Goal: Task Accomplishment & Management: Complete application form

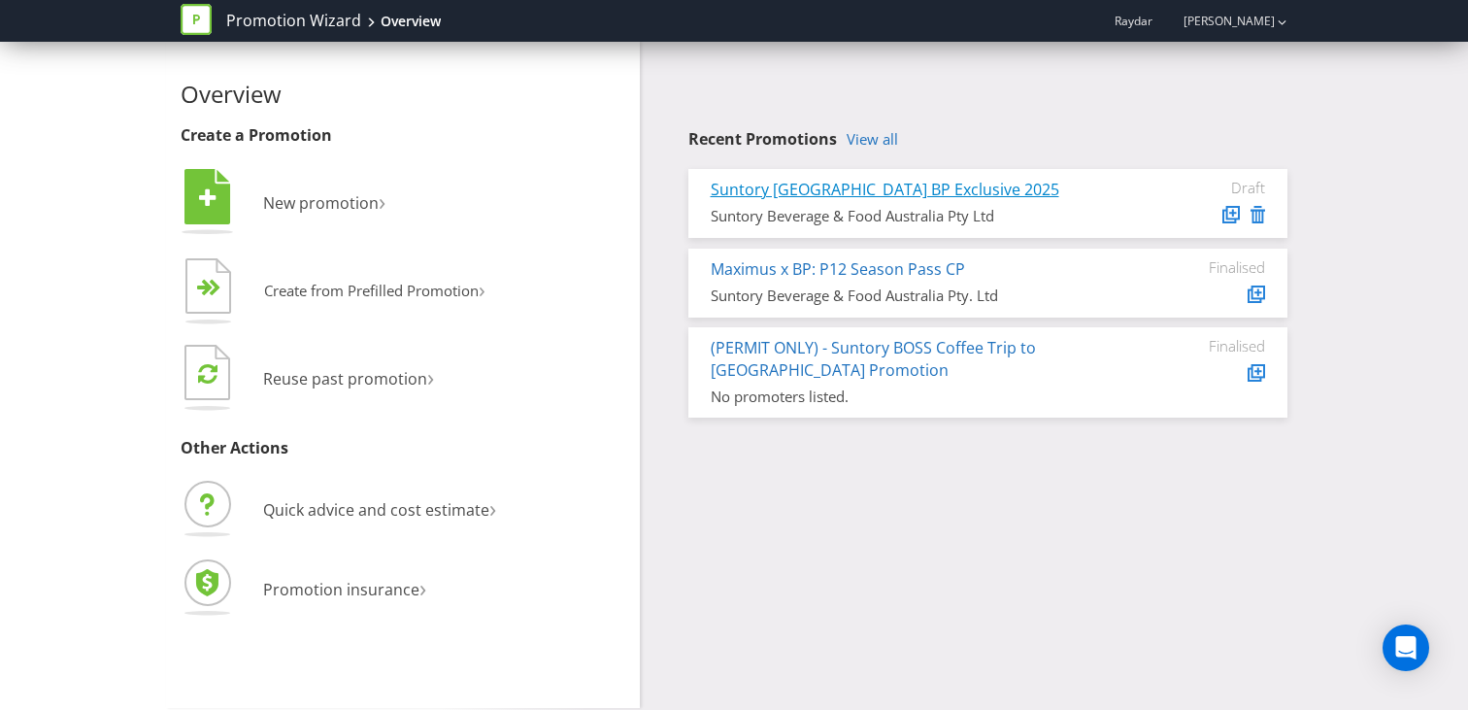
click at [804, 197] on link "Suntory [GEOGRAPHIC_DATA] BP Exclusive 2025" at bounding box center [885, 189] width 349 height 21
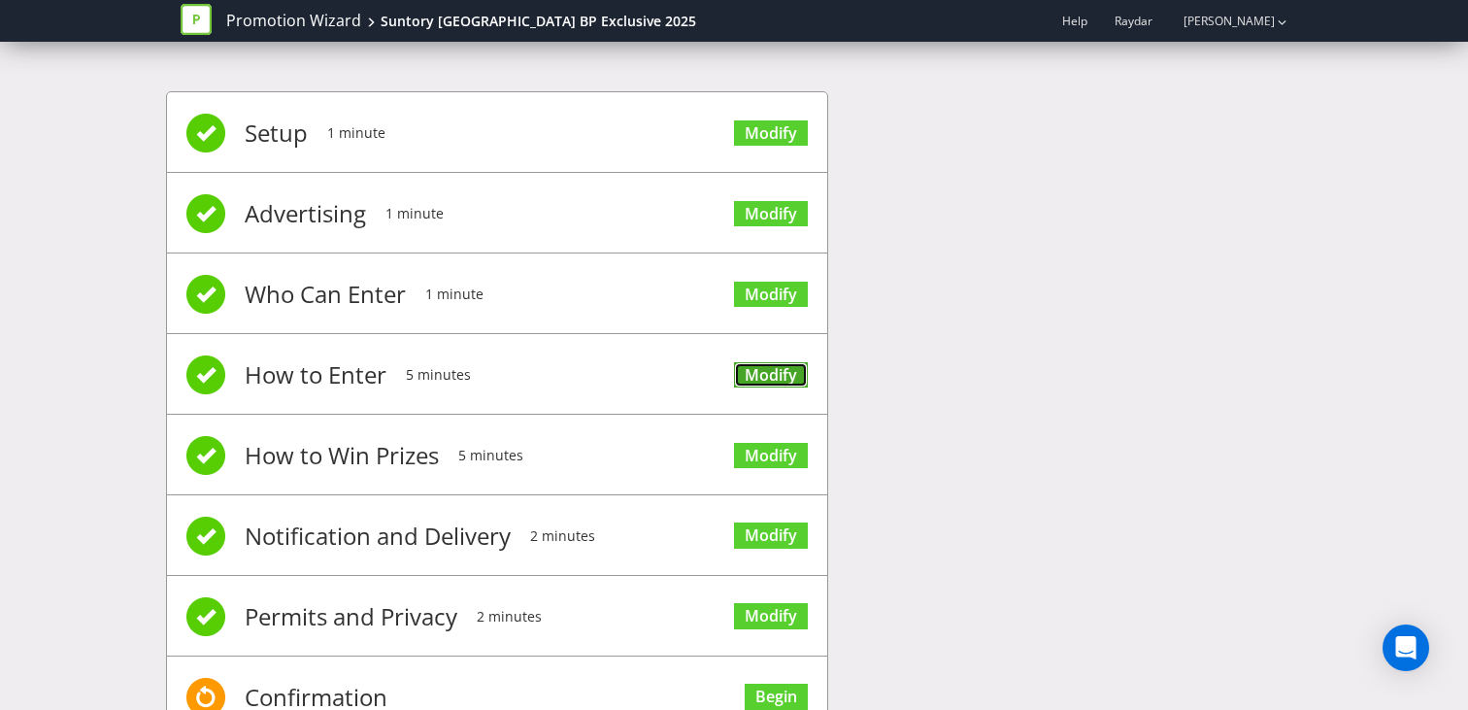
click at [781, 379] on link "Modify" at bounding box center [771, 375] width 74 height 26
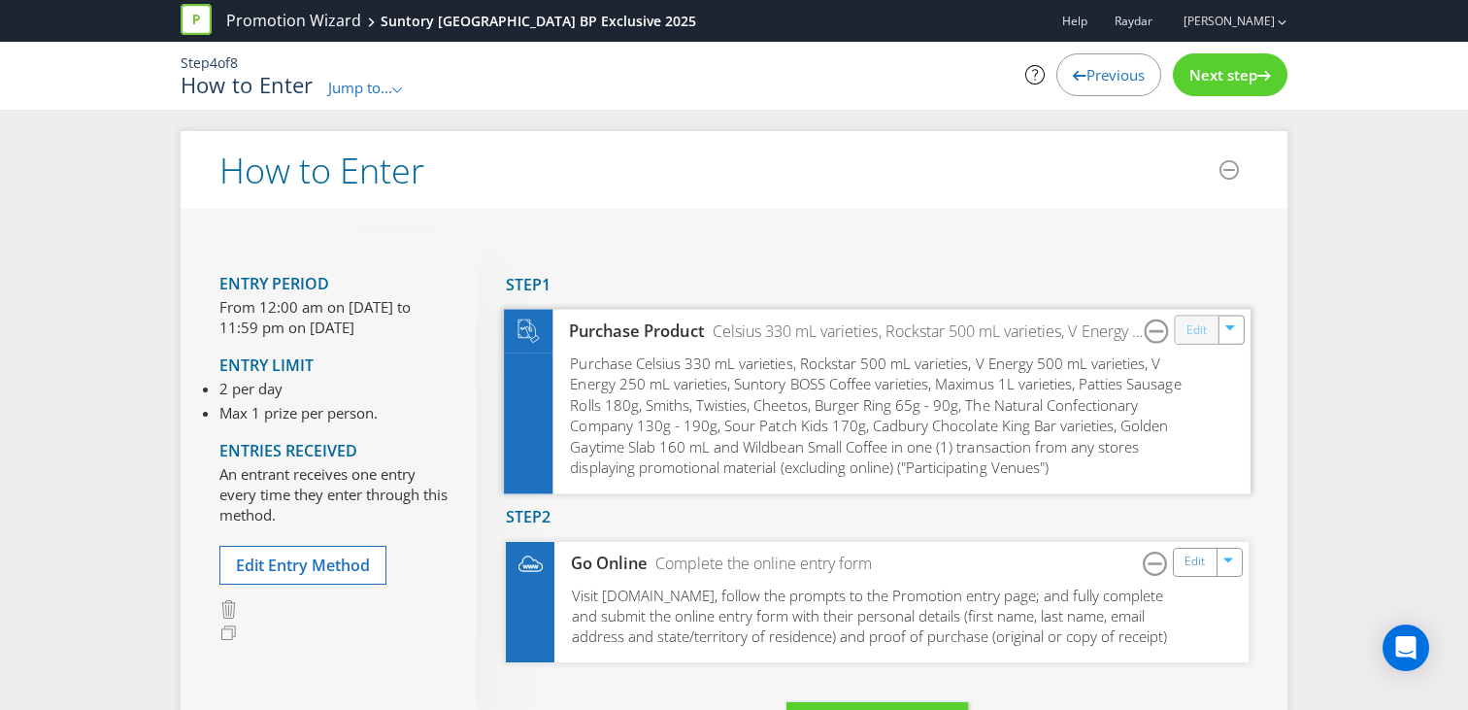
click at [1202, 330] on link "Edit" at bounding box center [1197, 330] width 20 height 22
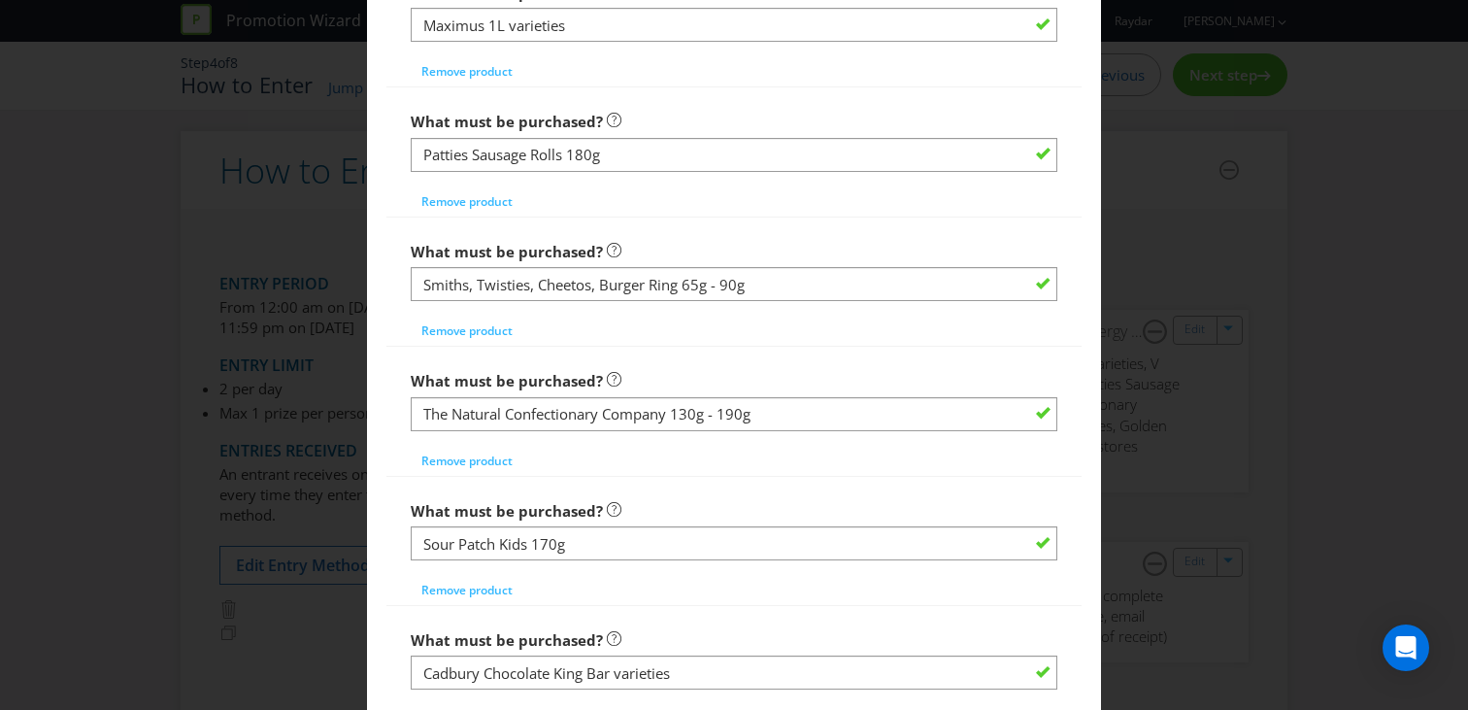
scroll to position [1879, 0]
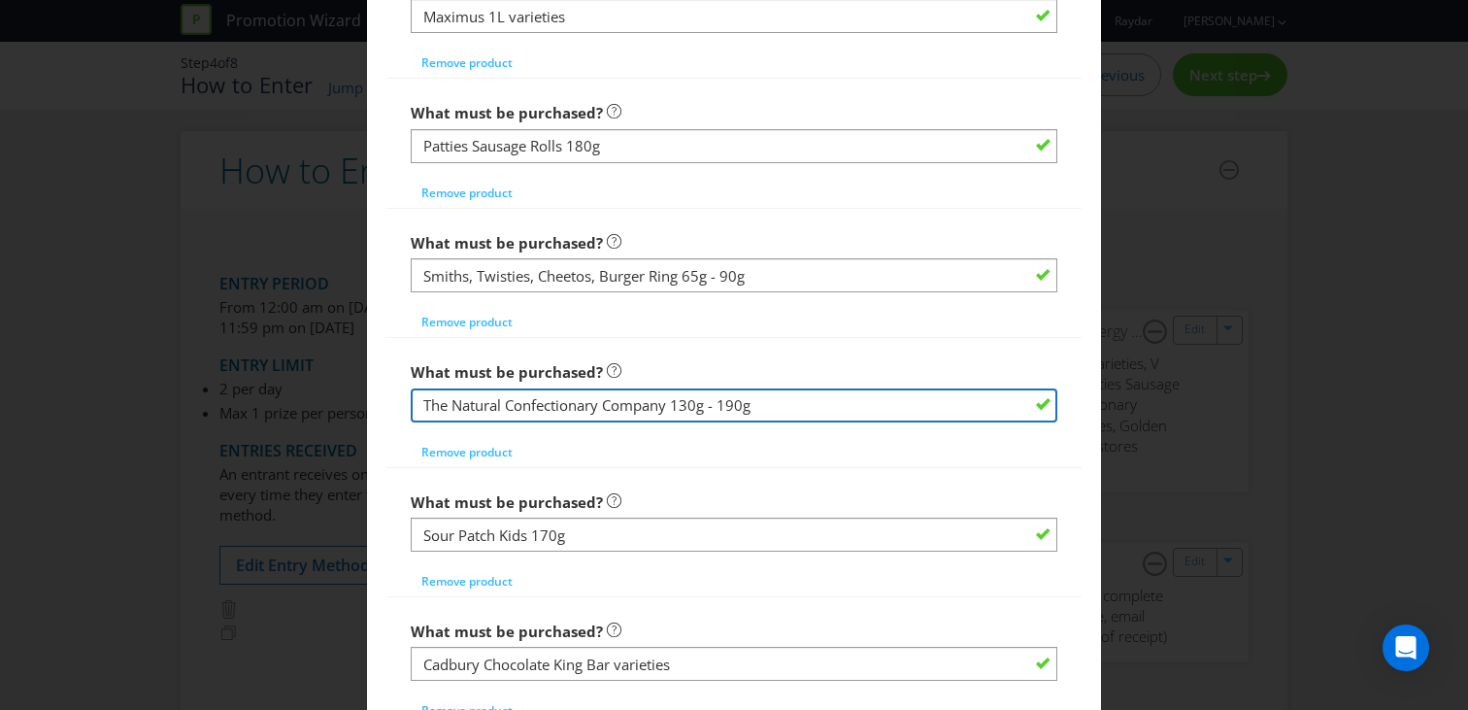
click at [564, 404] on input "The Natural Confectionary Company 130g - 190g" at bounding box center [734, 405] width 647 height 34
paste input "ery Co & Sour Patch Medium Bags 130-200g varieties* includes The Natural Confec…"
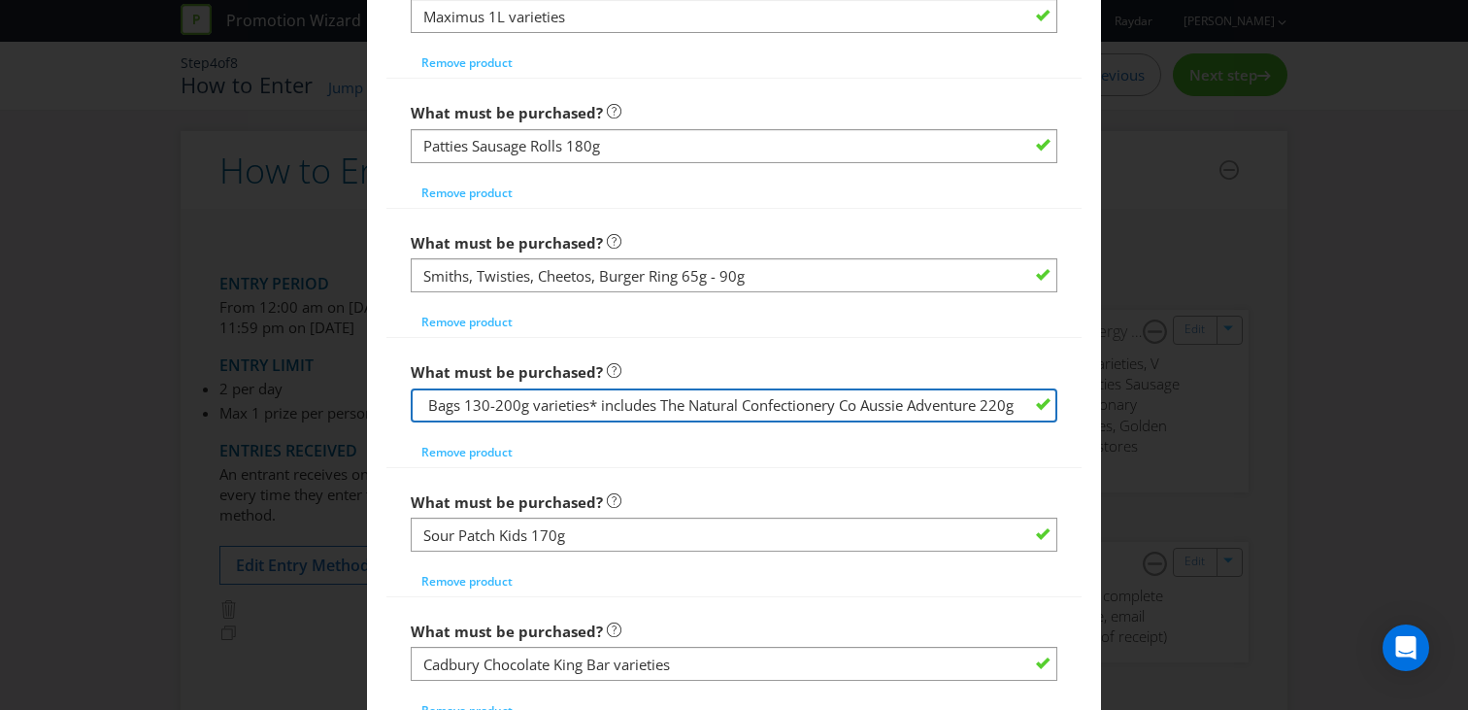
type input "The Natural Confectionery Co & Sour Patch Medium Bags 130-200g varieties* inclu…"
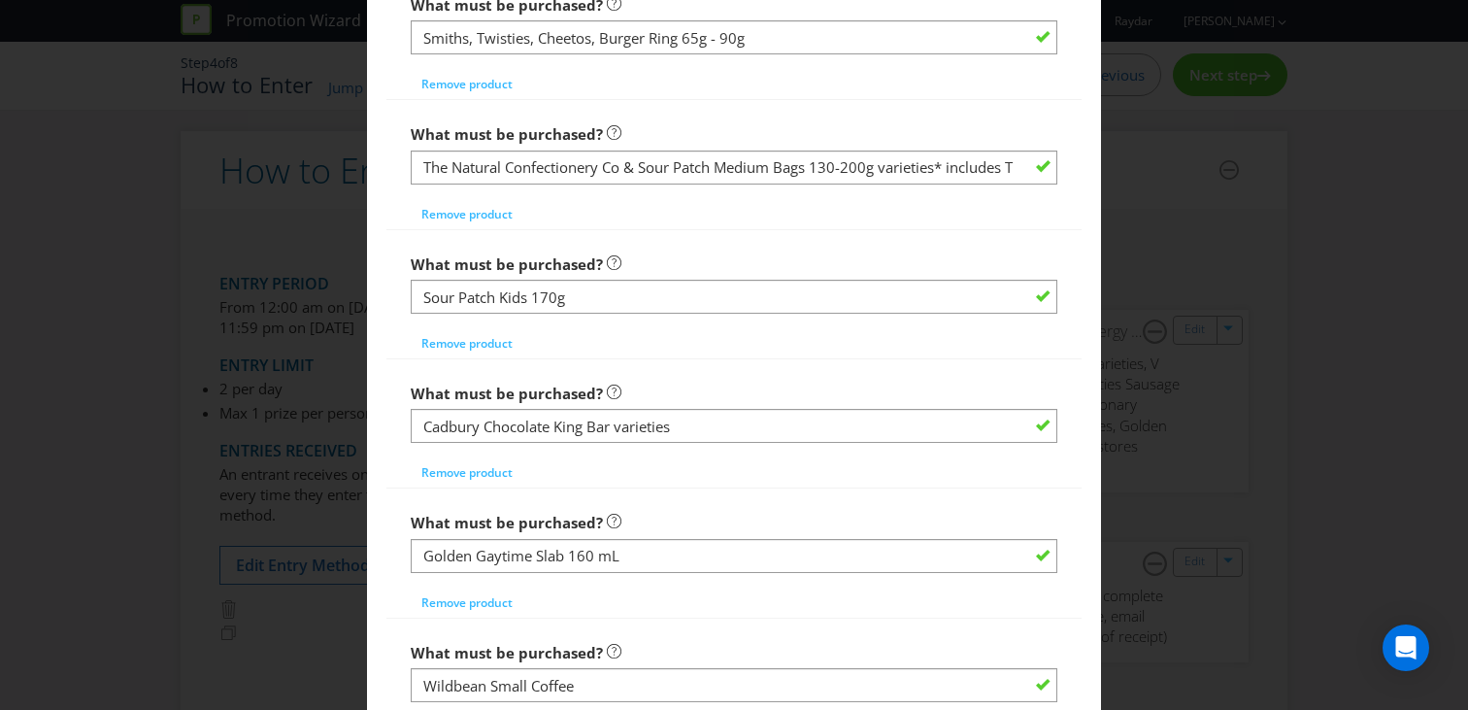
scroll to position [2136, 0]
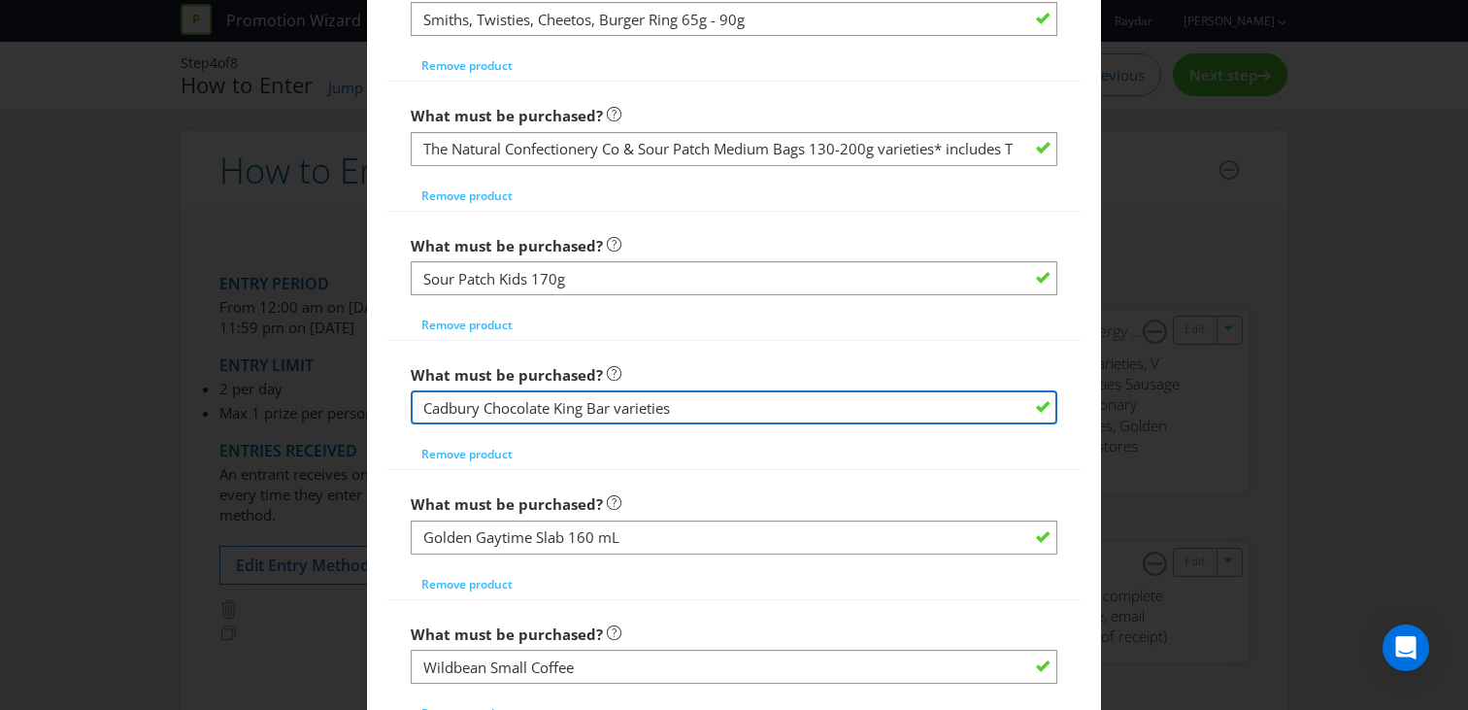
click at [654, 412] on input "Cadbury Chocolate King Bar varieties" at bounding box center [734, 407] width 647 height 34
paste input "King Bar 58-85g"
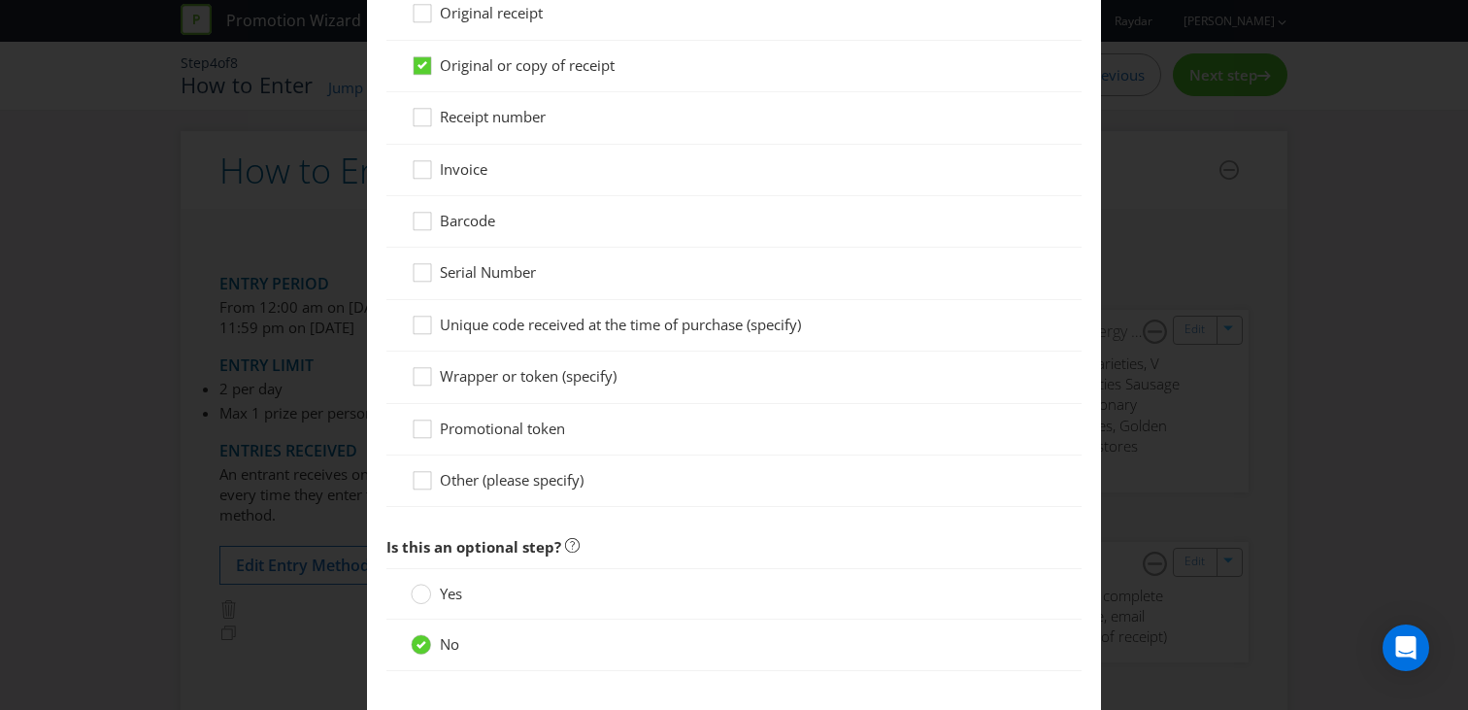
scroll to position [3482, 0]
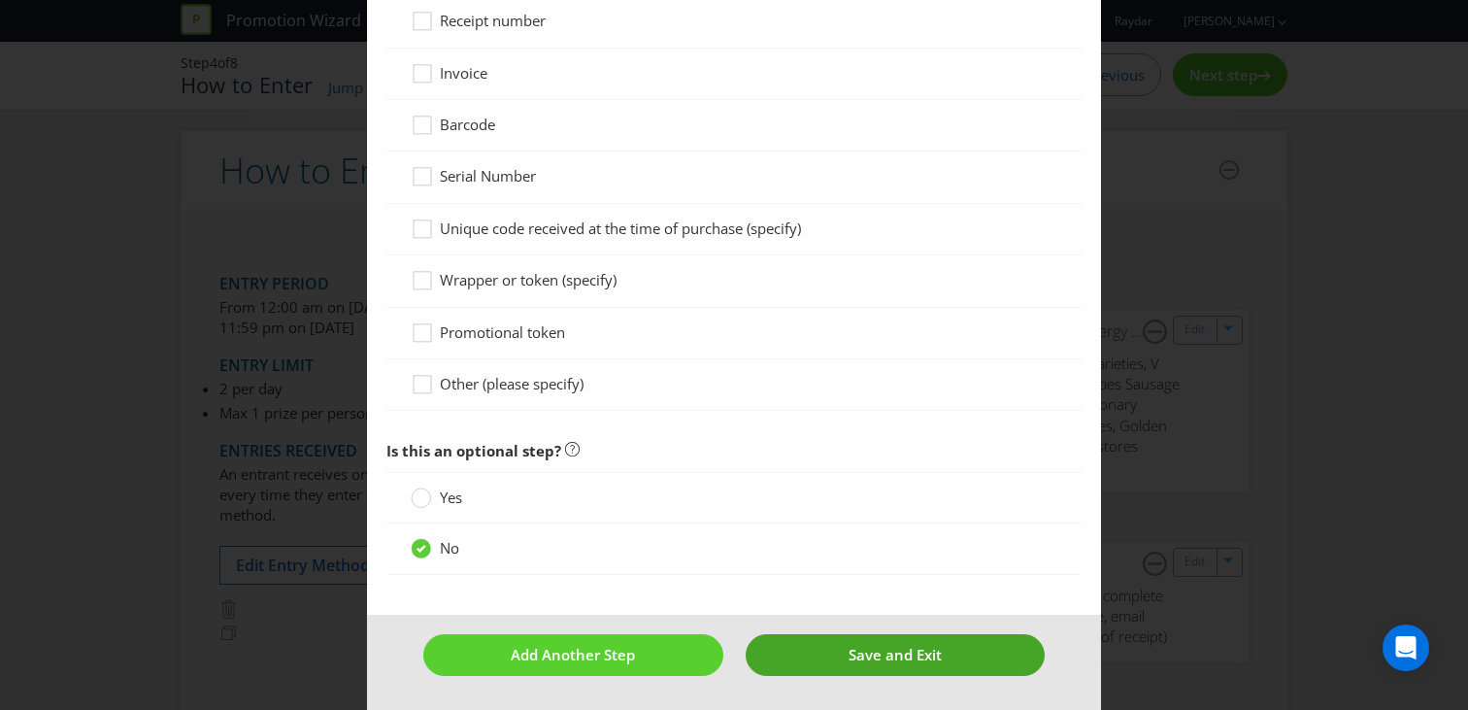
type input "Cadbury King Bar 58-85g varieties"
click at [789, 651] on button "Save and Exit" at bounding box center [896, 655] width 300 height 42
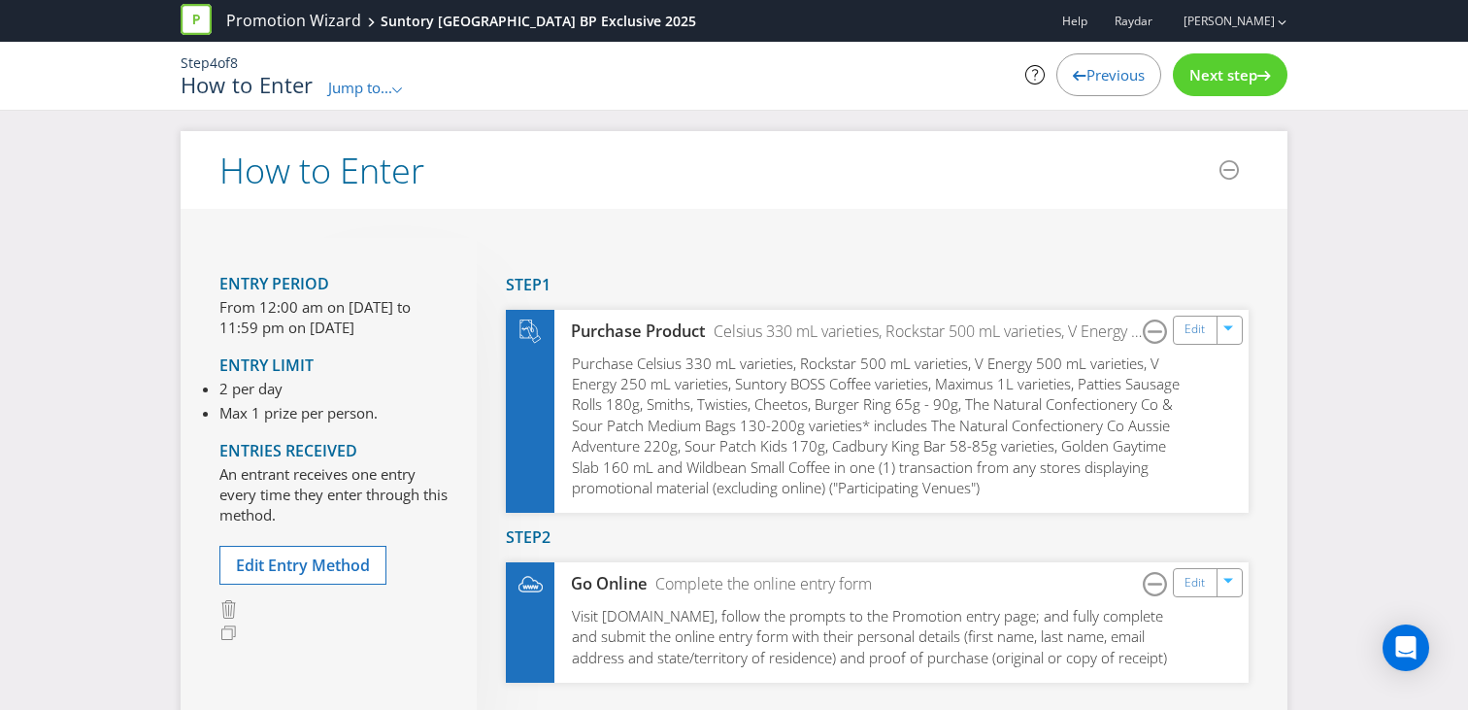
click at [1111, 80] on span "Previous" at bounding box center [1116, 74] width 58 height 19
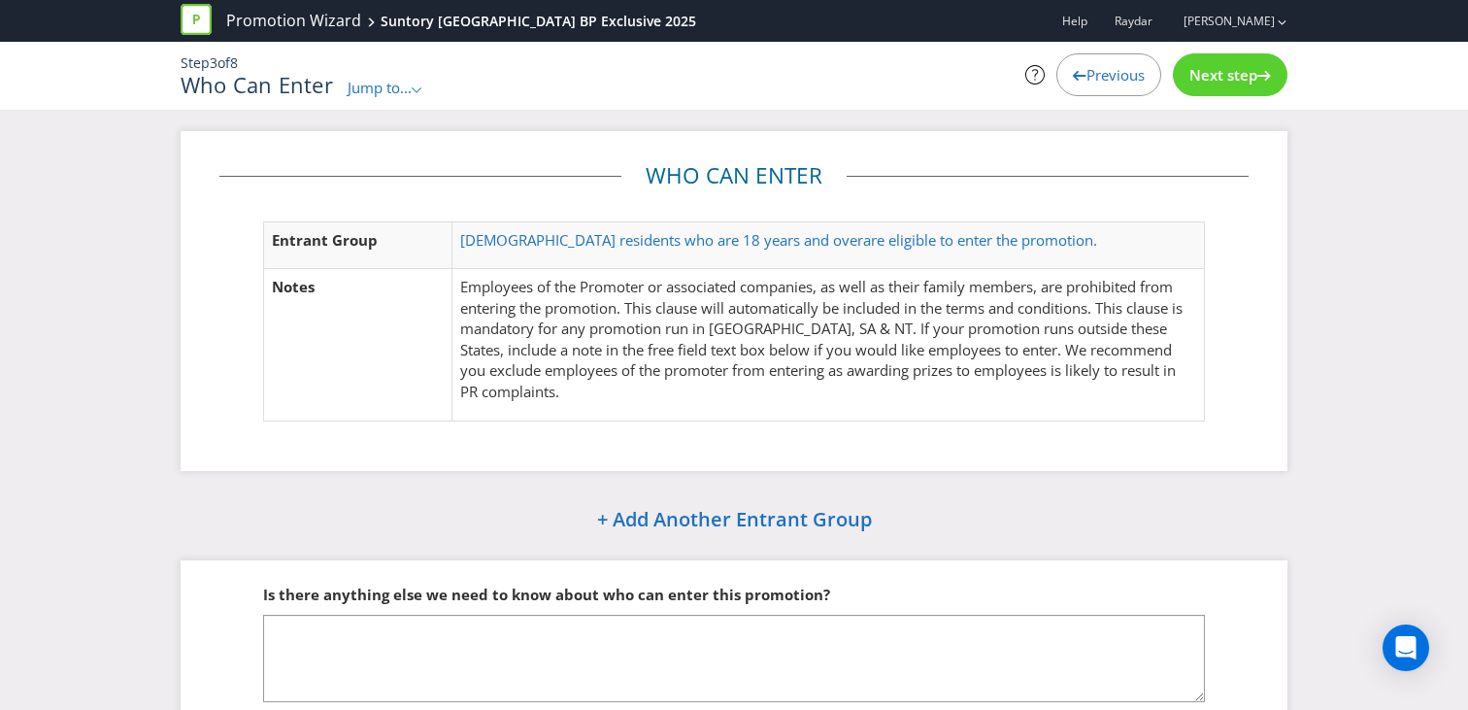
click at [1229, 69] on span "Next step" at bounding box center [1224, 74] width 68 height 19
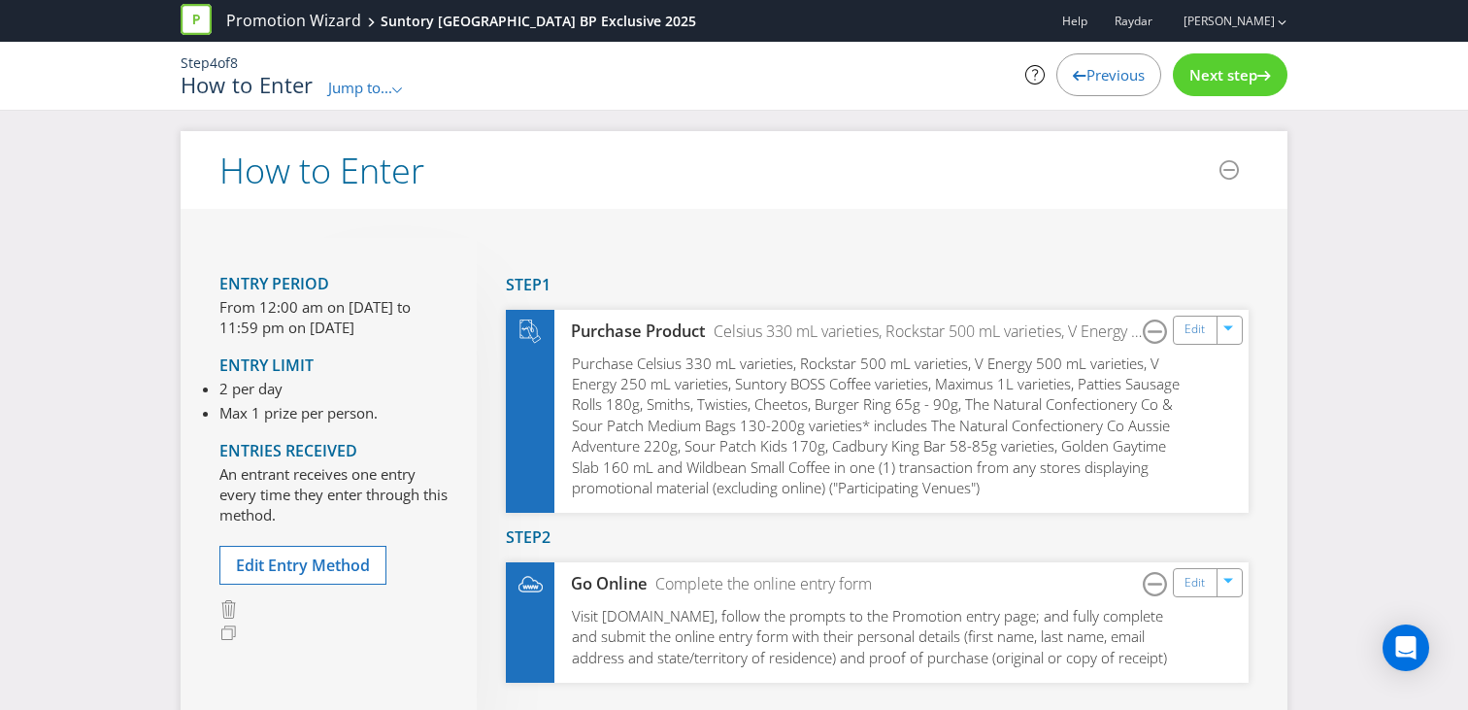
click at [1229, 69] on span "Next step" at bounding box center [1224, 74] width 68 height 19
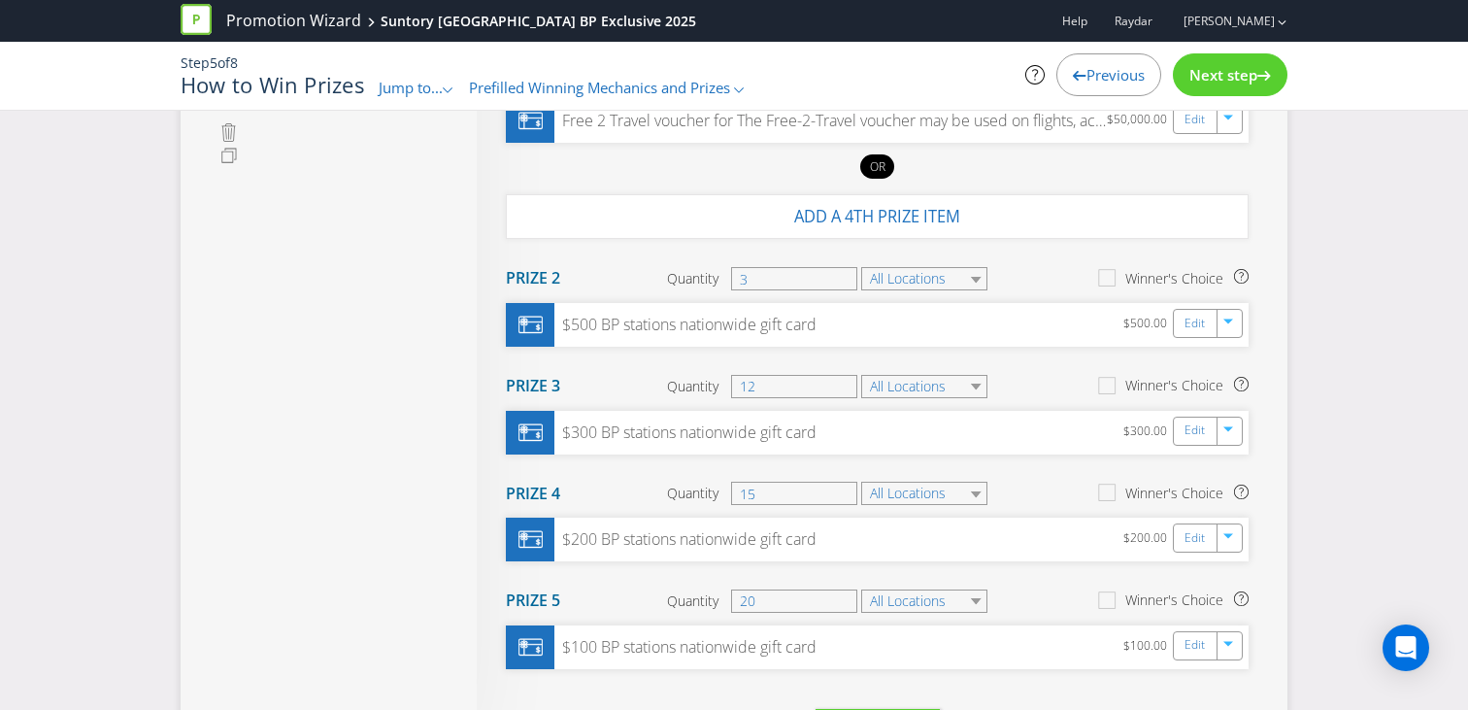
scroll to position [539, 0]
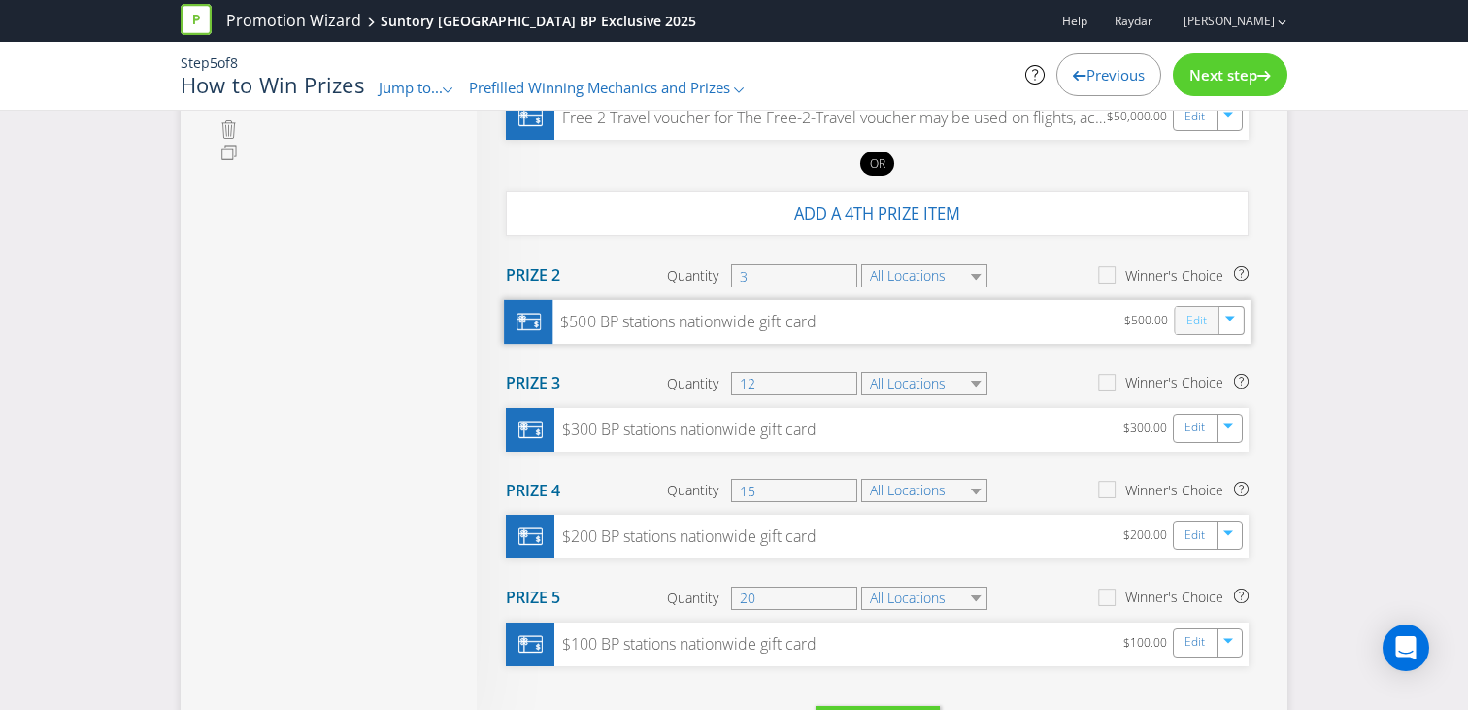
click at [1190, 317] on link "Edit" at bounding box center [1197, 321] width 20 height 22
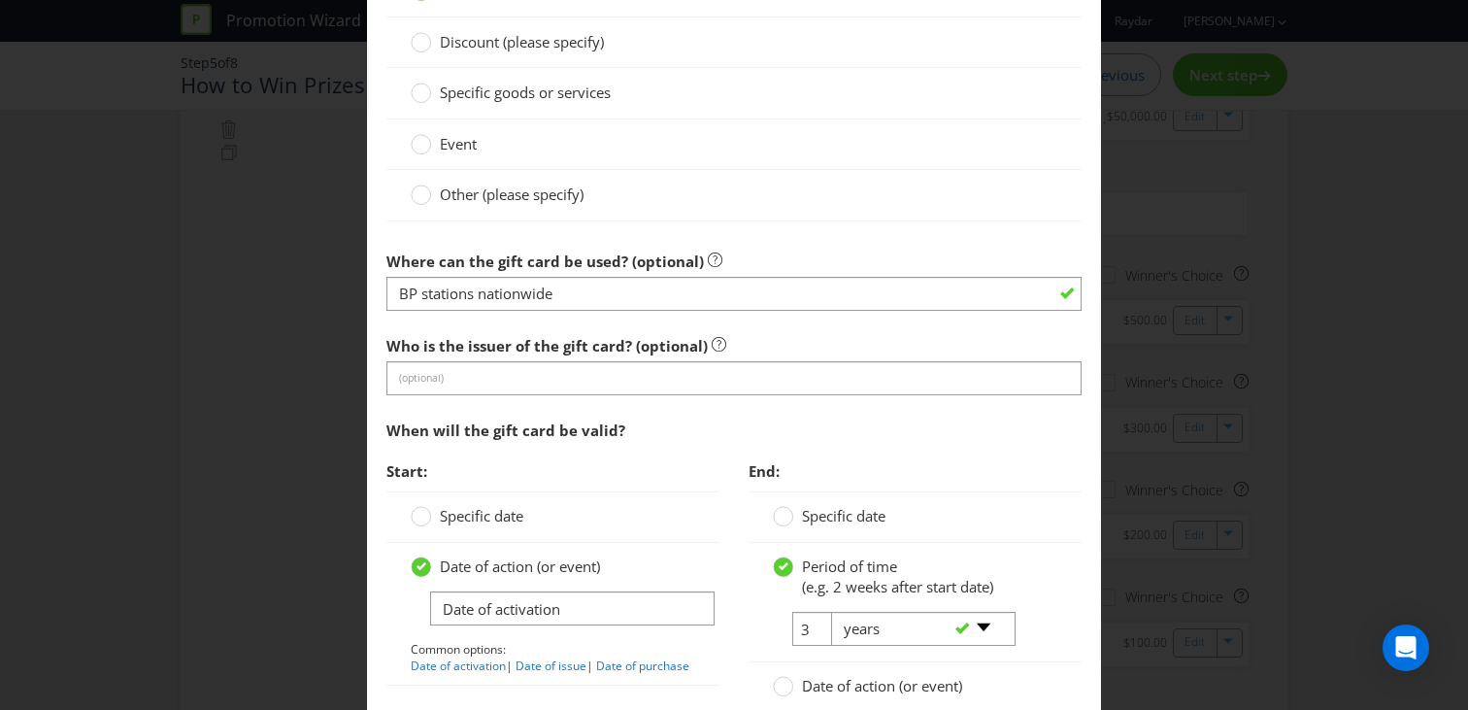
scroll to position [1833, 0]
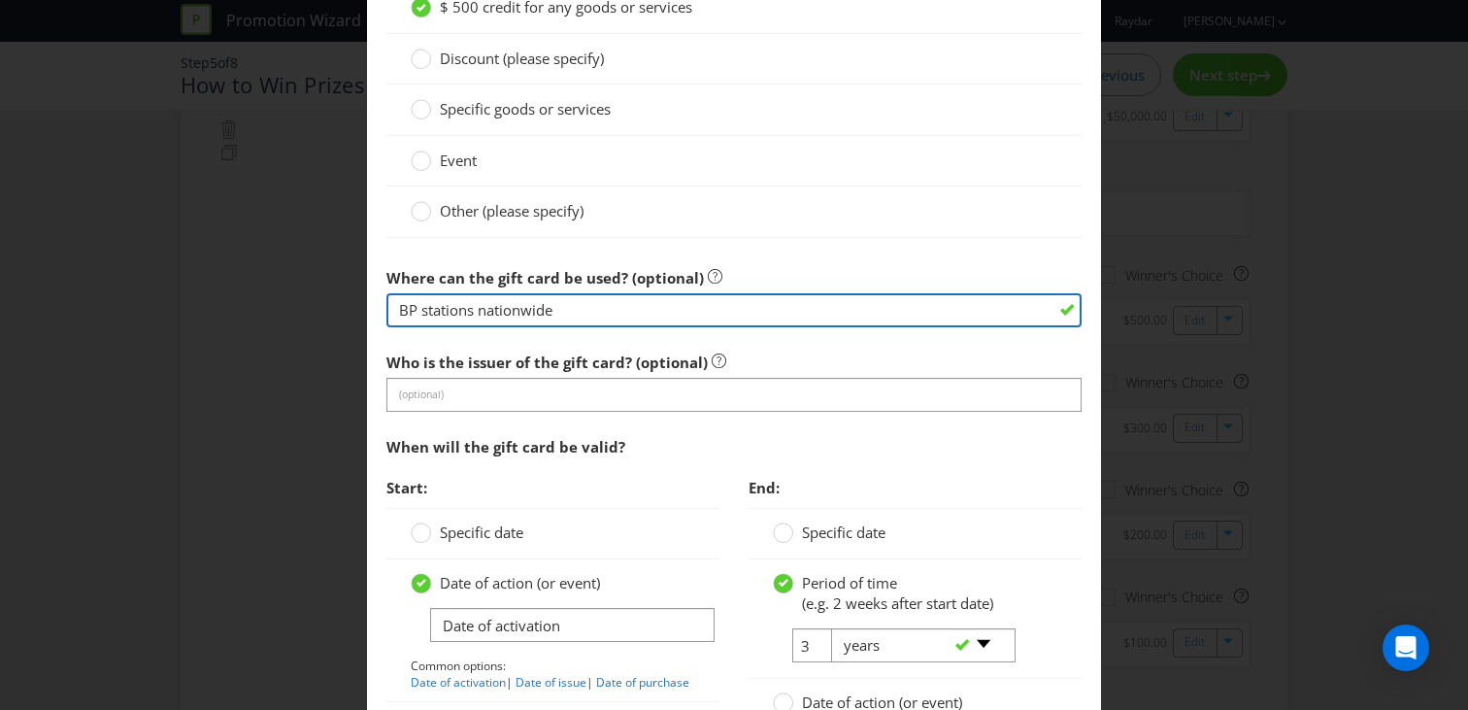
click at [555, 313] on input "BP stations nationwide" at bounding box center [734, 310] width 695 height 34
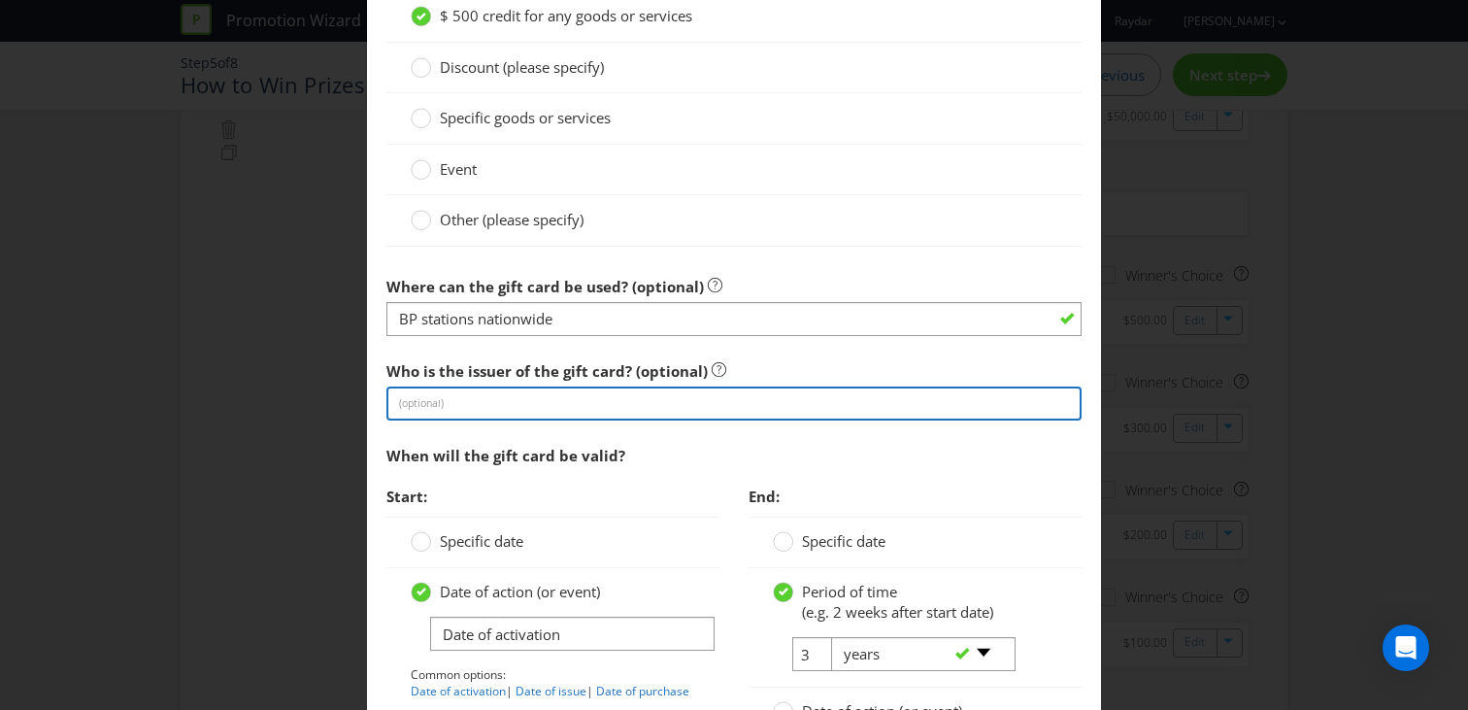
click at [545, 400] on input "text" at bounding box center [734, 404] width 695 height 34
type input "Mastercard"
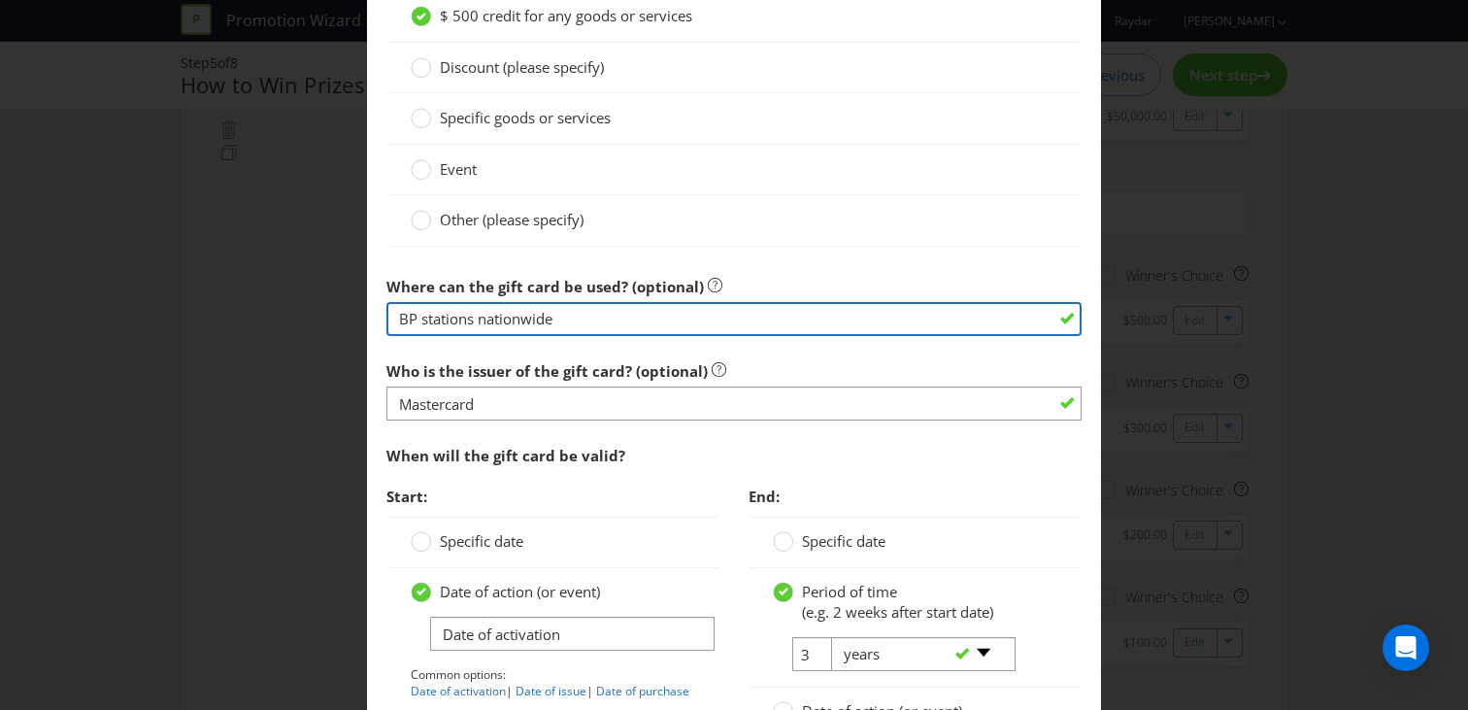
click at [545, 320] on input "BP stations nationwide" at bounding box center [734, 319] width 695 height 34
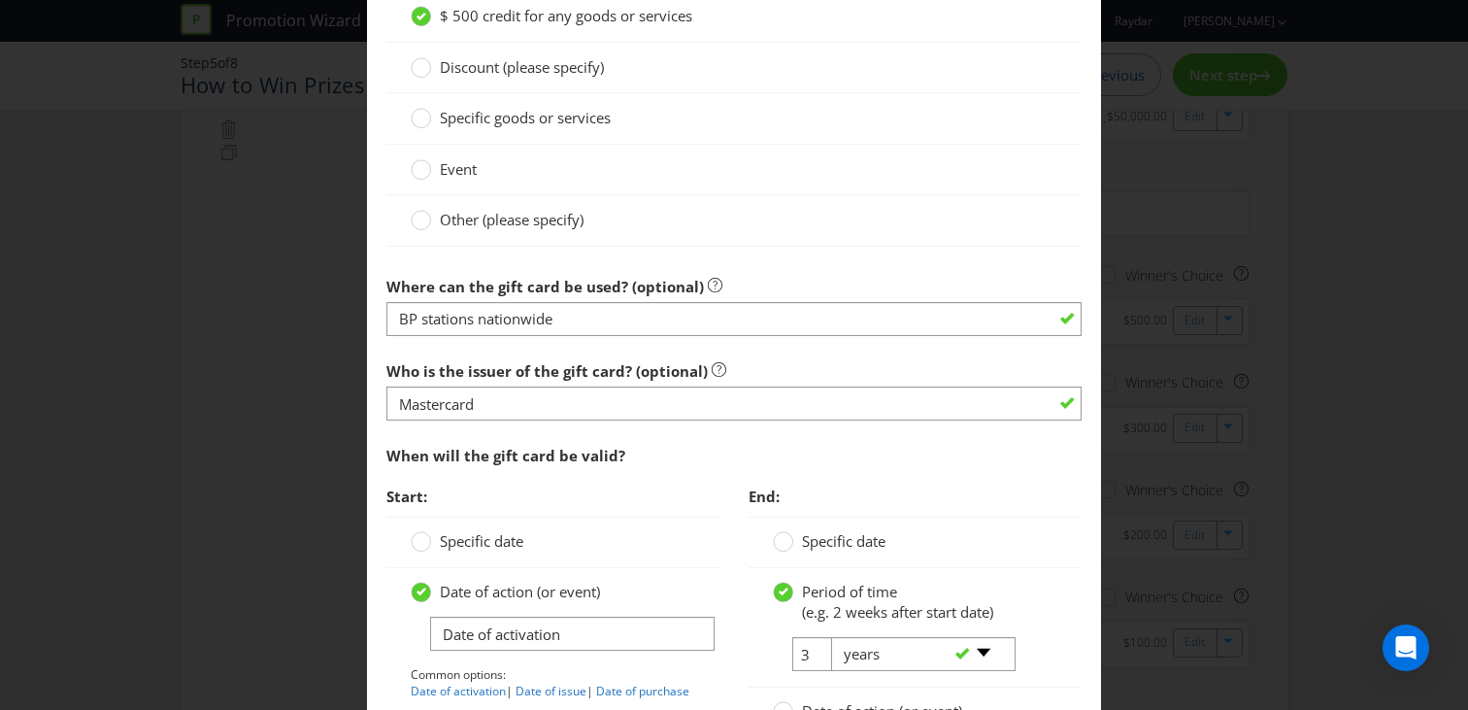
click at [713, 274] on label "Where can the gift card be used? (optional)" at bounding box center [555, 282] width 336 height 30
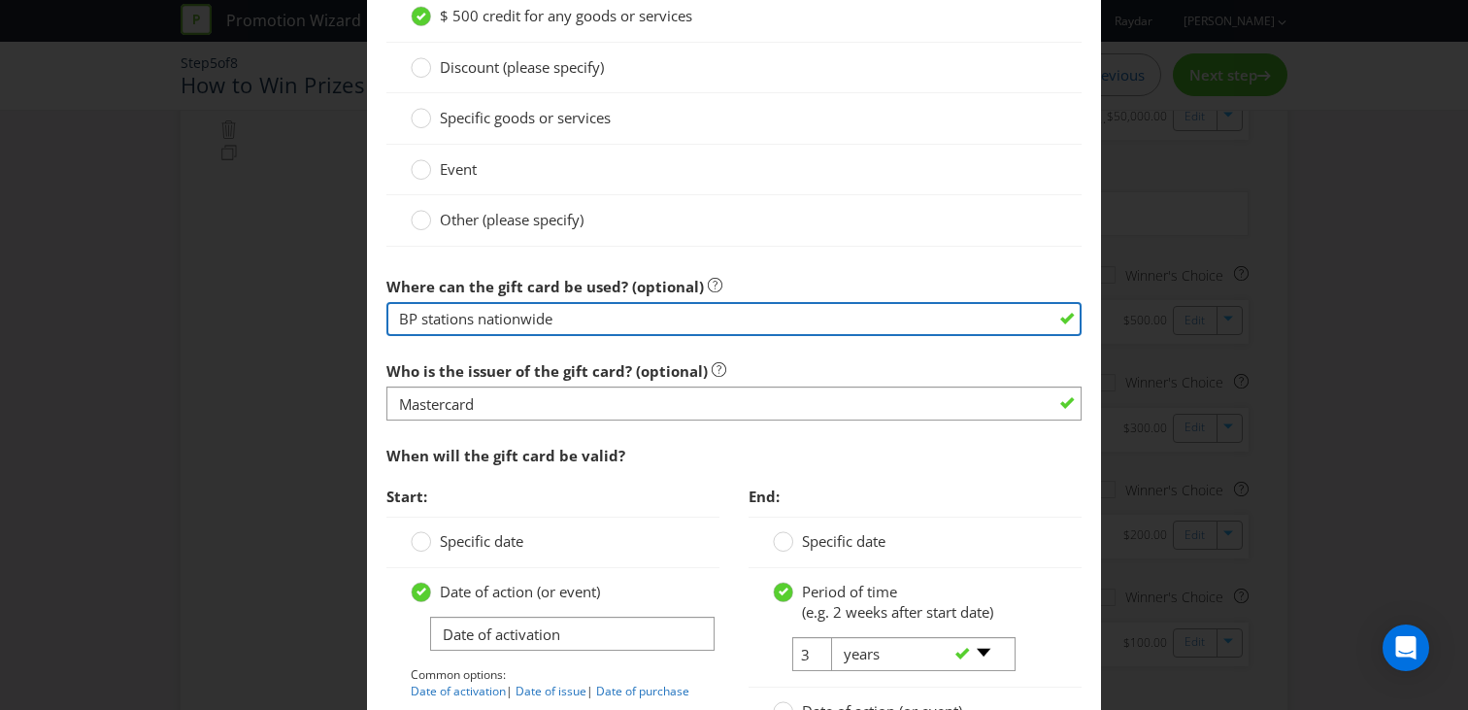
click at [472, 321] on input "BP stations nationwide" at bounding box center [734, 319] width 695 height 34
type input "a"
type input "Anywhere that Mastercard is accepted"
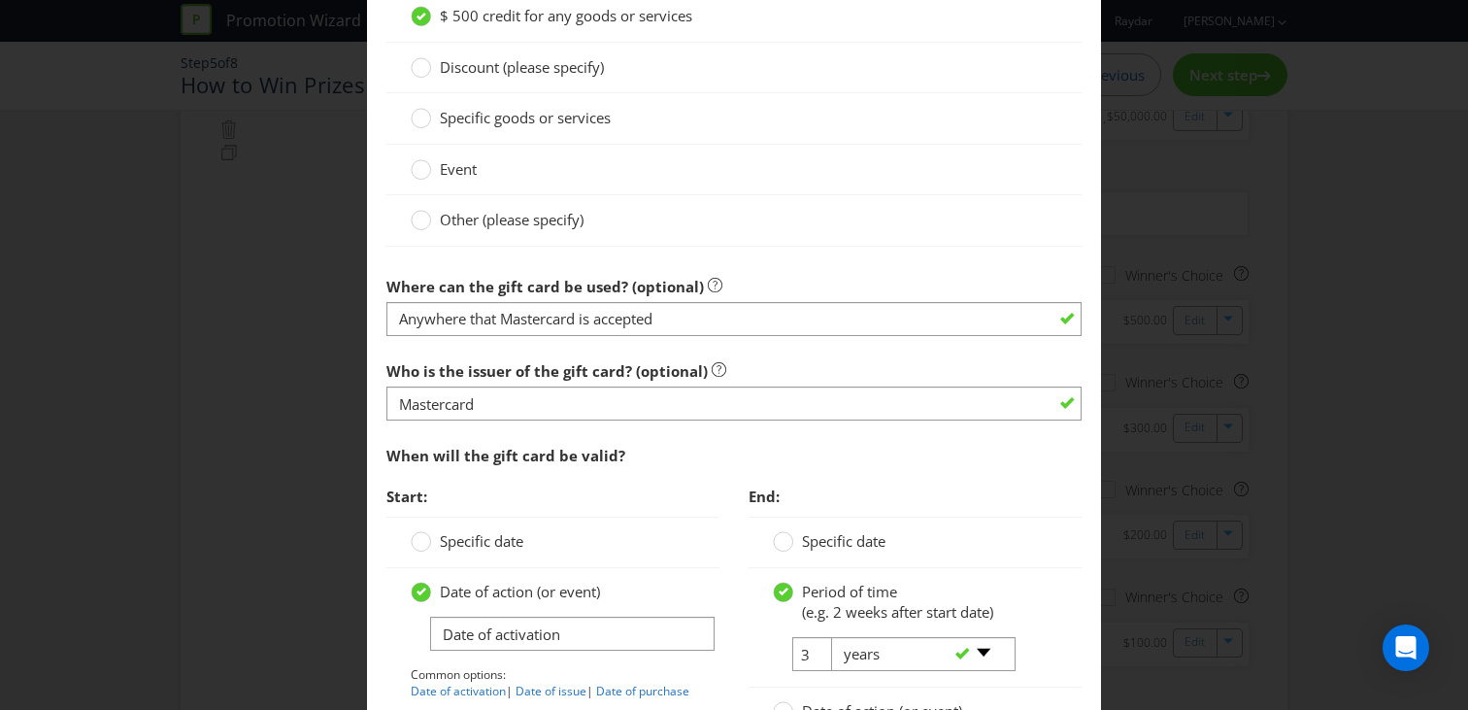
click at [795, 262] on section "Is this a voucher or a gift card? Voucher Gift Card What will the gift card be …" at bounding box center [734, 318] width 695 height 1063
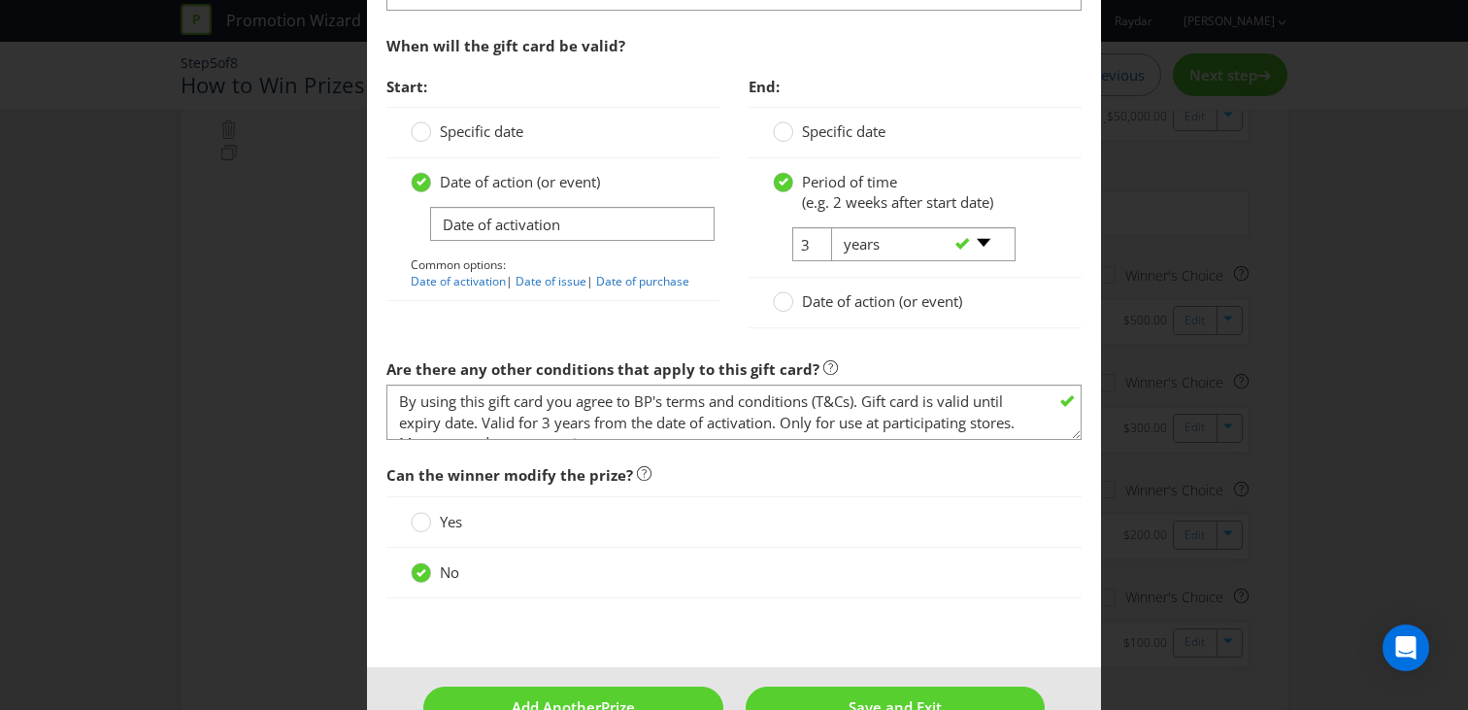
scroll to position [2240, 0]
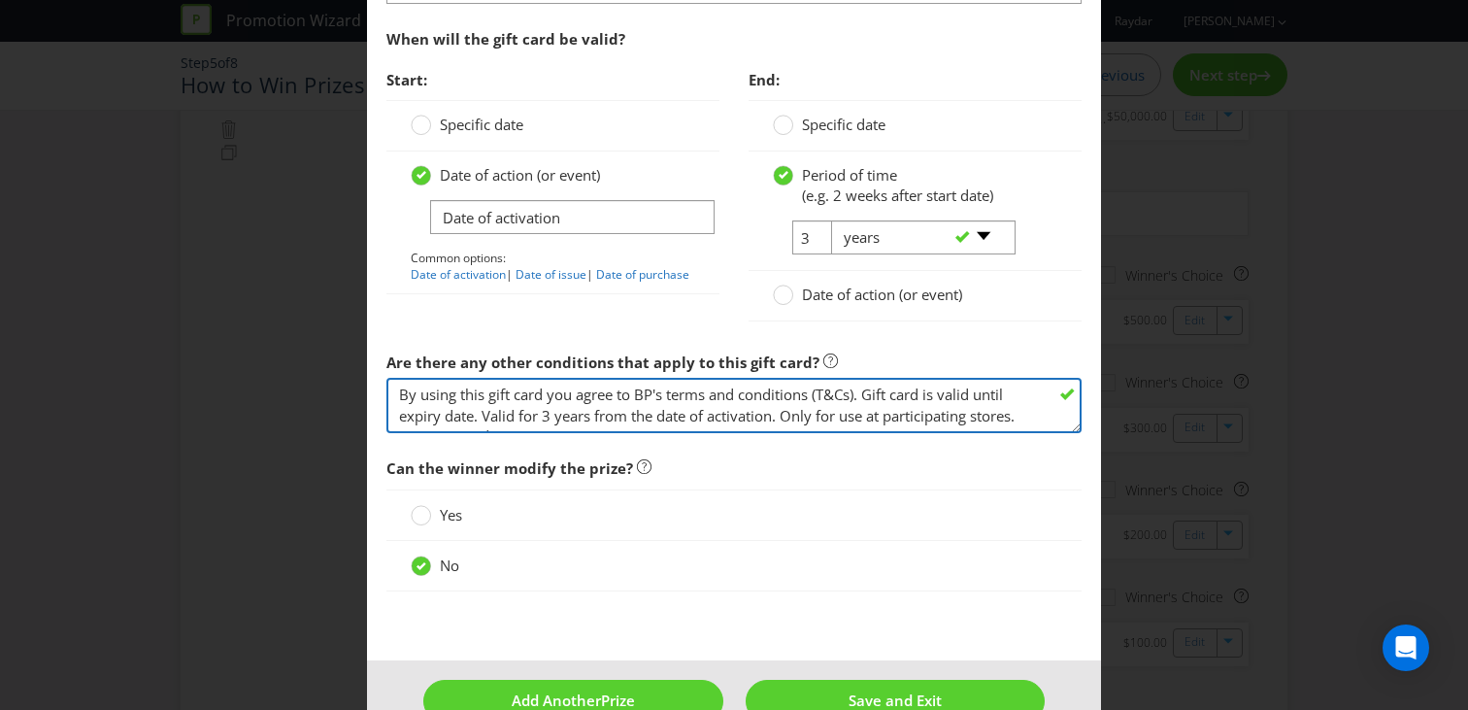
click at [557, 407] on textarea "By using this gift card you agree to BP's terms and conditions (T&Cs). Gift car…" at bounding box center [734, 405] width 695 height 55
drag, startPoint x: 432, startPoint y: 418, endPoint x: 897, endPoint y: 509, distance: 474.1
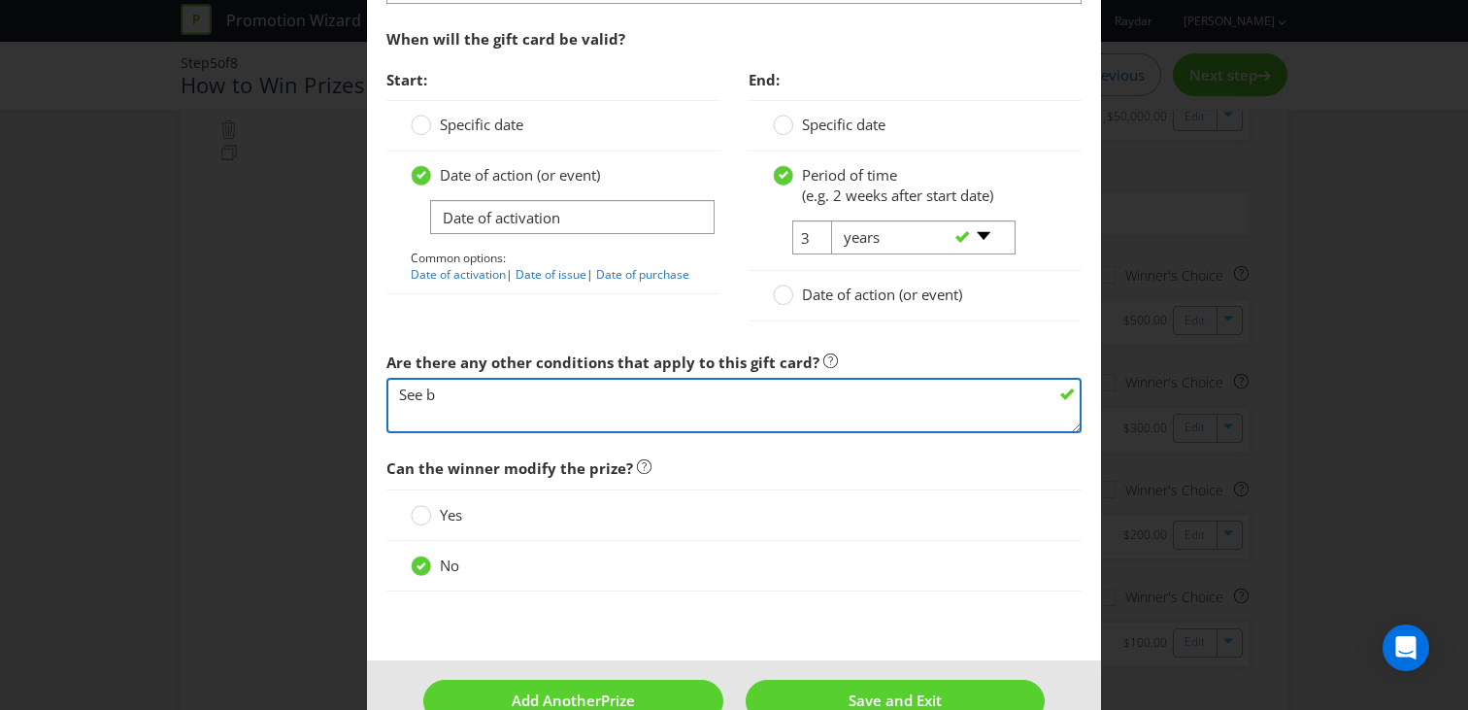
scroll to position [0, 0]
paste textarea "[URL][DOMAIN_NAME]"
drag, startPoint x: 474, startPoint y: 415, endPoint x: 432, endPoint y: 415, distance: 41.8
click at [432, 415] on textarea "By using this gift card you agree to BP's terms and conditions (T&Cs). Gift car…" at bounding box center [734, 405] width 695 height 55
click at [396, 419] on textarea "By using this gift card you agree to BP's terms and conditions (T&Cs). Gift car…" at bounding box center [734, 405] width 695 height 55
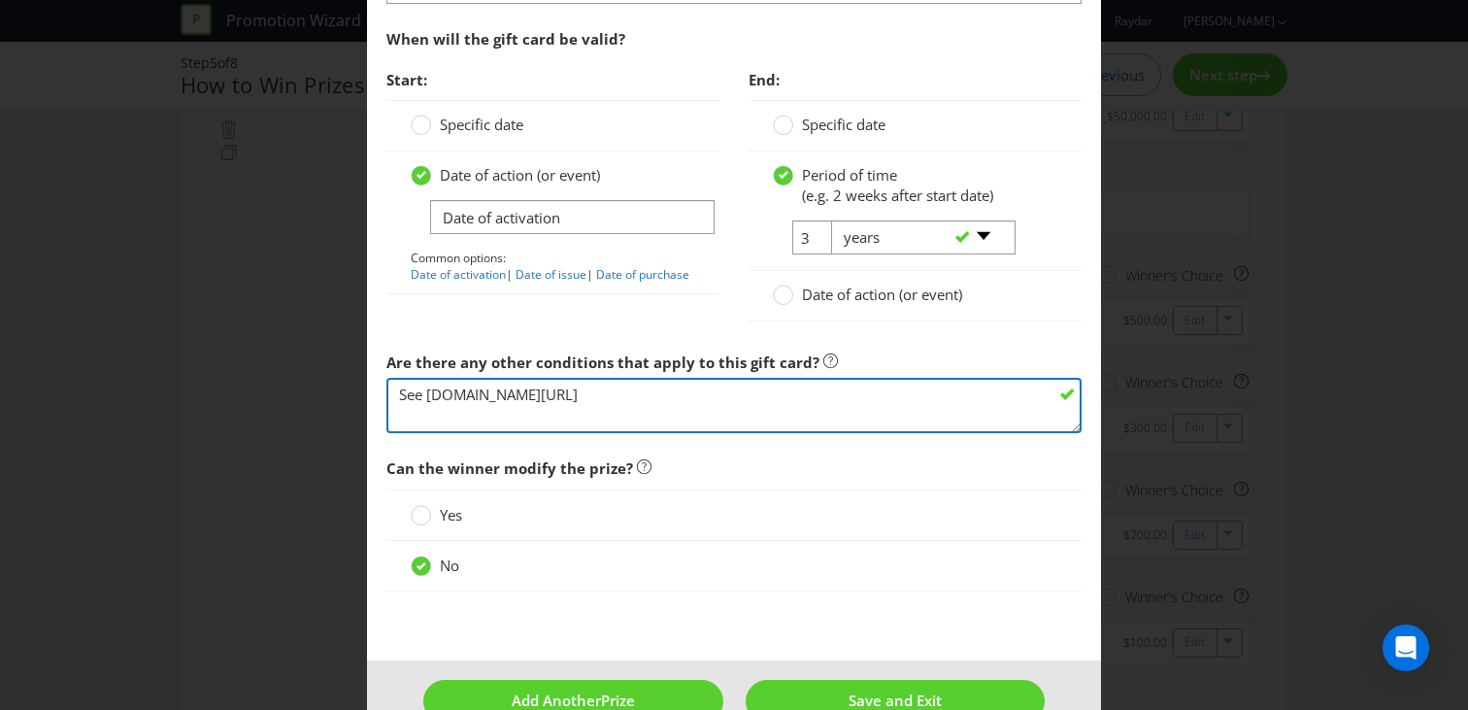
click at [607, 394] on textarea "By using this gift card you agree to BP's terms and conditions (T&Cs). Gift car…" at bounding box center [734, 405] width 695 height 55
click at [604, 396] on textarea "By using this gift card you agree to BP's terms and conditions (T&Cs). Gift car…" at bounding box center [734, 405] width 695 height 55
click at [683, 396] on textarea "By using this gift card you agree to BP's terms and conditions (T&Cs). Gift car…" at bounding box center [734, 405] width 695 height 55
paste textarea "®"
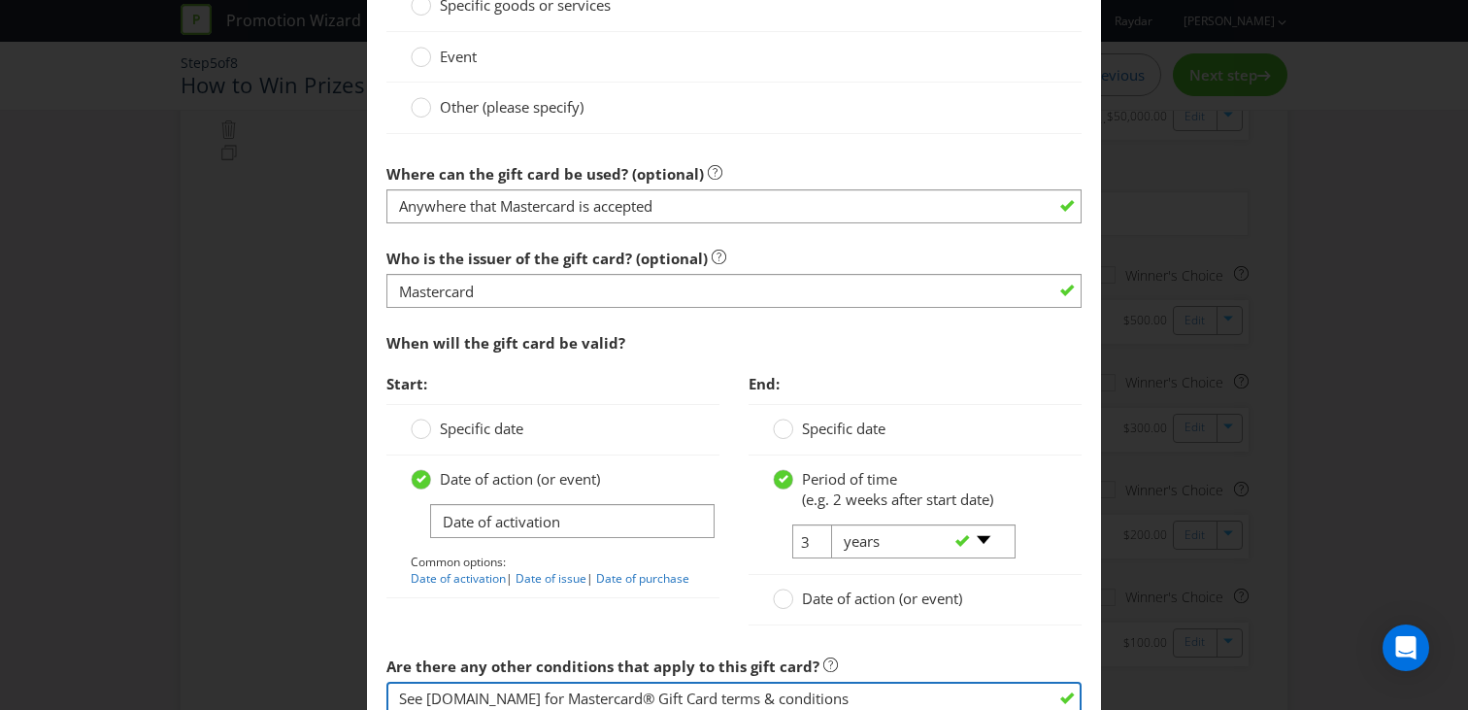
scroll to position [1893, 0]
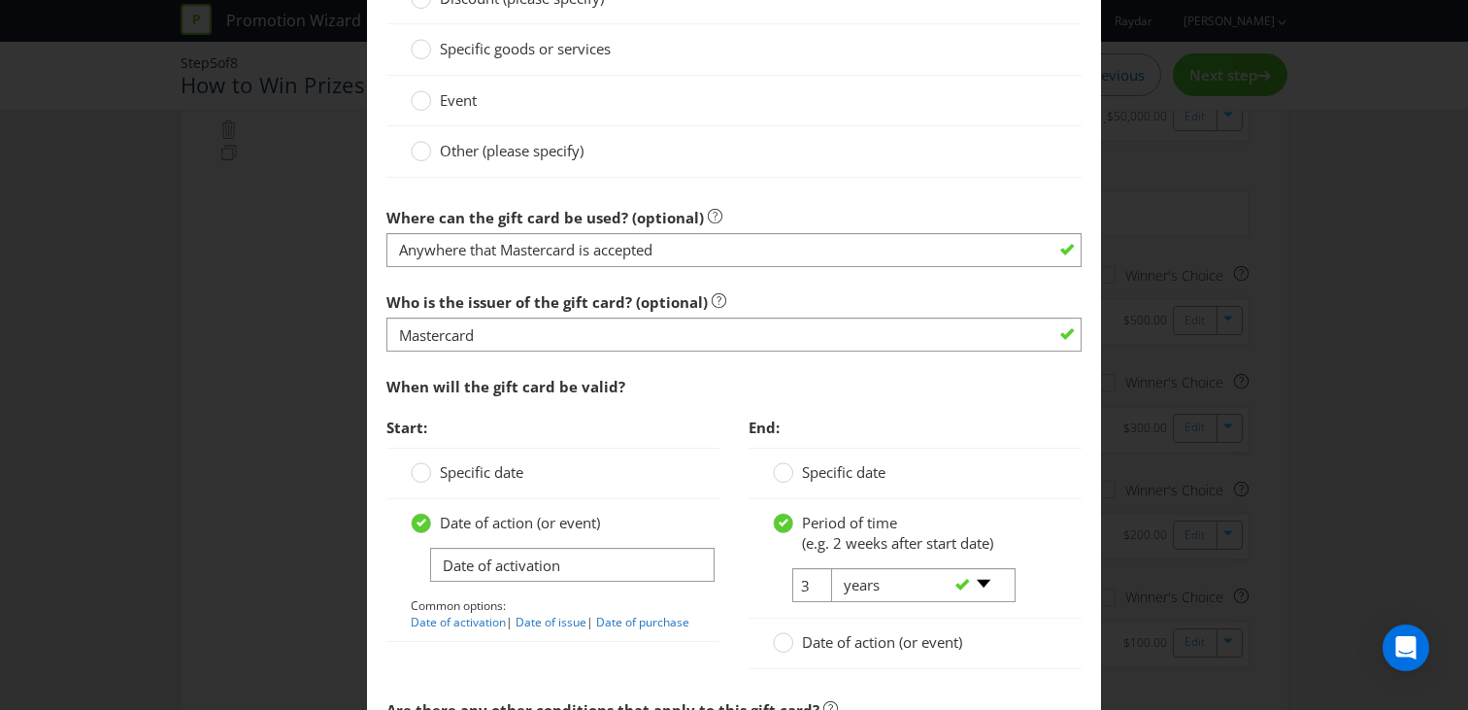
type textarea "See [DOMAIN_NAME] for Mastercard® Gift Card terms & conditions"
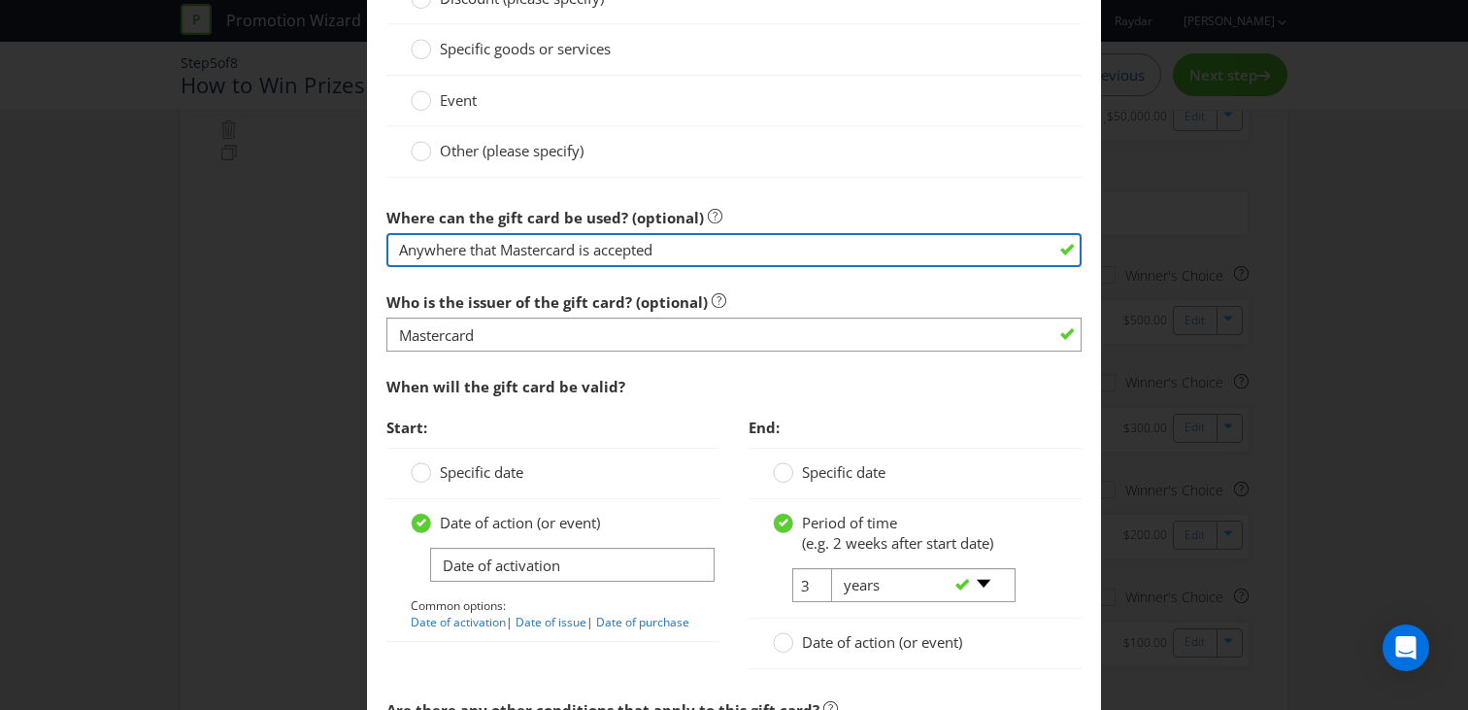
click at [578, 245] on input "Anywhere that Mastercard is accepted" at bounding box center [734, 250] width 695 height 34
paste input "®"
type input "Anywhere that Mastercard® is accepted"
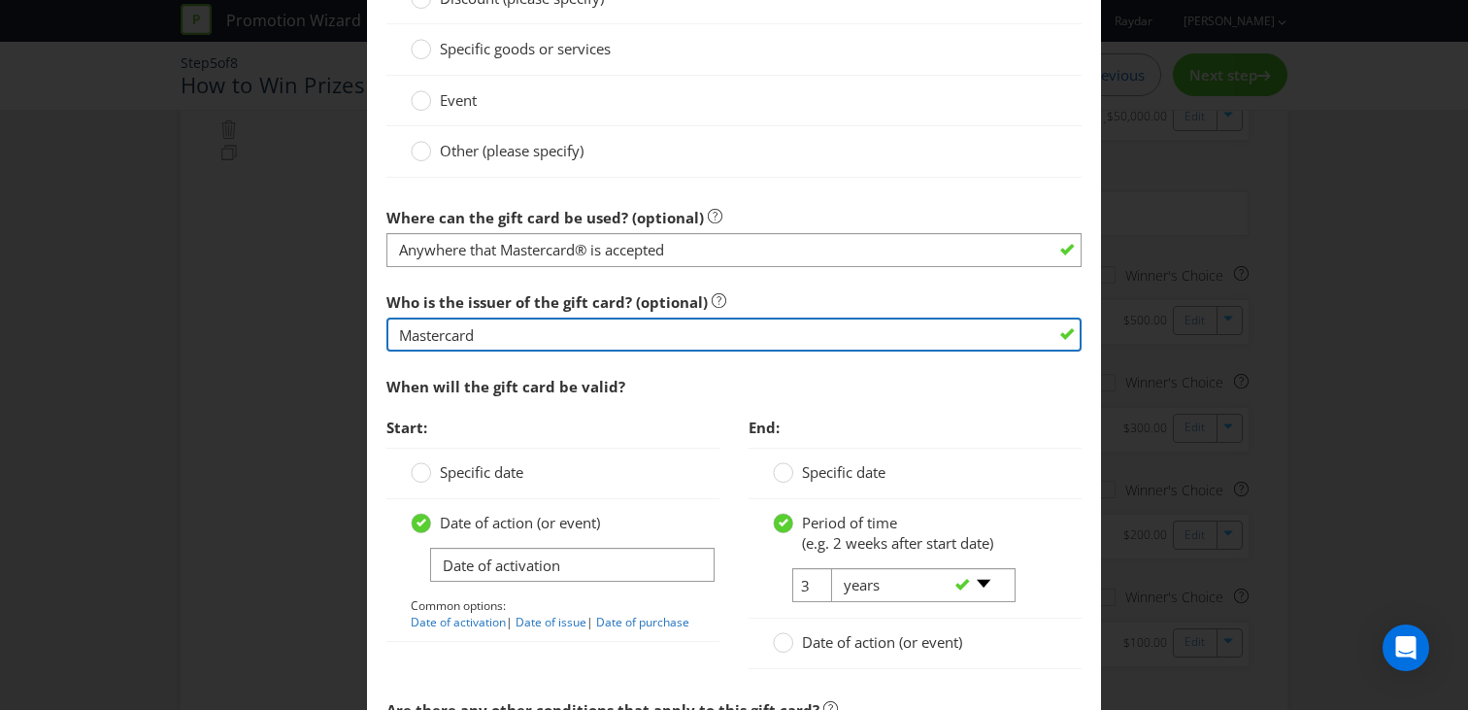
click at [484, 342] on input "Mastercard" at bounding box center [734, 335] width 695 height 34
paste input "®"
type input "Mastercard®"
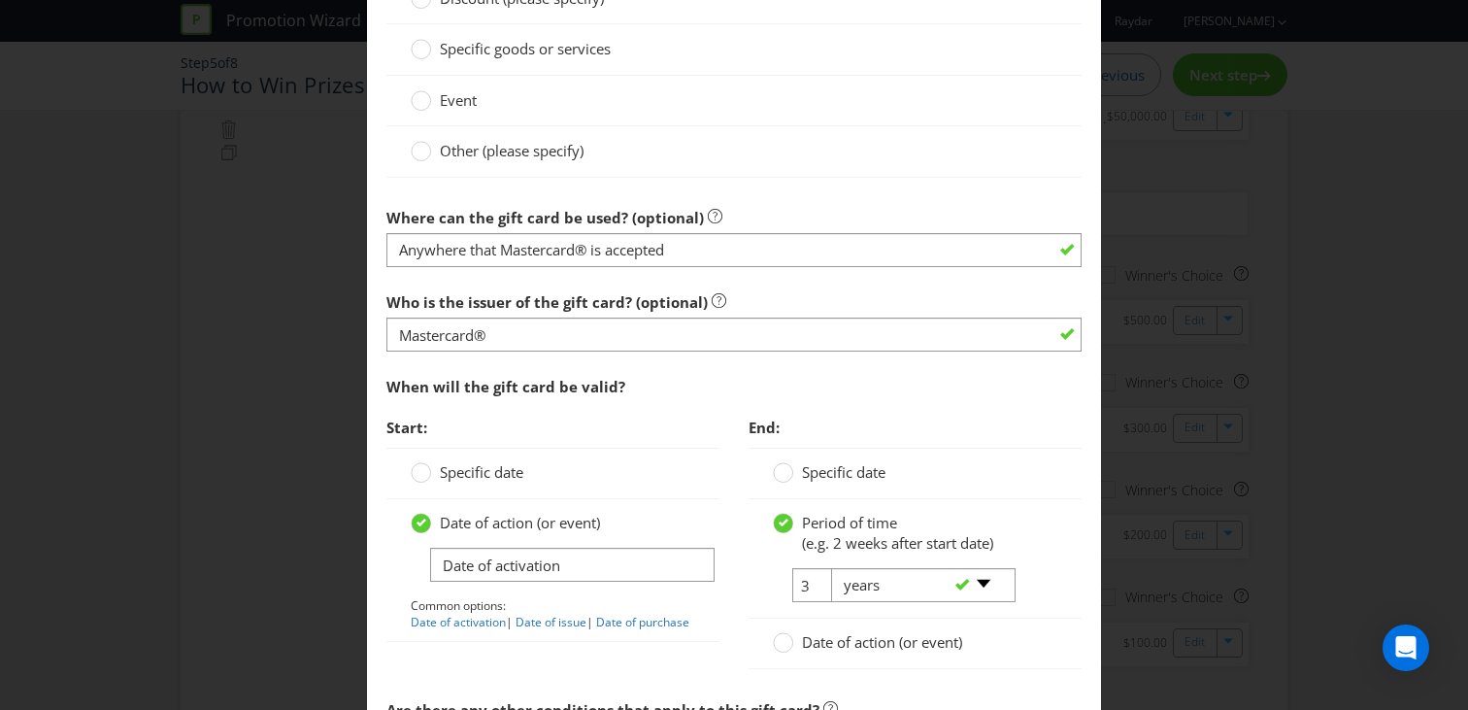
click at [623, 366] on section "Is this a voucher or a gift card? Voucher Gift Card What will the gift card be …" at bounding box center [734, 249] width 695 height 1063
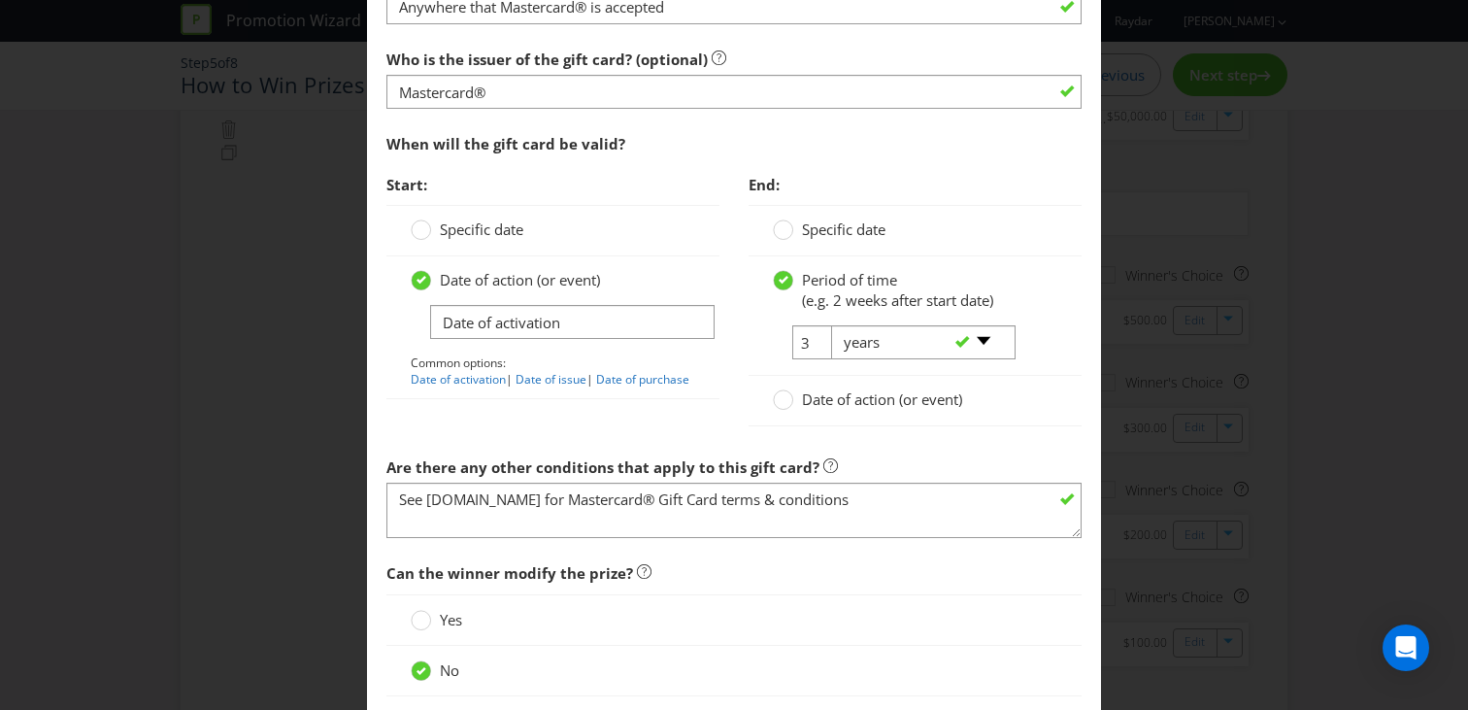
scroll to position [2287, 0]
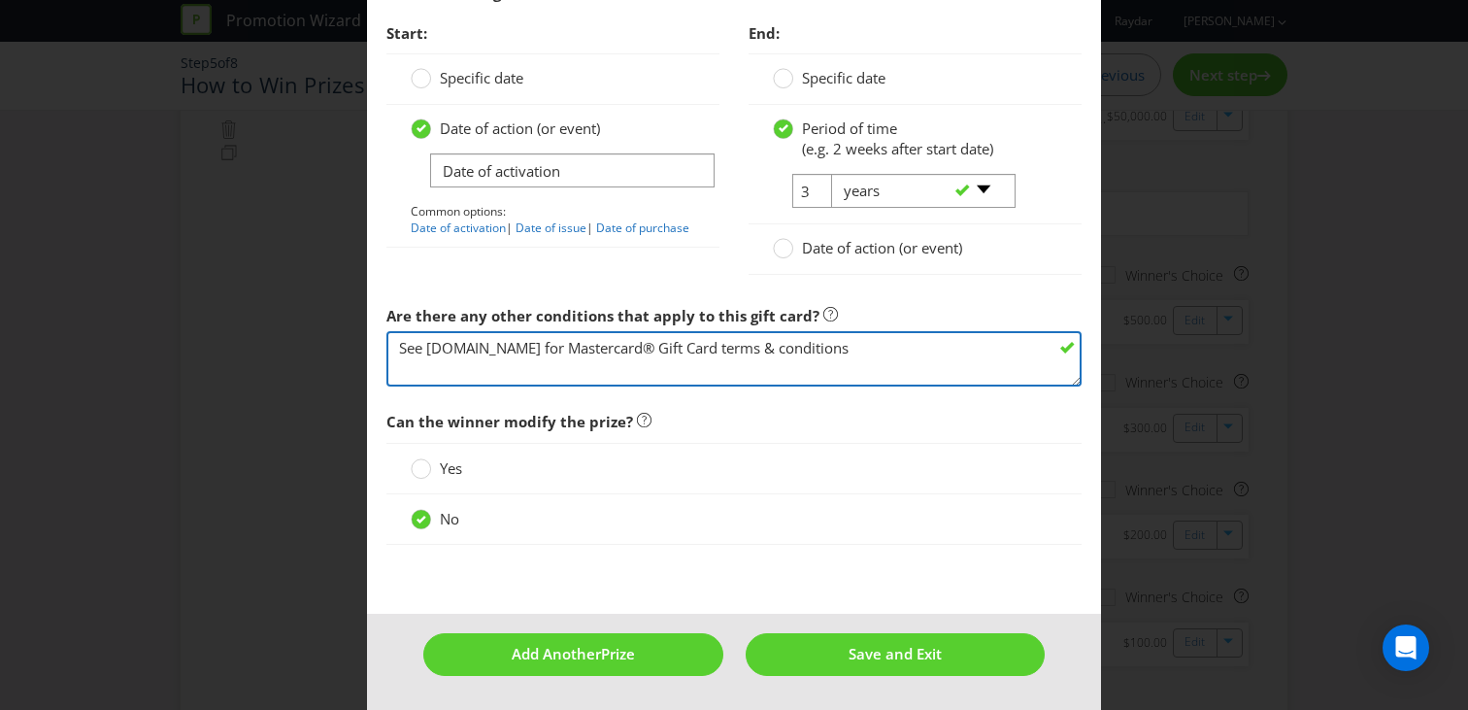
drag, startPoint x: 915, startPoint y: 351, endPoint x: 337, endPoint y: 345, distance: 577.9
click at [337, 345] on div "Edit Prize [GEOGRAPHIC_DATA] [GEOGRAPHIC_DATA] [GEOGRAPHIC_DATA] [GEOGRAPHIC_DA…" at bounding box center [734, 355] width 1468 height 710
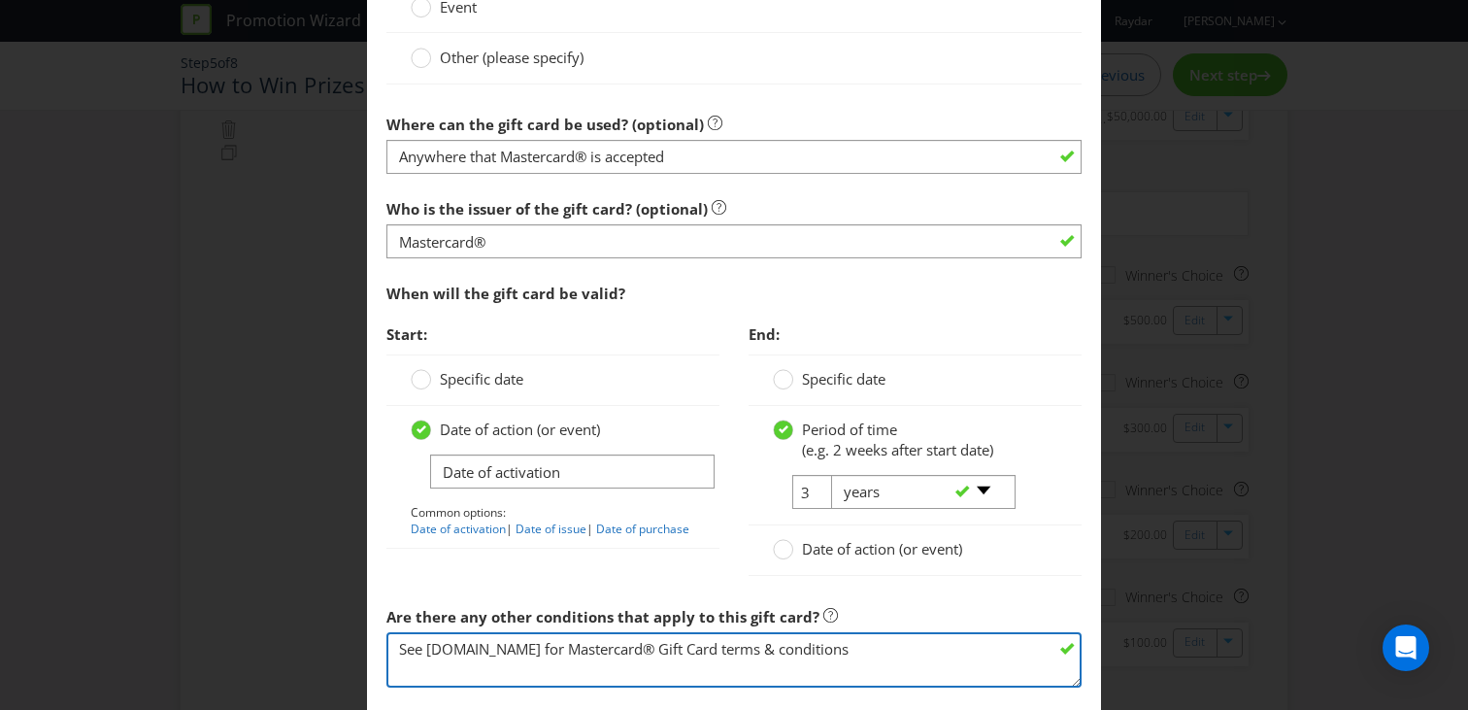
scroll to position [1751, 0]
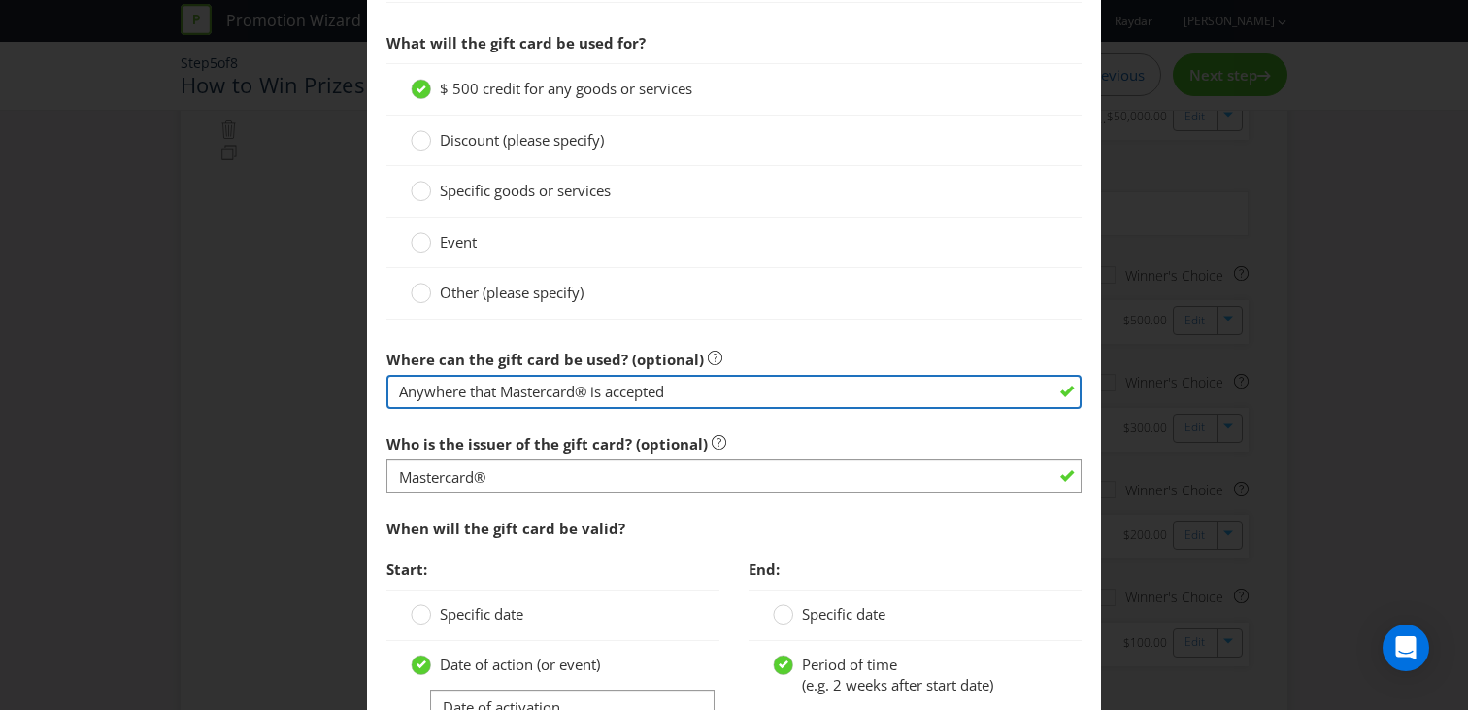
click at [422, 388] on input "Anywhere that Mastercard® is accepted" at bounding box center [734, 392] width 695 height 34
click at [409, 389] on input "Anywhere that Mastercard® is accepted" at bounding box center [734, 392] width 695 height 34
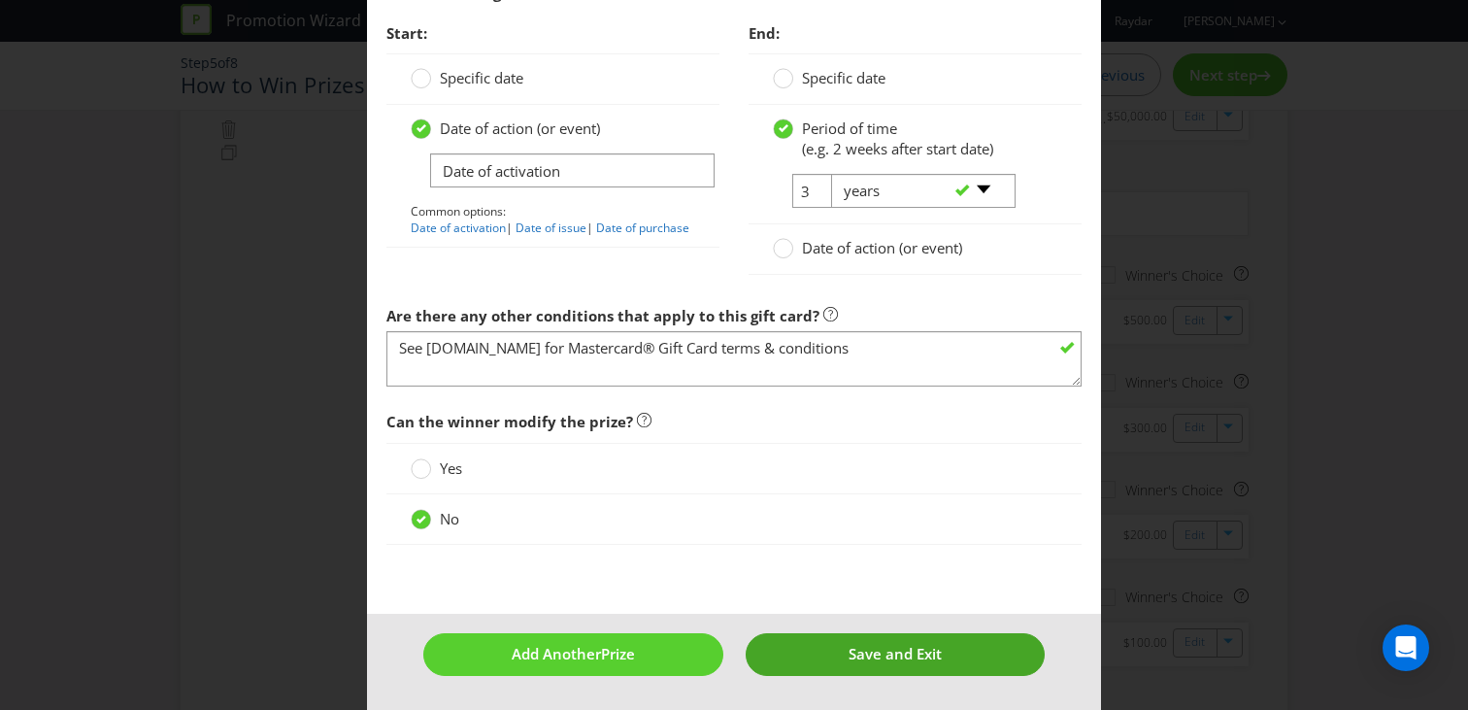
type input "anywhere that Mastercard® is accepted"
click at [856, 661] on span "Save and Exit" at bounding box center [895, 653] width 93 height 19
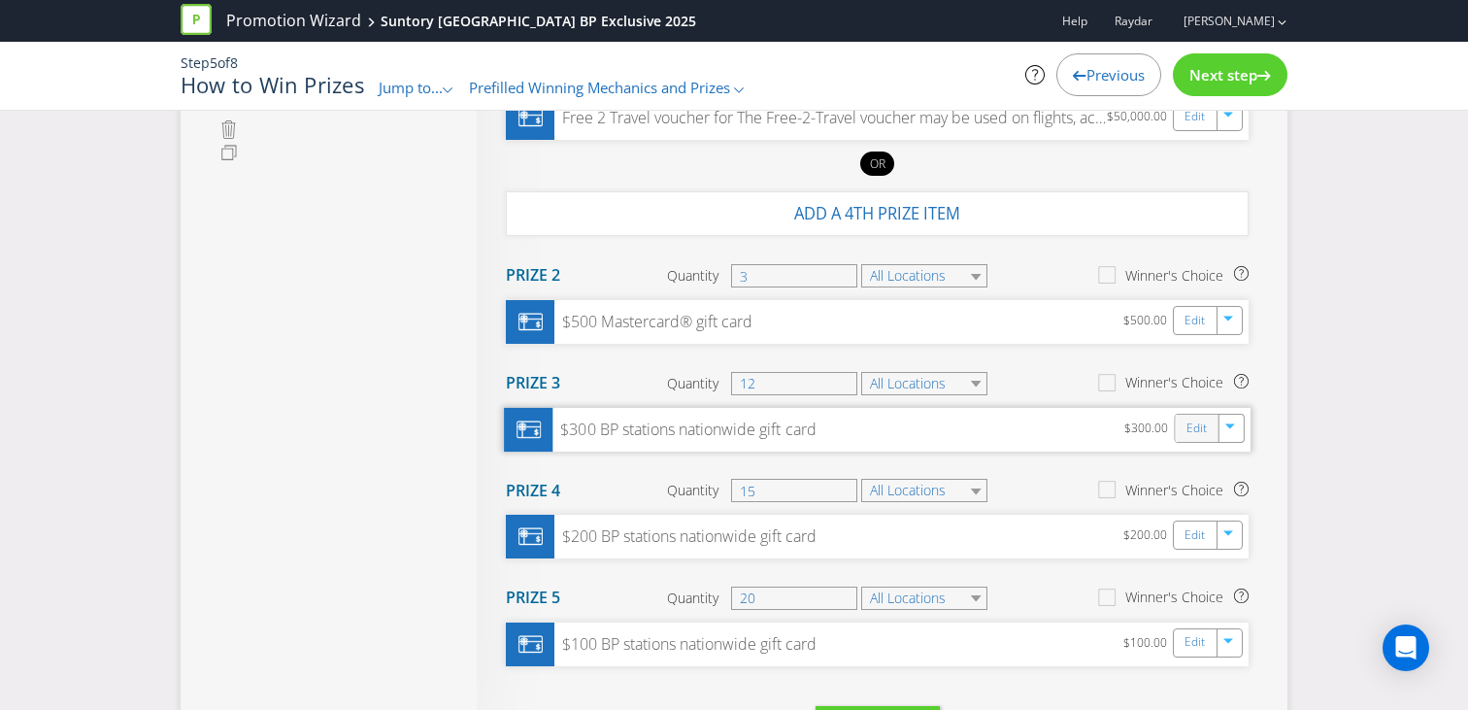
click at [1186, 427] on div "Edit" at bounding box center [1198, 427] width 44 height 27
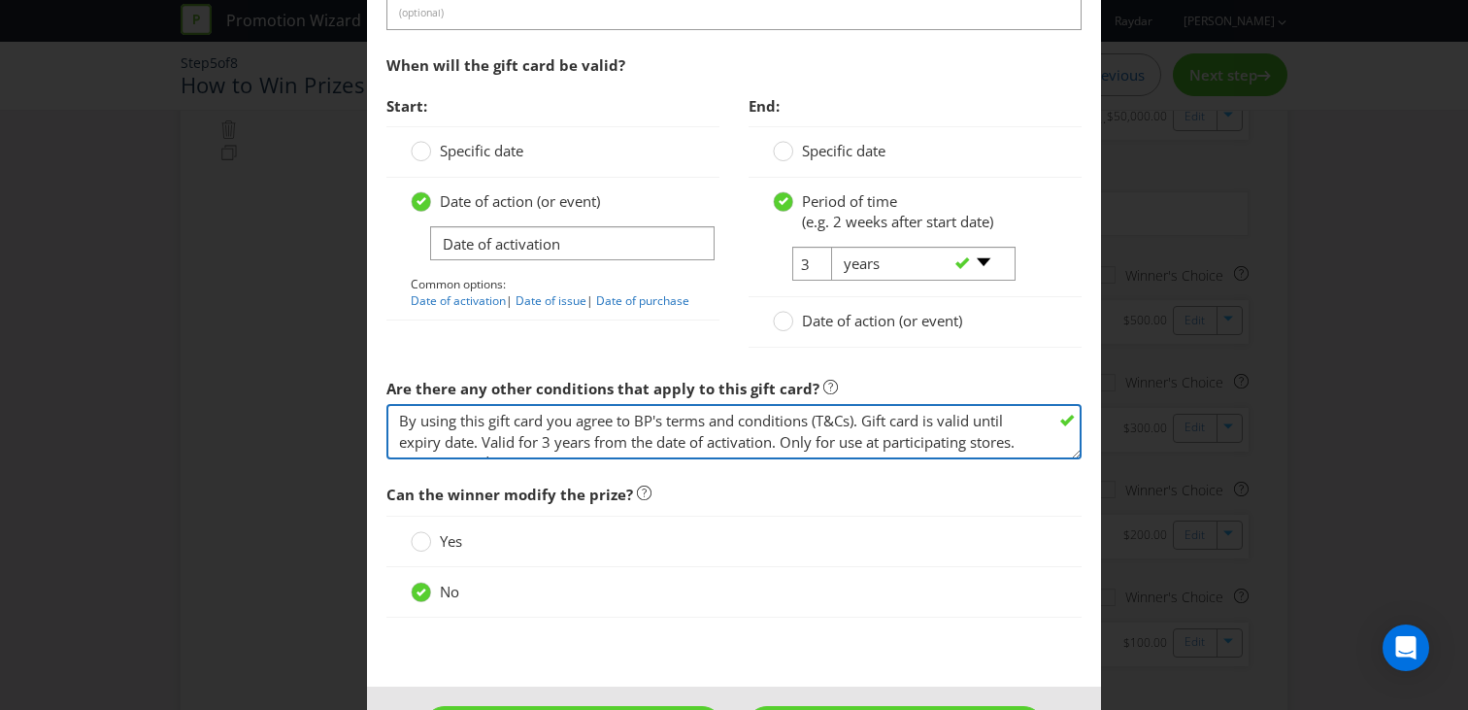
scroll to position [83, 0]
drag, startPoint x: 402, startPoint y: 420, endPoint x: 985, endPoint y: 660, distance: 630.5
paste textarea "See [DOMAIN_NAME] for Mastercard® Gift Card terms & conditions"
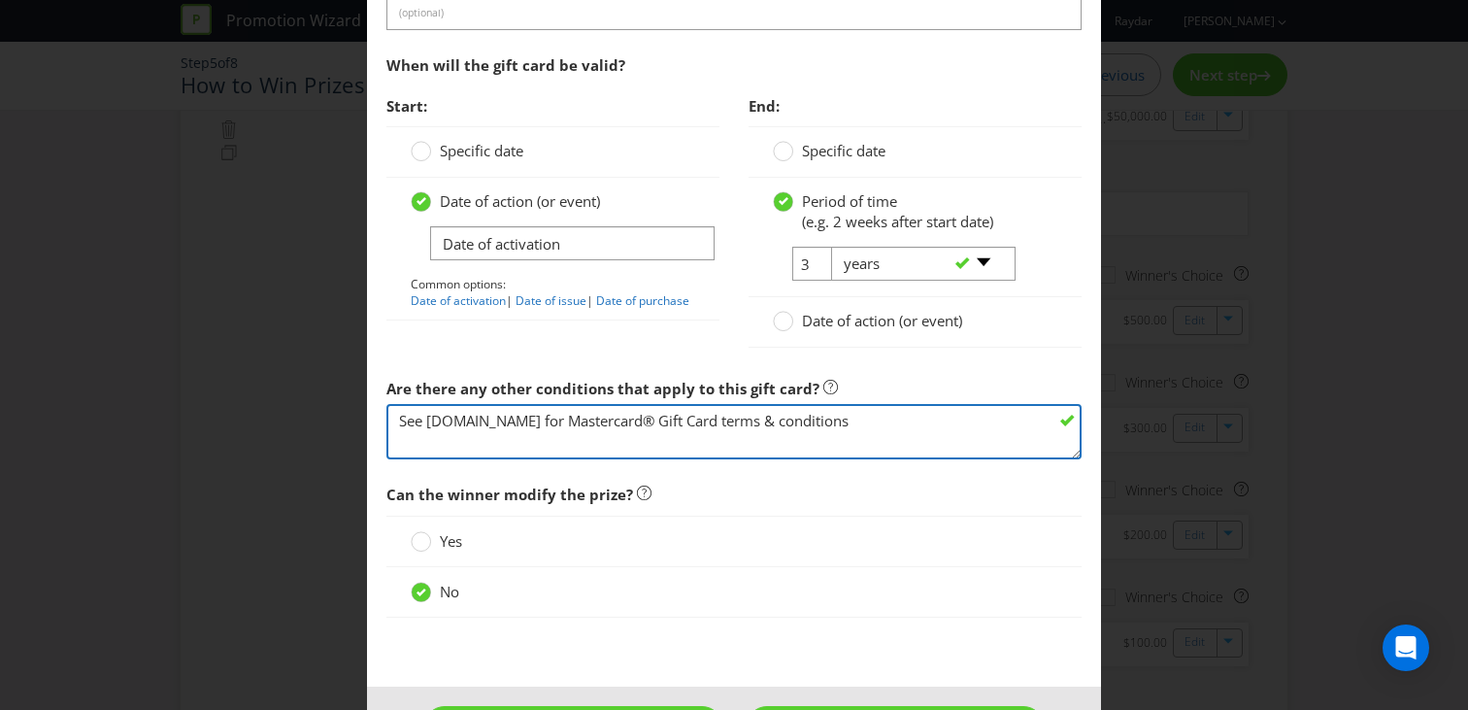
scroll to position [0, 0]
drag, startPoint x: 698, startPoint y: 423, endPoint x: 610, endPoint y: 422, distance: 88.4
click at [610, 422] on textarea "By using this gift card you agree to BP's terms and conditions (T&Cs). Gift car…" at bounding box center [734, 431] width 695 height 55
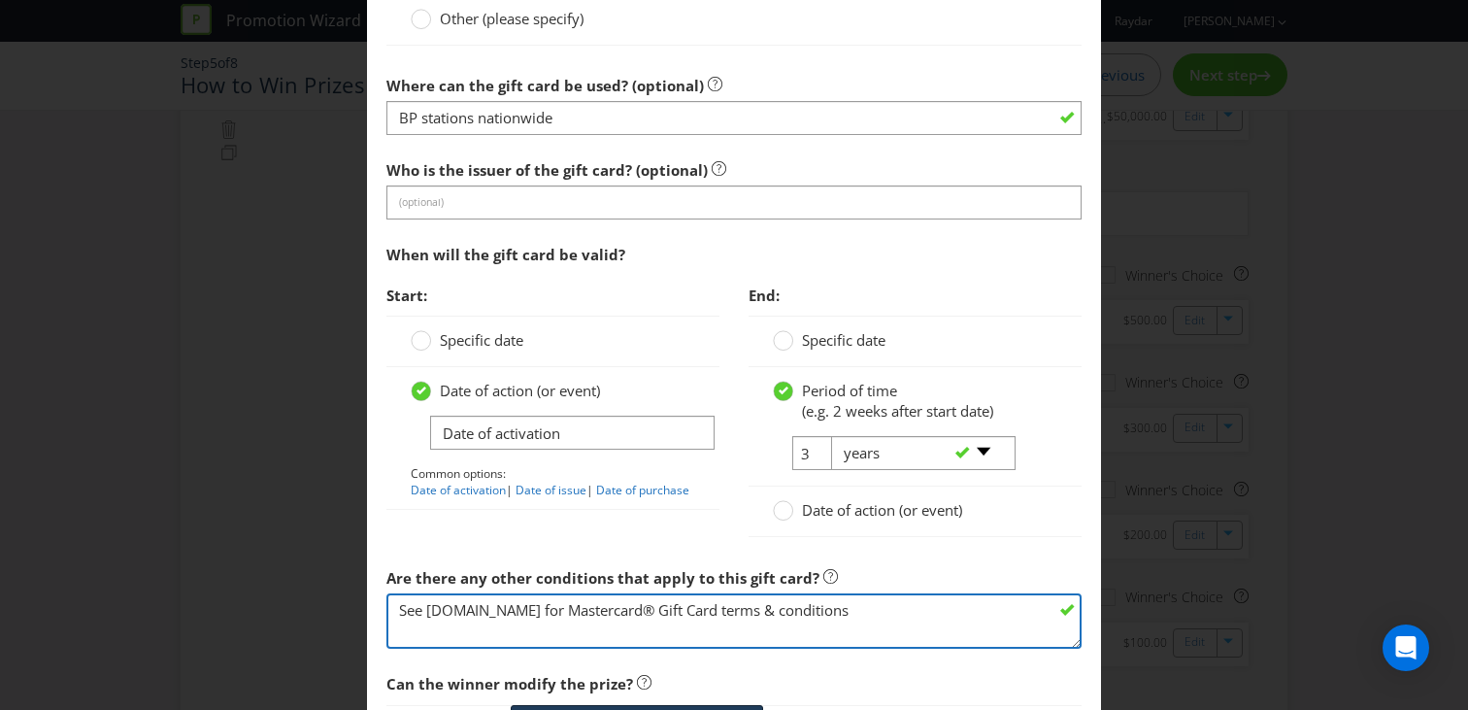
scroll to position [1871, 0]
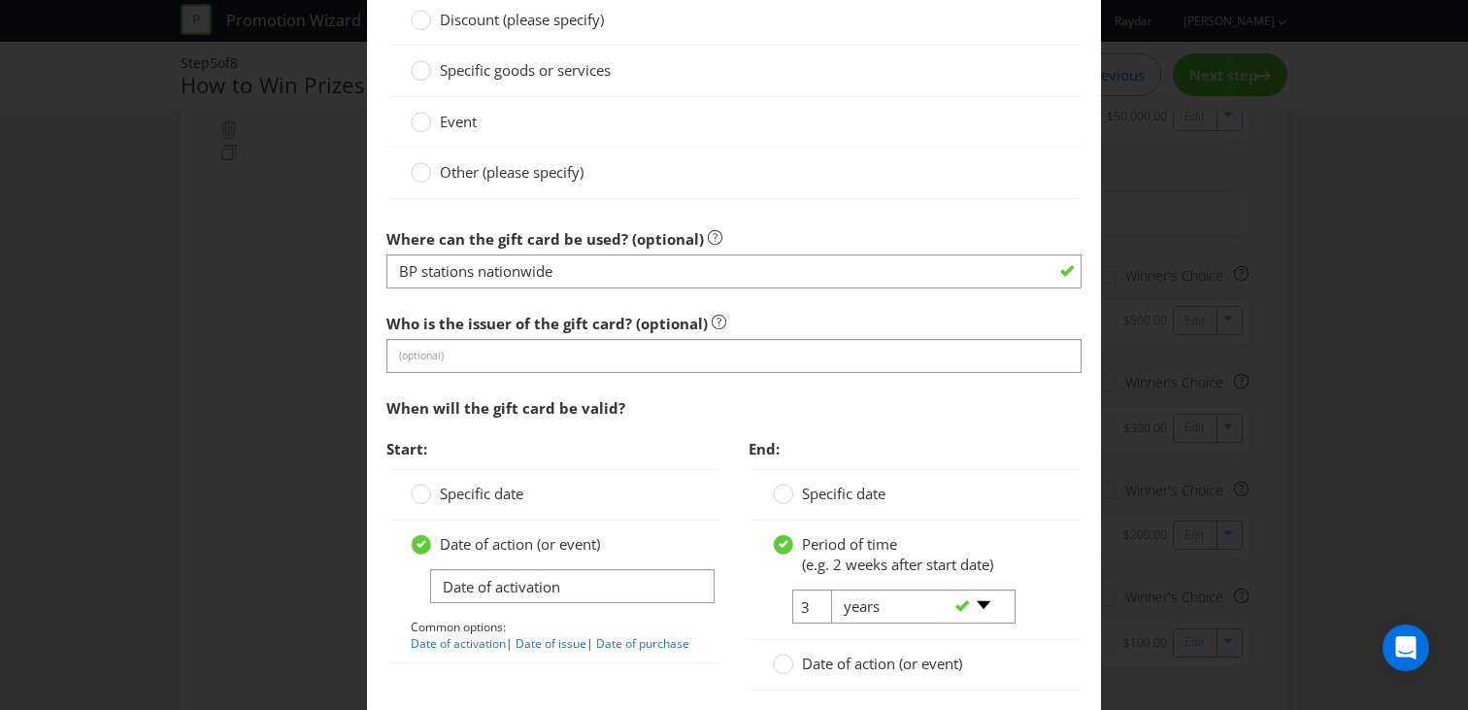
type textarea "See [DOMAIN_NAME] for Mastercard® Gift Card terms & conditions"
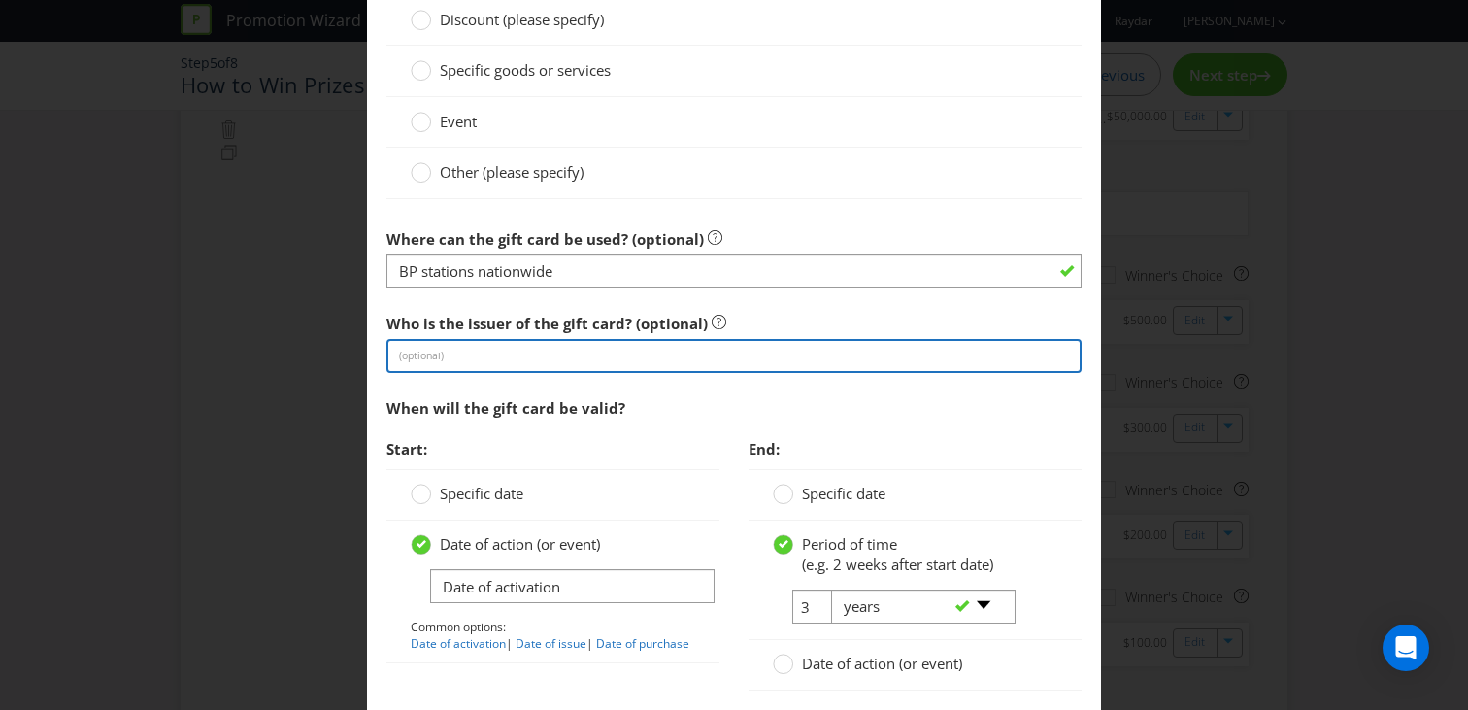
click at [563, 353] on input "text" at bounding box center [734, 356] width 695 height 34
paste input "Mastercard®"
type input "Mastercard®"
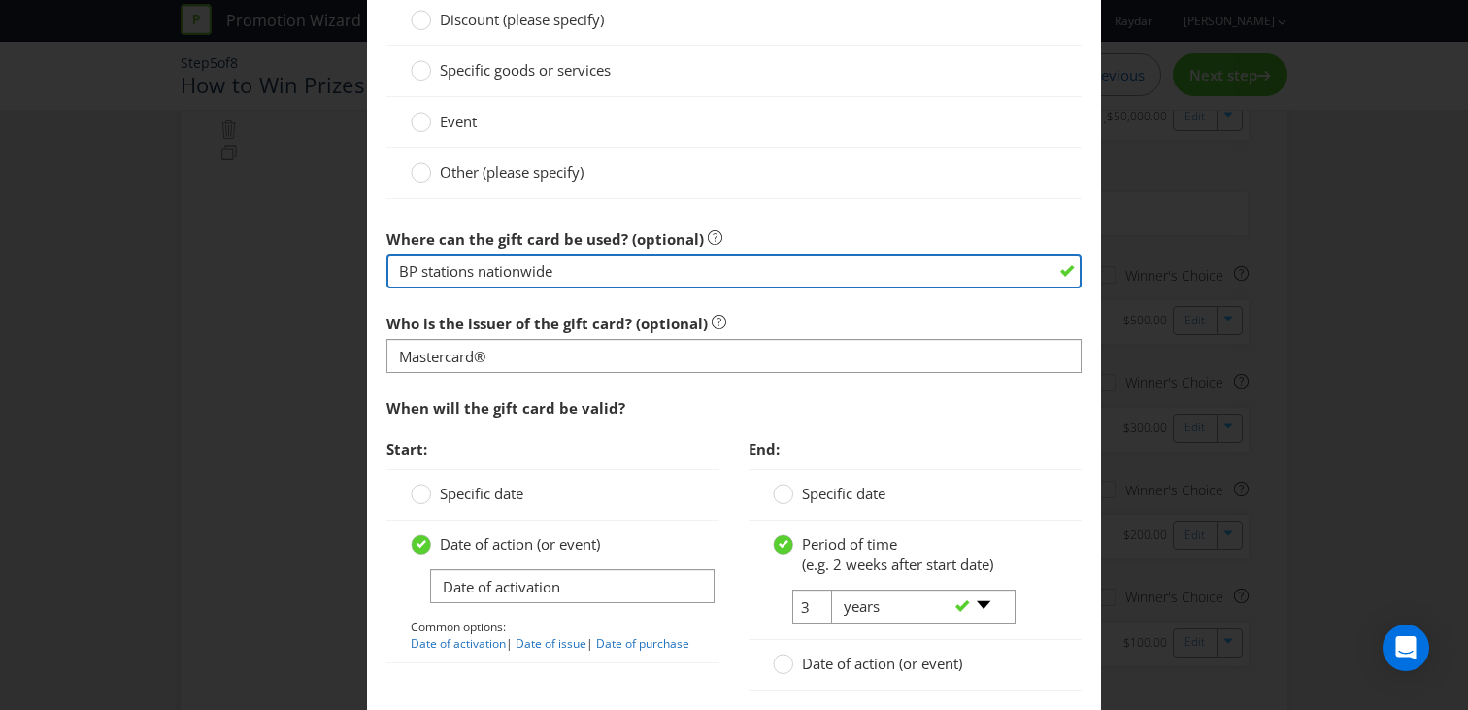
click at [510, 270] on input "BP stations nationwide" at bounding box center [734, 271] width 695 height 34
type input "anywhere that Mastercard® is accepted"
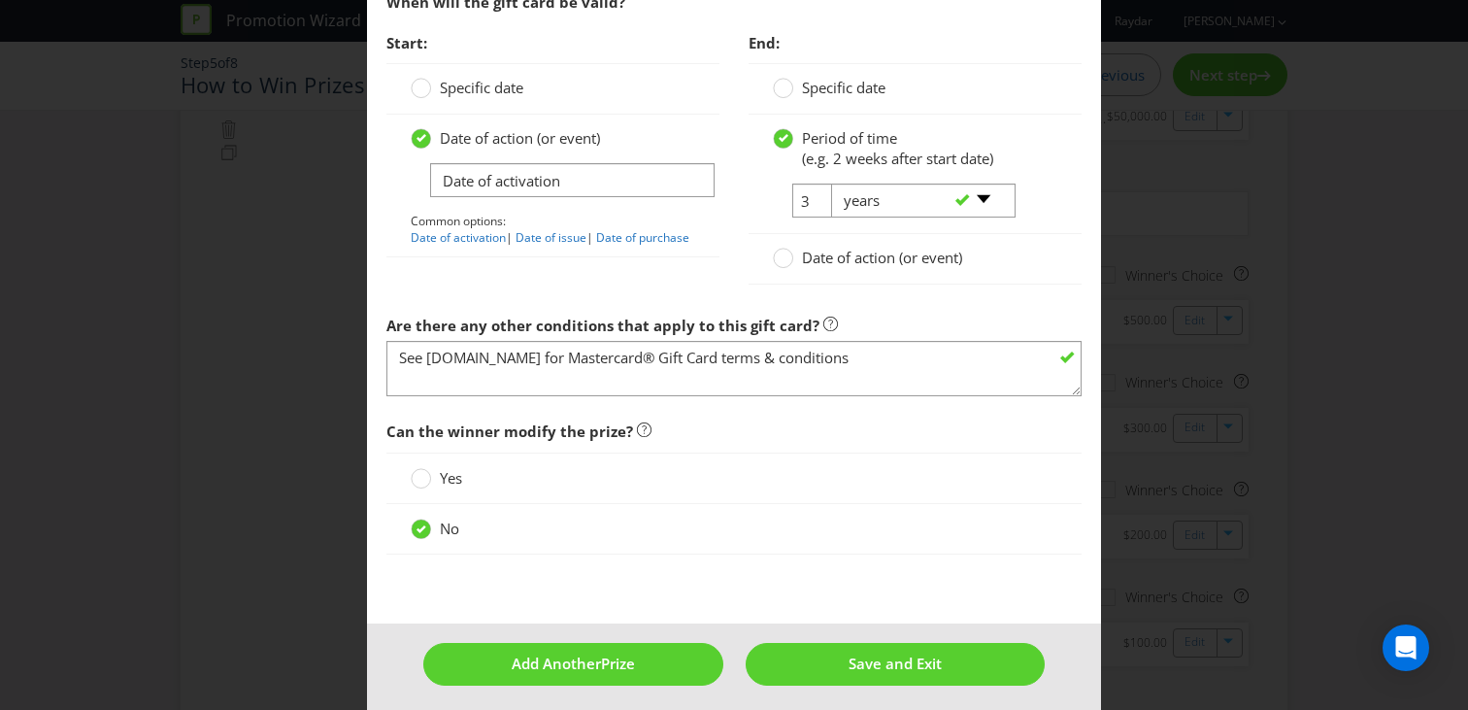
scroll to position [2287, 0]
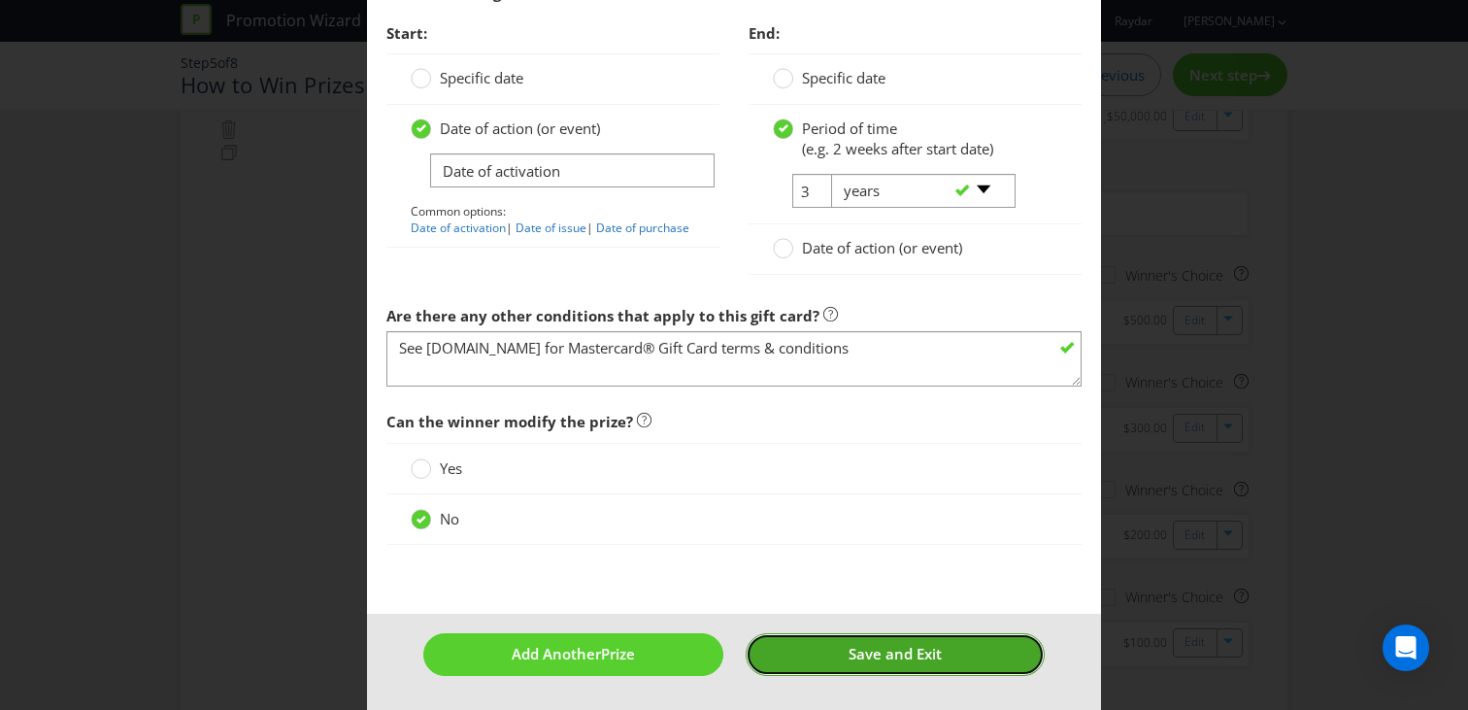
click at [824, 650] on button "Save and Exit" at bounding box center [896, 654] width 300 height 42
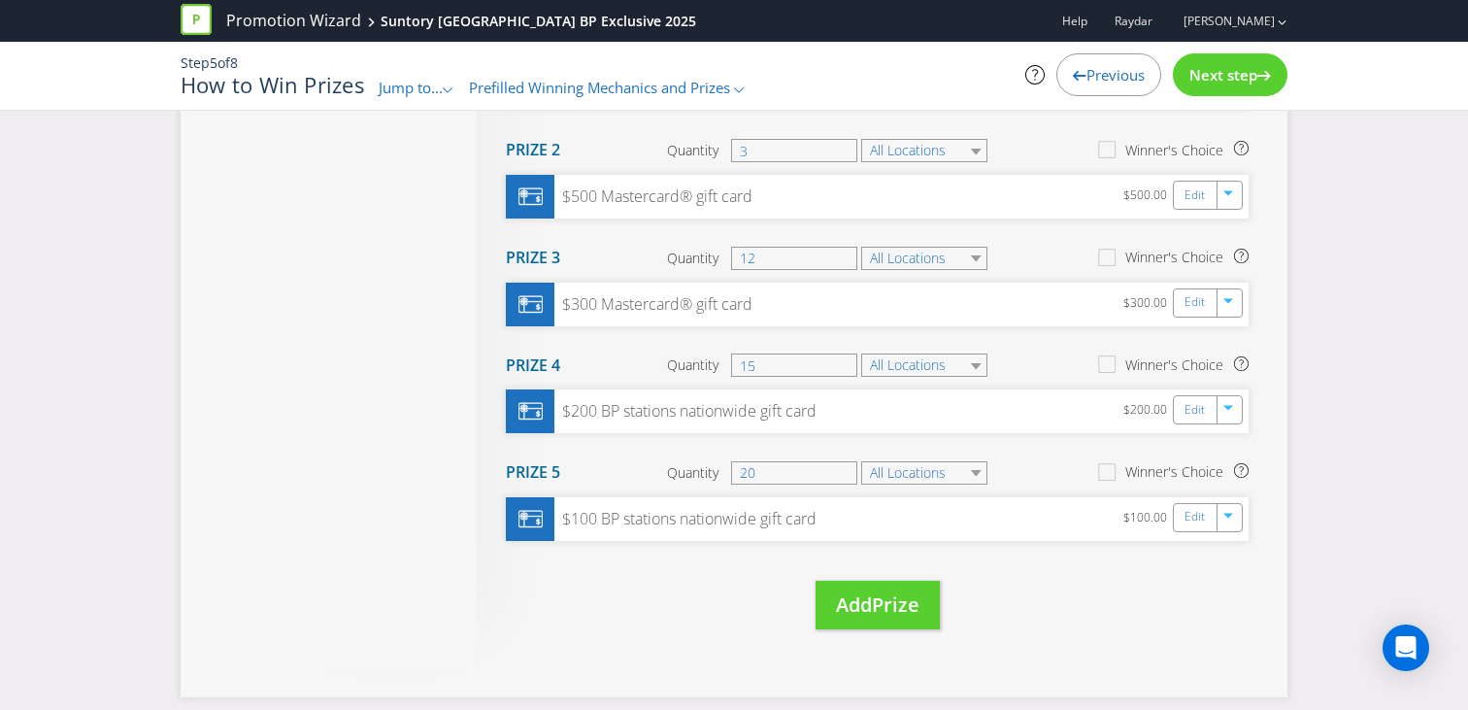
scroll to position [669, 0]
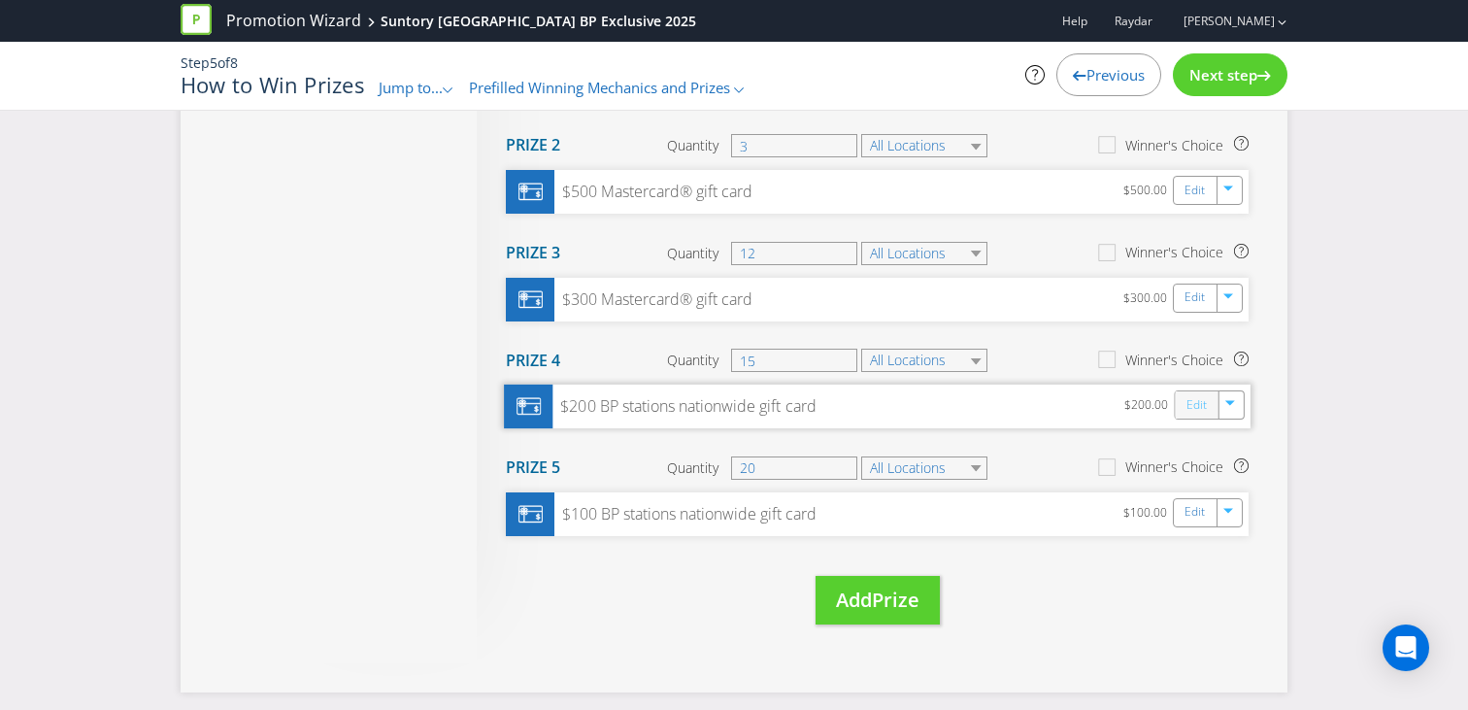
click at [1187, 404] on link "Edit" at bounding box center [1197, 405] width 20 height 22
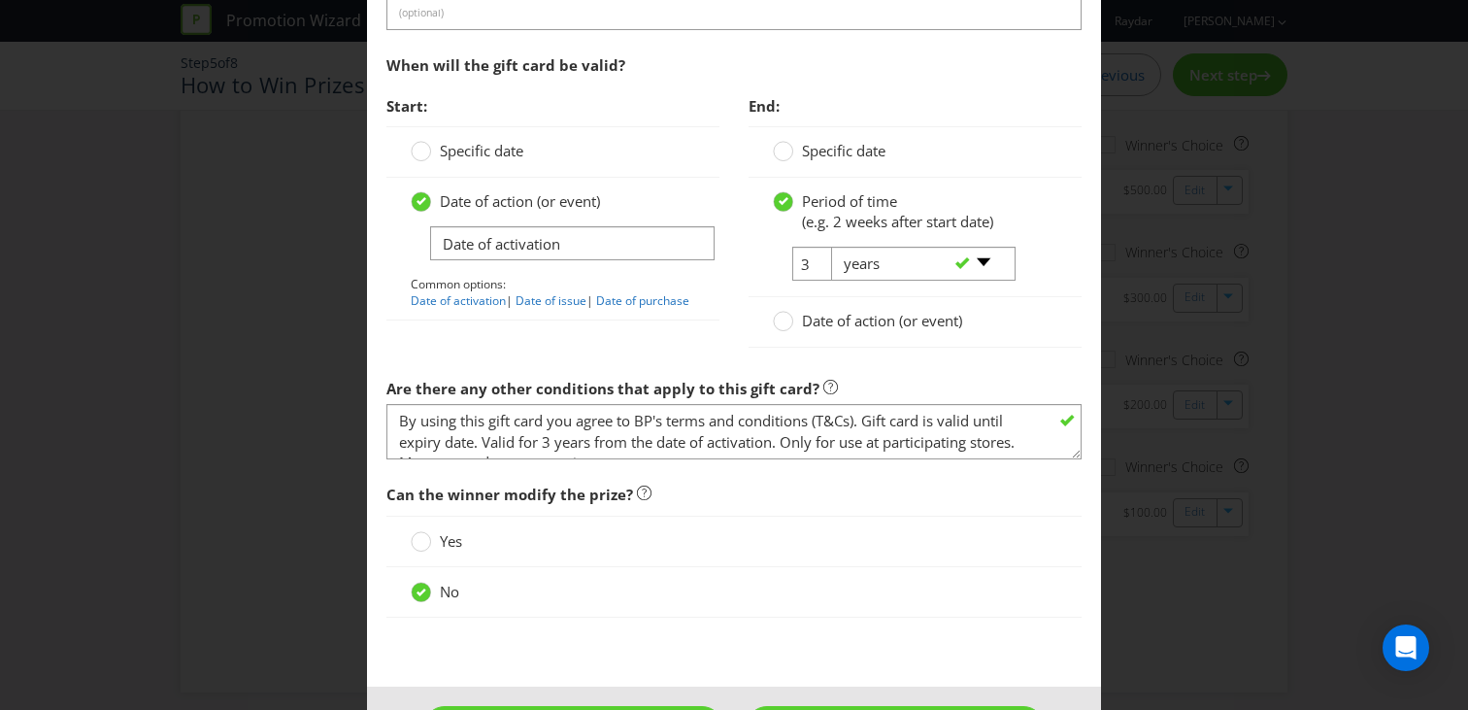
scroll to position [2261, 0]
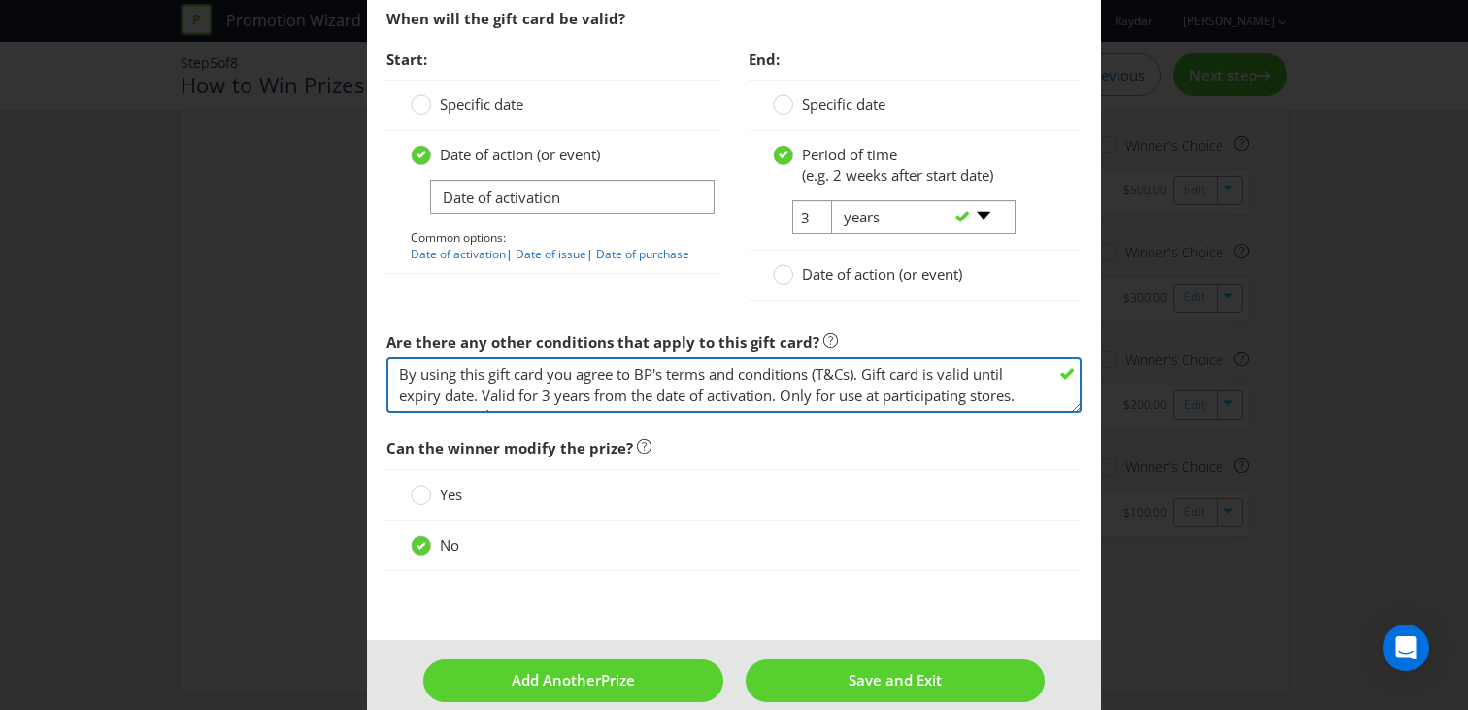
click at [587, 392] on textarea "By using this gift card you agree to BP's terms and conditions (T&Cs). Gift car…" at bounding box center [734, 384] width 695 height 55
type textarea "See [DOMAIN_NAME] or call BP on [PHONE_NUMBER] for T&Cs and list of participati…"
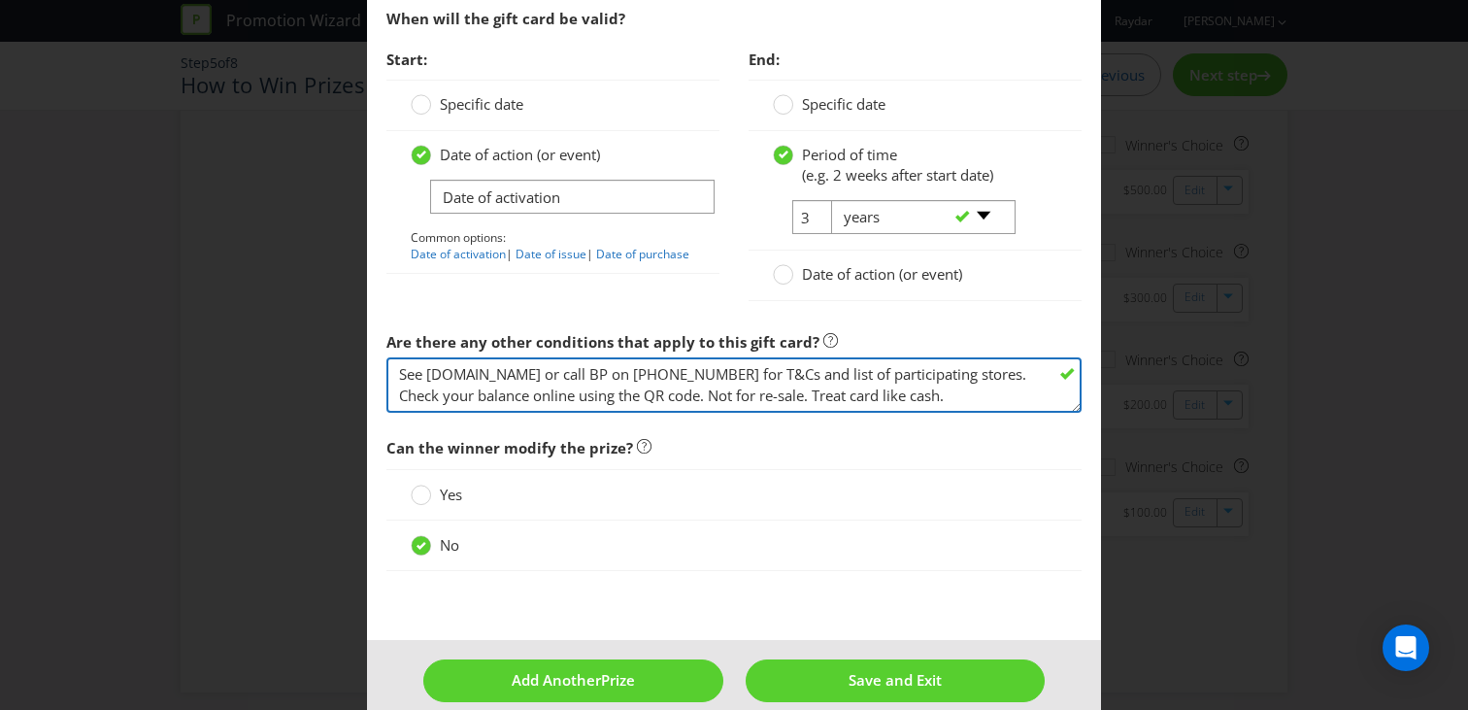
drag, startPoint x: 408, startPoint y: 371, endPoint x: 663, endPoint y: 555, distance: 315.1
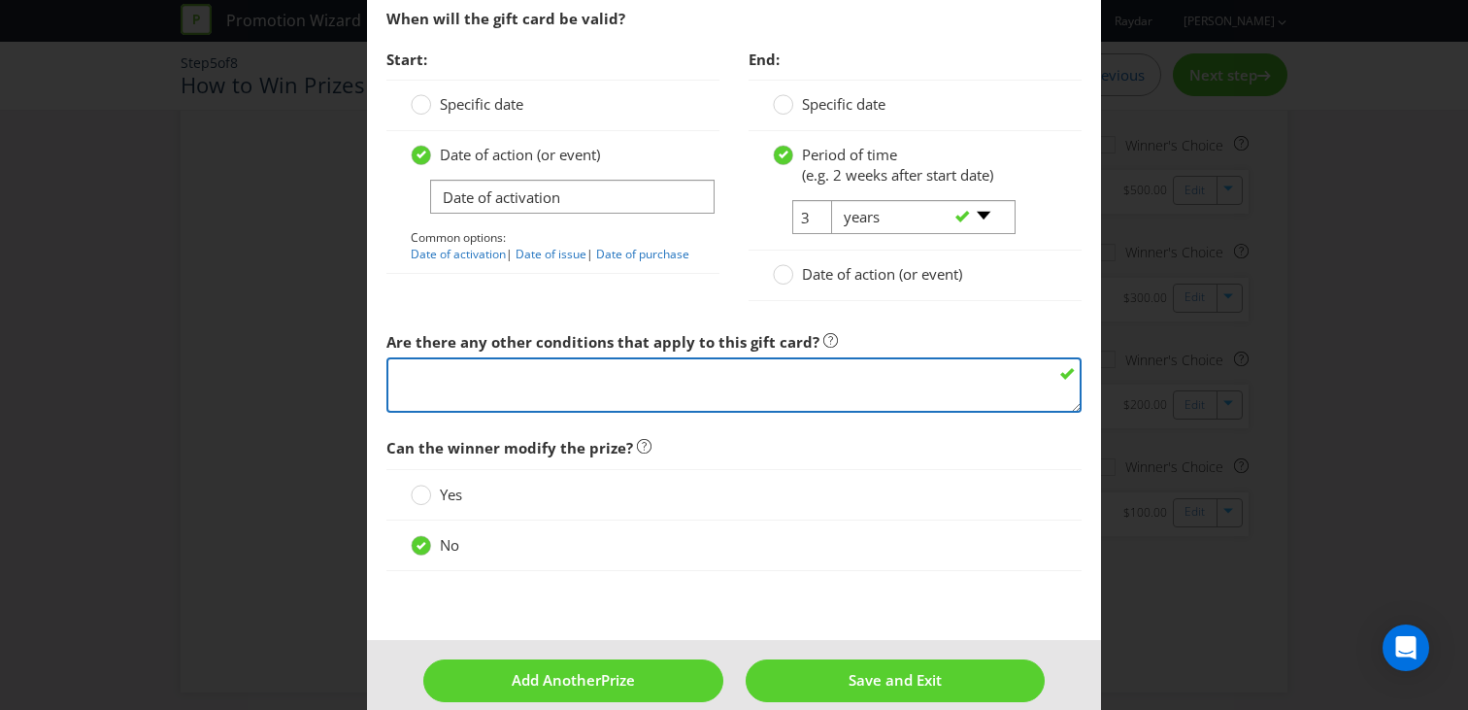
scroll to position [0, 0]
paste textarea "Mastercard®"
type textarea "Mastercard®"
click at [620, 363] on textarea "By using this gift card you agree to BP's terms and conditions (T&Cs). Gift car…" at bounding box center [734, 384] width 695 height 55
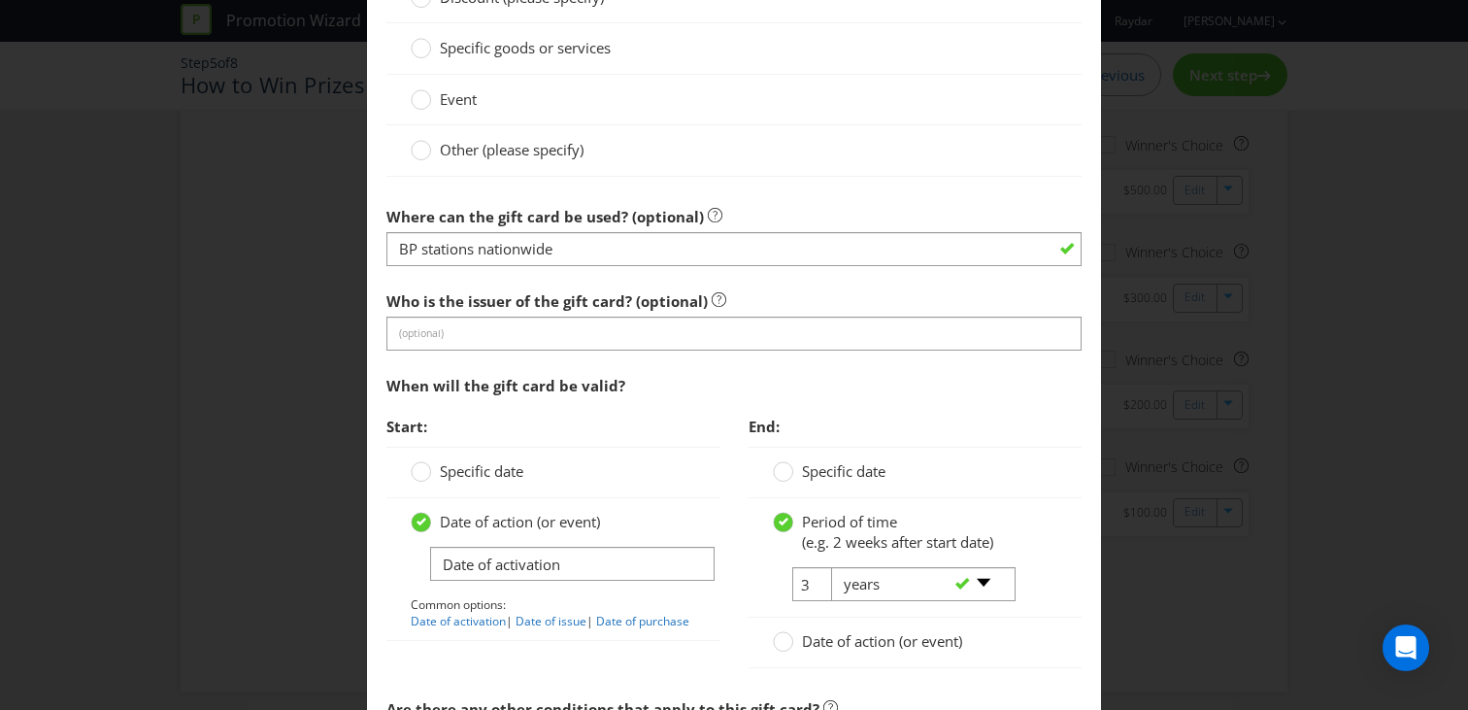
scroll to position [1889, 0]
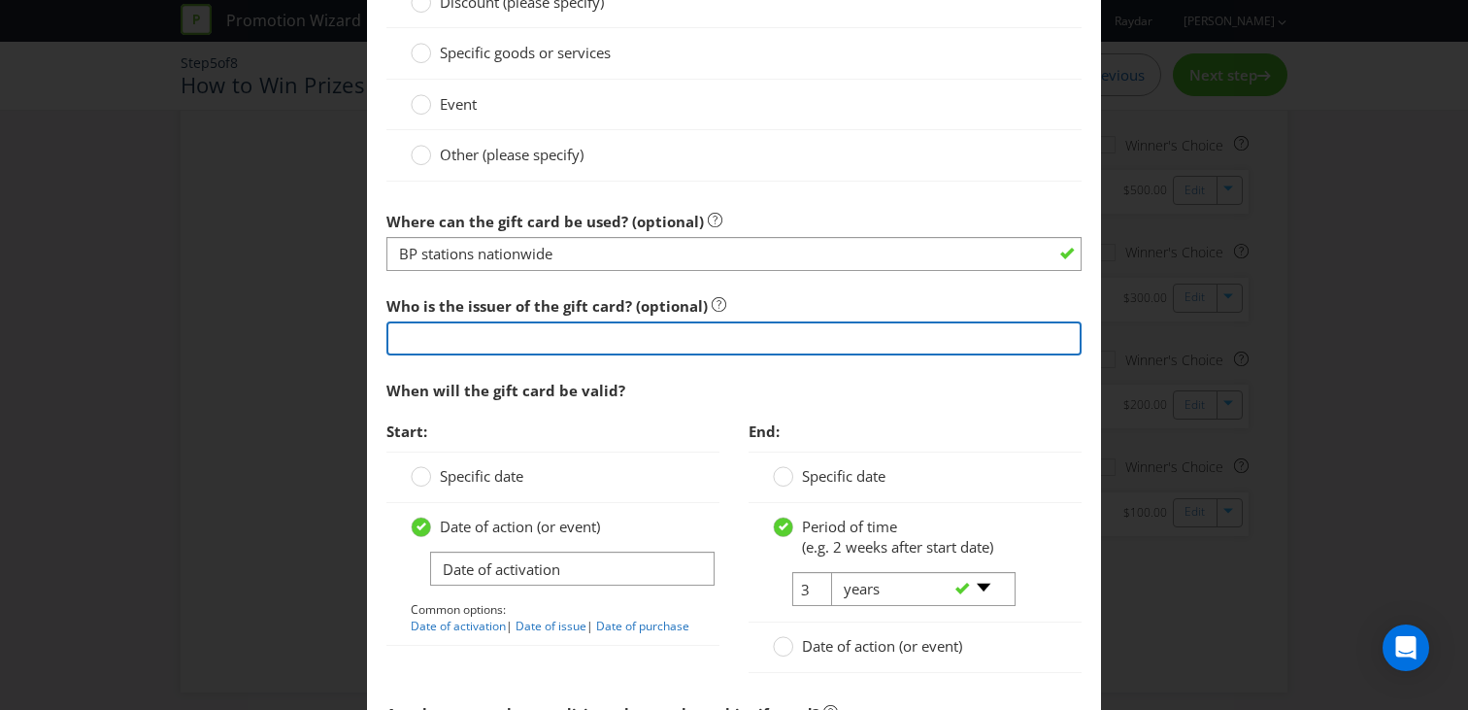
click at [556, 343] on input "text" at bounding box center [734, 338] width 695 height 34
paste input "Mastercard®"
type input "Mastercard®"
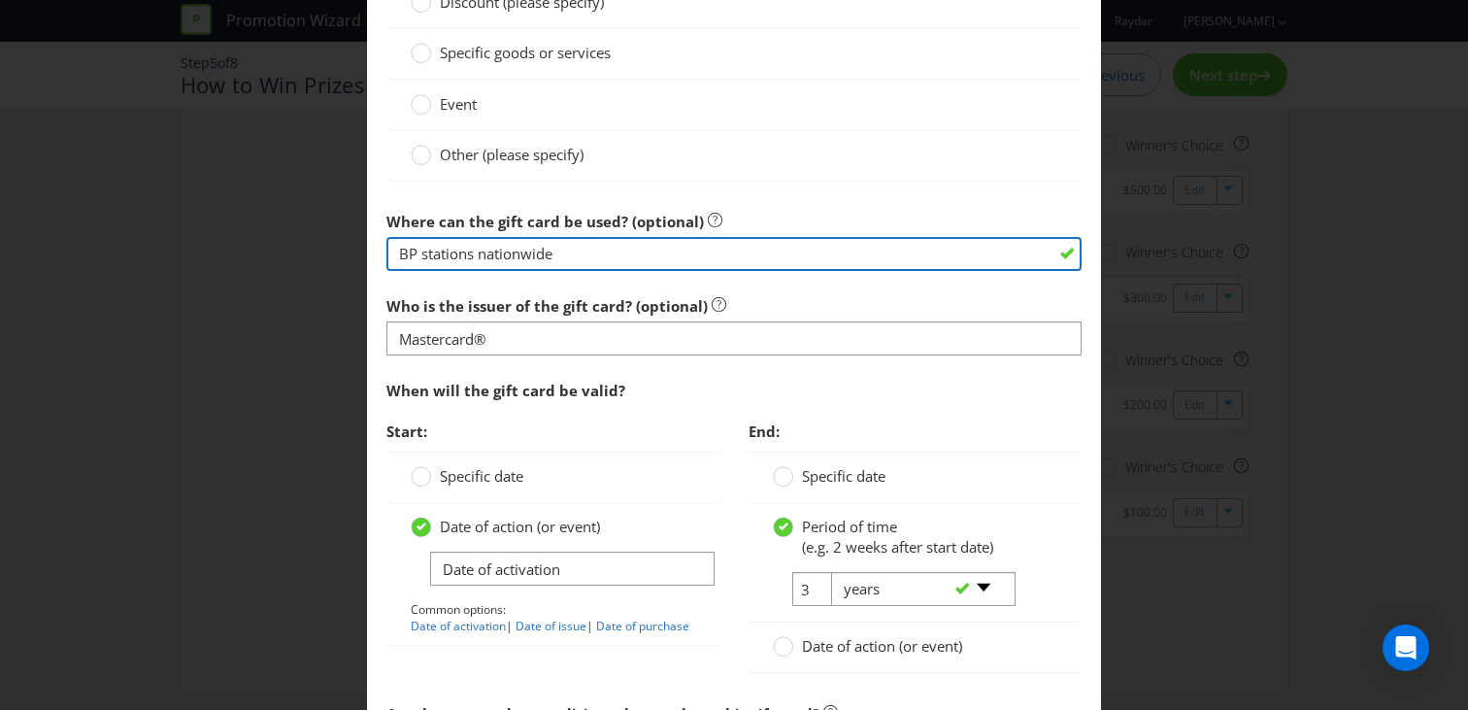
click at [550, 255] on input "BP stations nationwide" at bounding box center [734, 254] width 695 height 34
click at [576, 255] on input "BP stations nationwide" at bounding box center [734, 254] width 695 height 34
drag, startPoint x: 583, startPoint y: 255, endPoint x: 211, endPoint y: 250, distance: 372.0
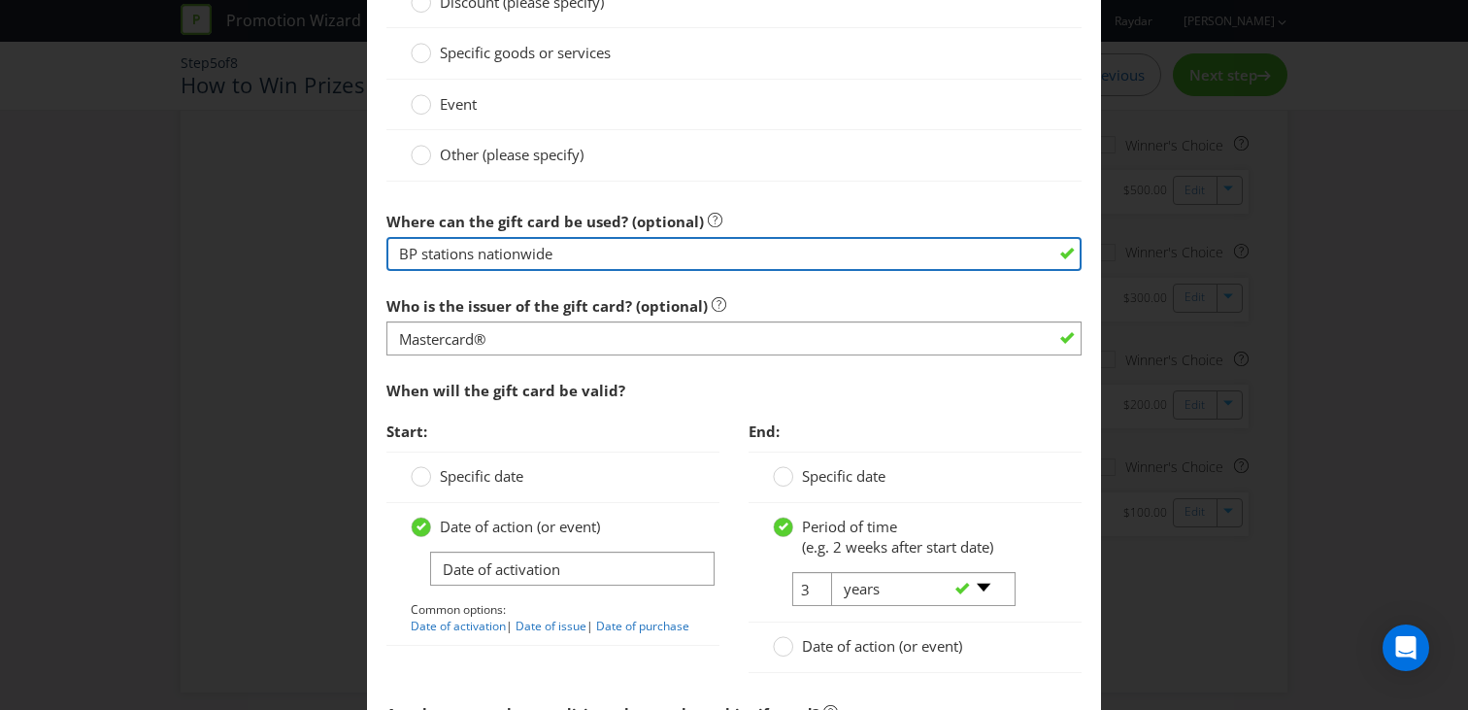
click at [211, 250] on div "Edit Prize [GEOGRAPHIC_DATA] [GEOGRAPHIC_DATA] [GEOGRAPHIC_DATA] [GEOGRAPHIC_DA…" at bounding box center [734, 355] width 1468 height 710
click at [464, 259] on input "text" at bounding box center [734, 254] width 695 height 34
type input "anywhere that Mastercard® is accepted"
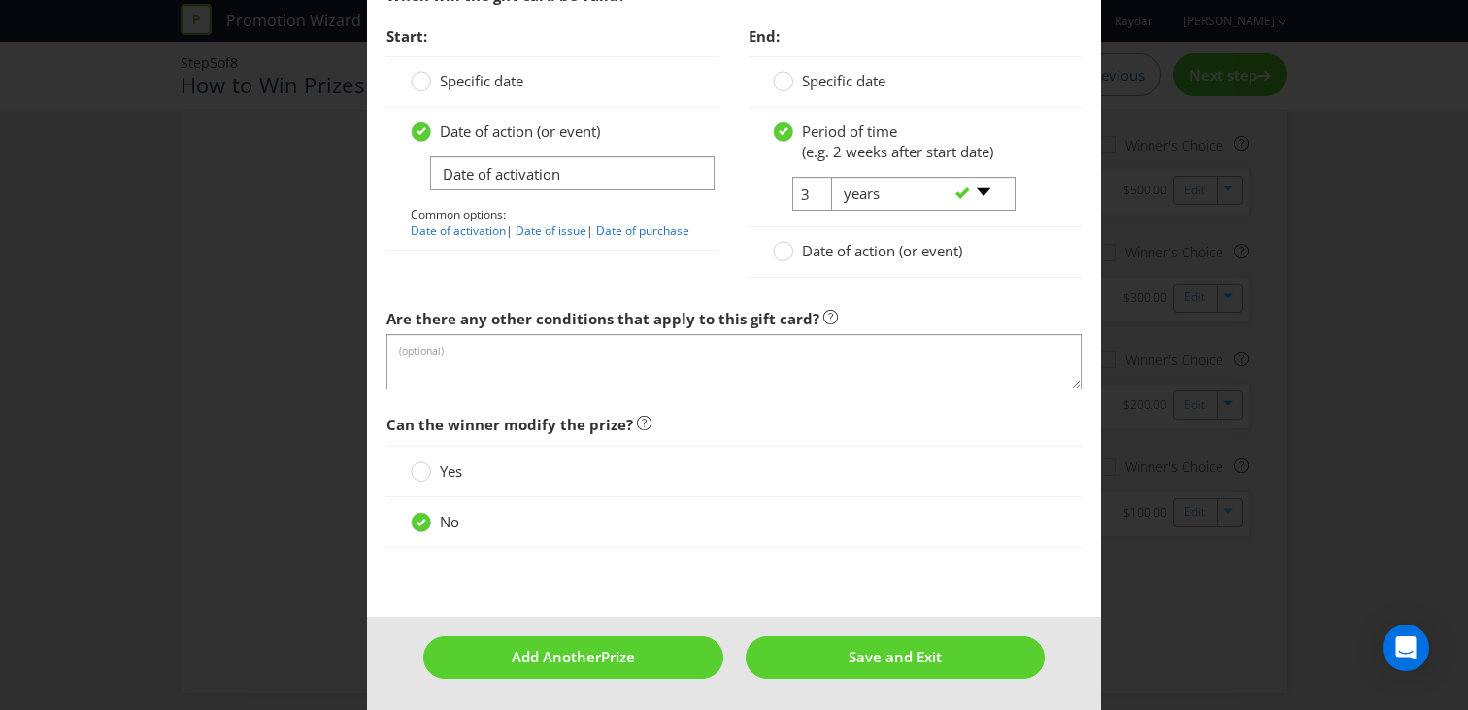
scroll to position [2287, 0]
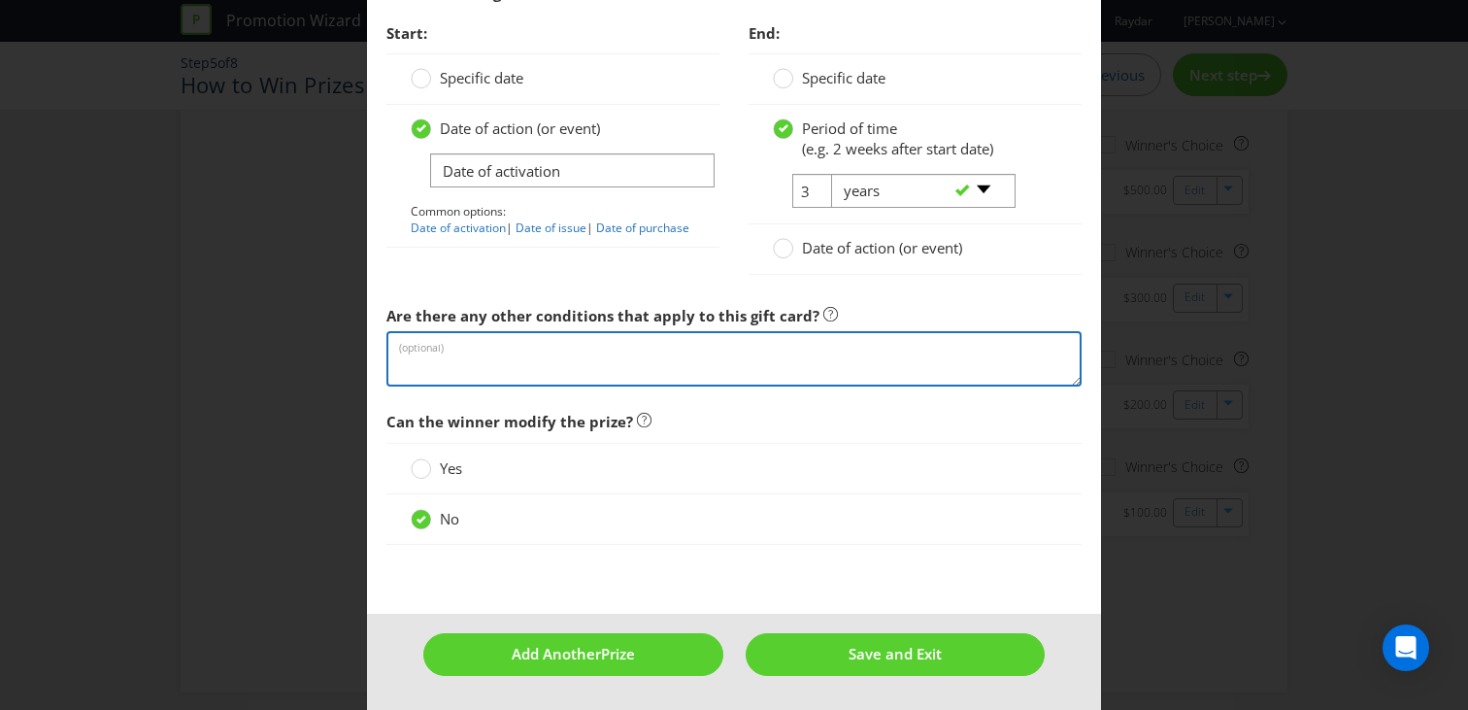
click at [529, 370] on textarea "By using this gift card you agree to BP's terms and conditions (T&Cs). Gift car…" at bounding box center [734, 358] width 695 height 55
click at [525, 357] on textarea "By using this gift card you agree to BP's terms and conditions (T&Cs). Gift car…" at bounding box center [734, 358] width 695 height 55
type textarea "f"
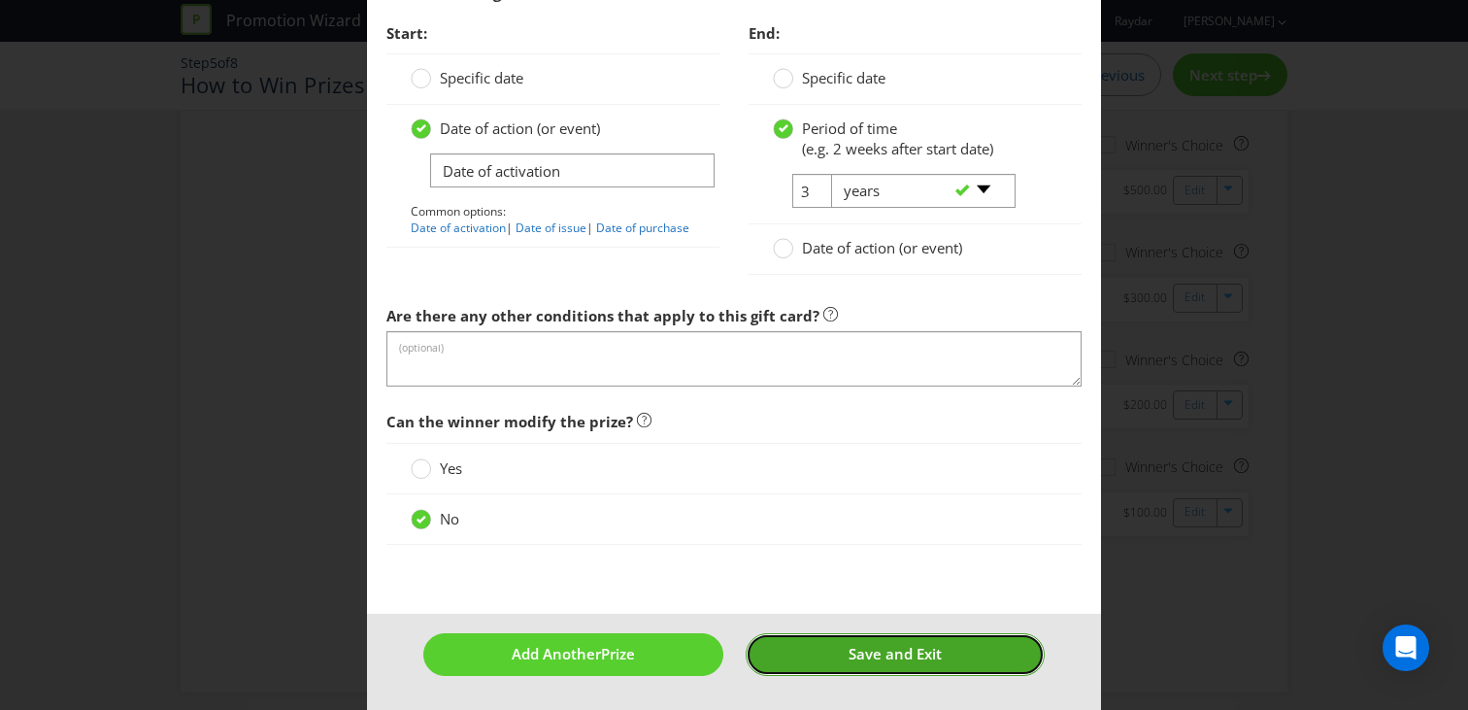
click at [814, 652] on button "Save and Exit" at bounding box center [896, 654] width 300 height 42
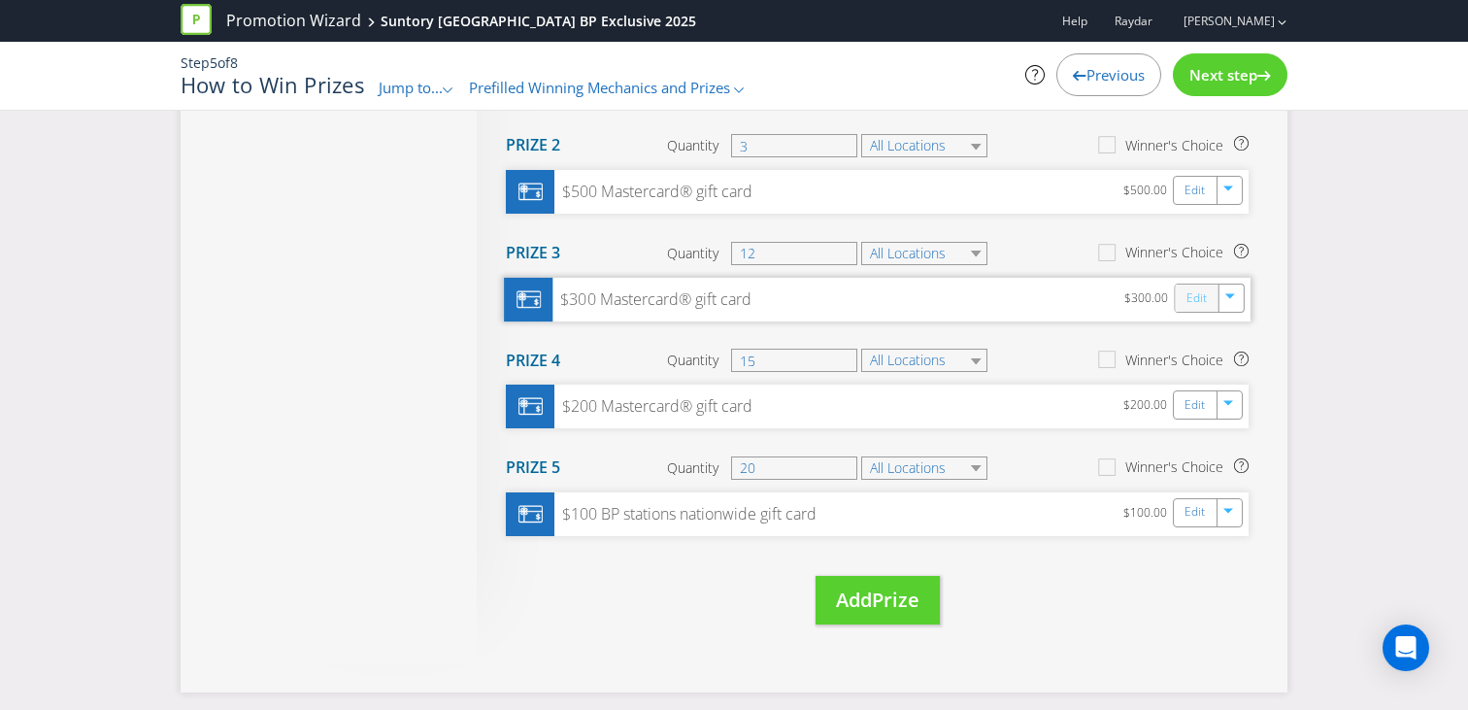
click at [1190, 289] on link "Edit" at bounding box center [1197, 297] width 20 height 22
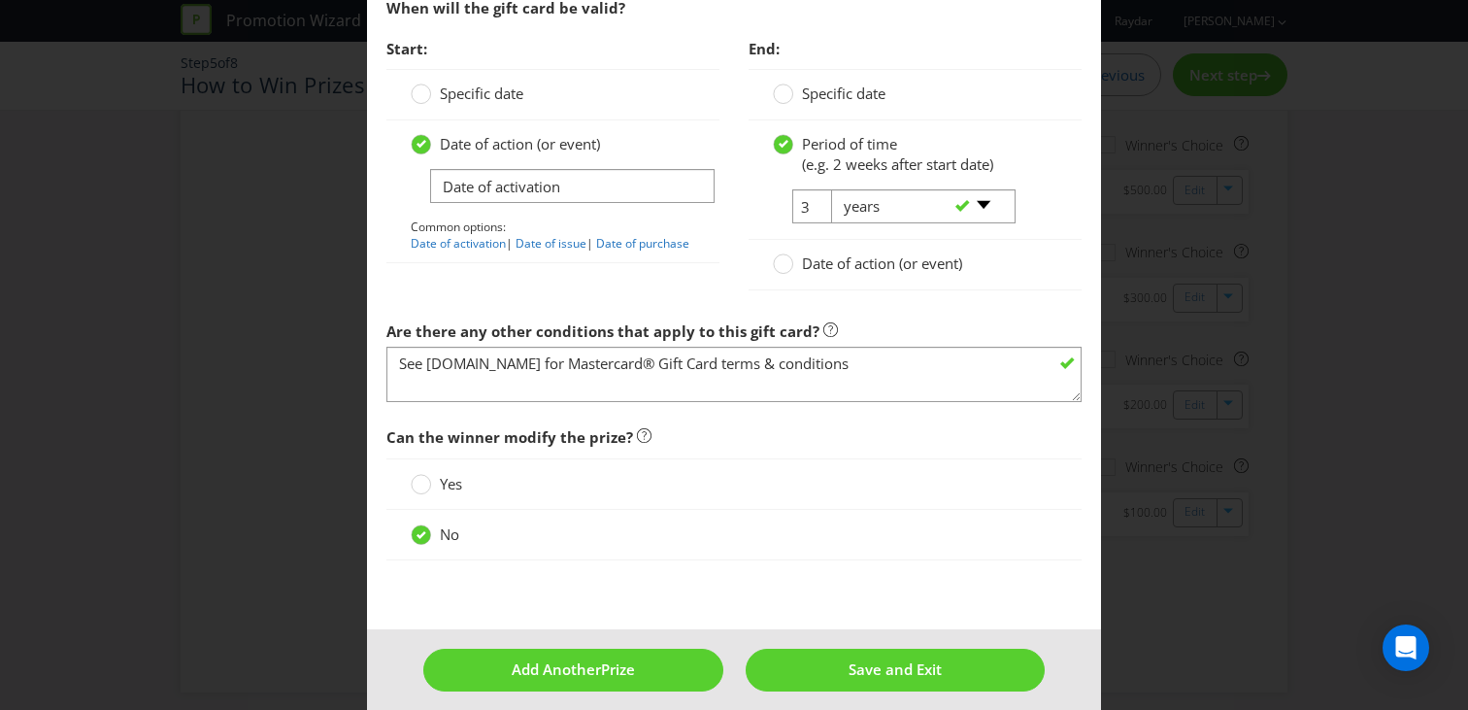
scroll to position [2287, 0]
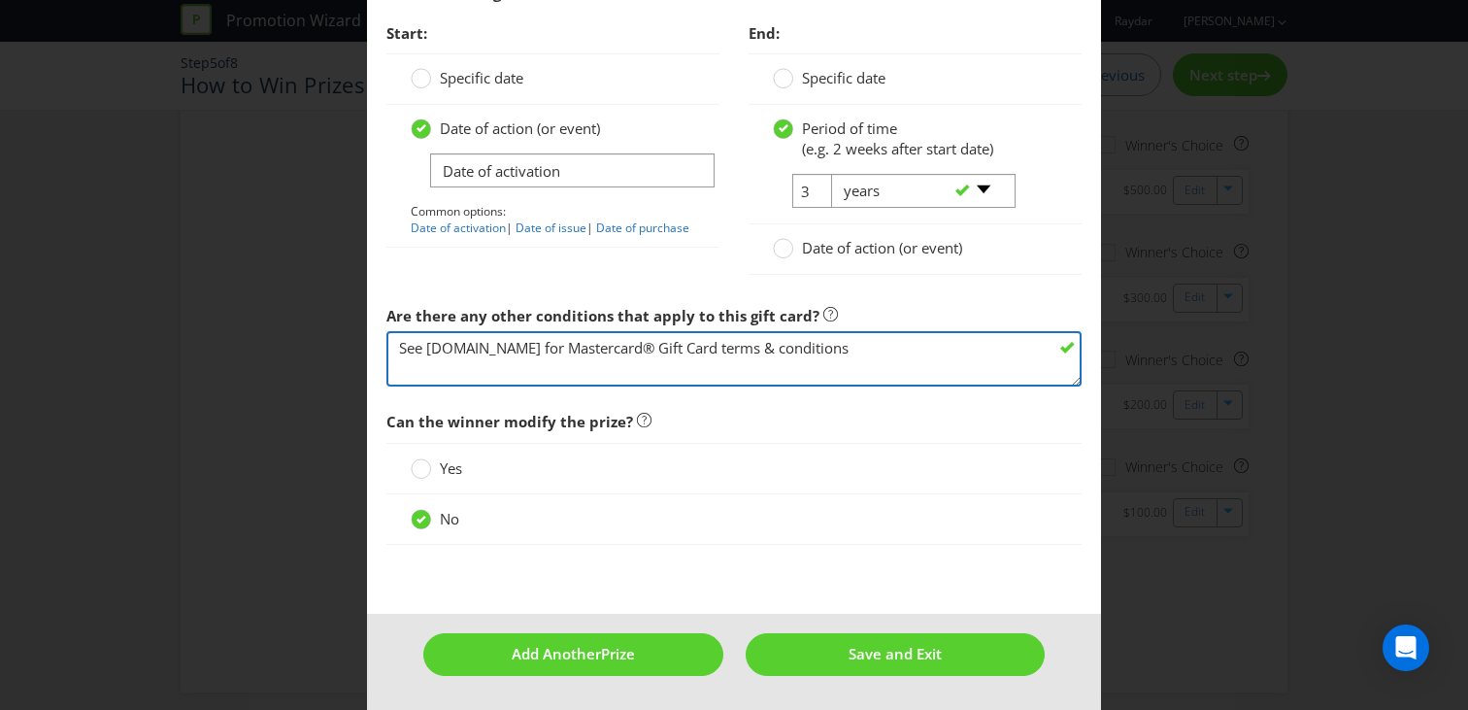
drag, startPoint x: 902, startPoint y: 349, endPoint x: 109, endPoint y: 319, distance: 794.0
click at [109, 319] on div "Edit Prize [GEOGRAPHIC_DATA] [GEOGRAPHIC_DATA] [GEOGRAPHIC_DATA] [GEOGRAPHIC_DA…" at bounding box center [734, 355] width 1468 height 710
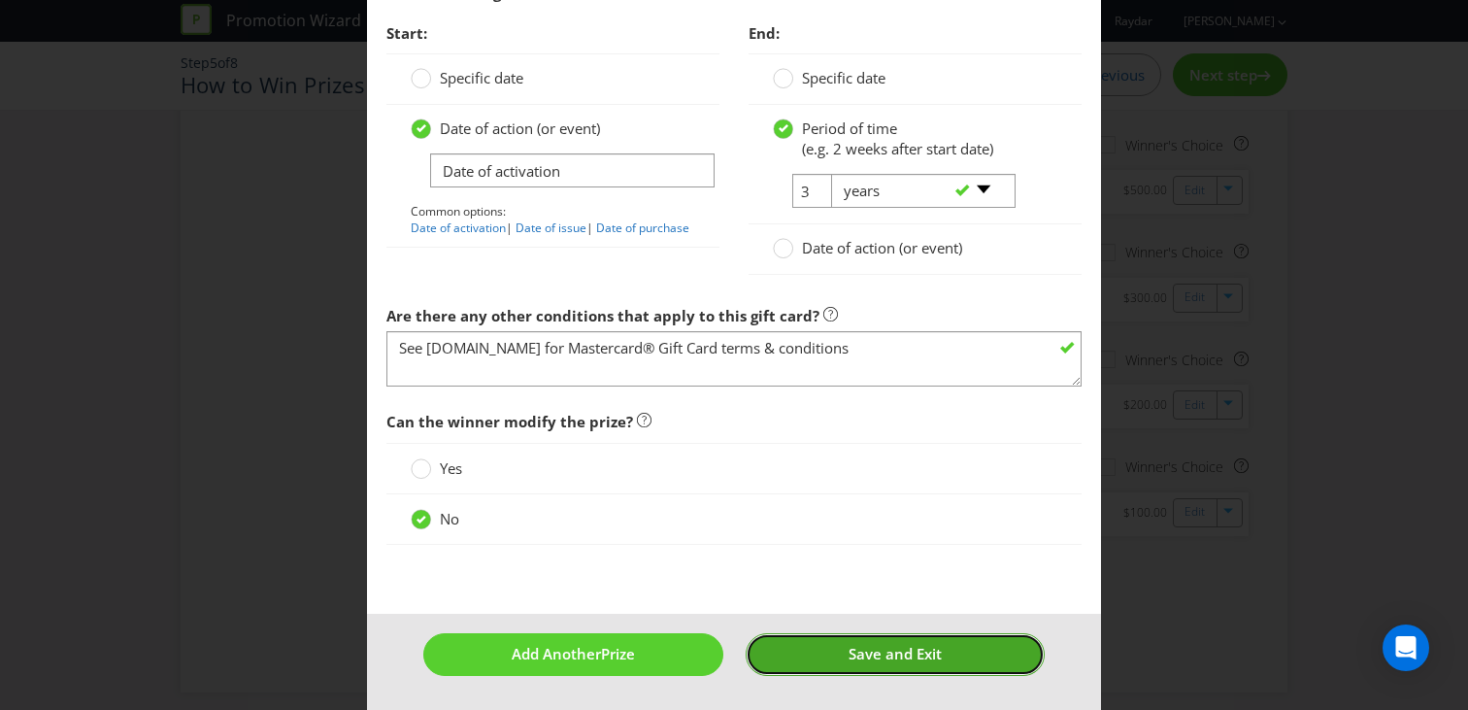
click at [844, 641] on button "Save and Exit" at bounding box center [896, 654] width 300 height 42
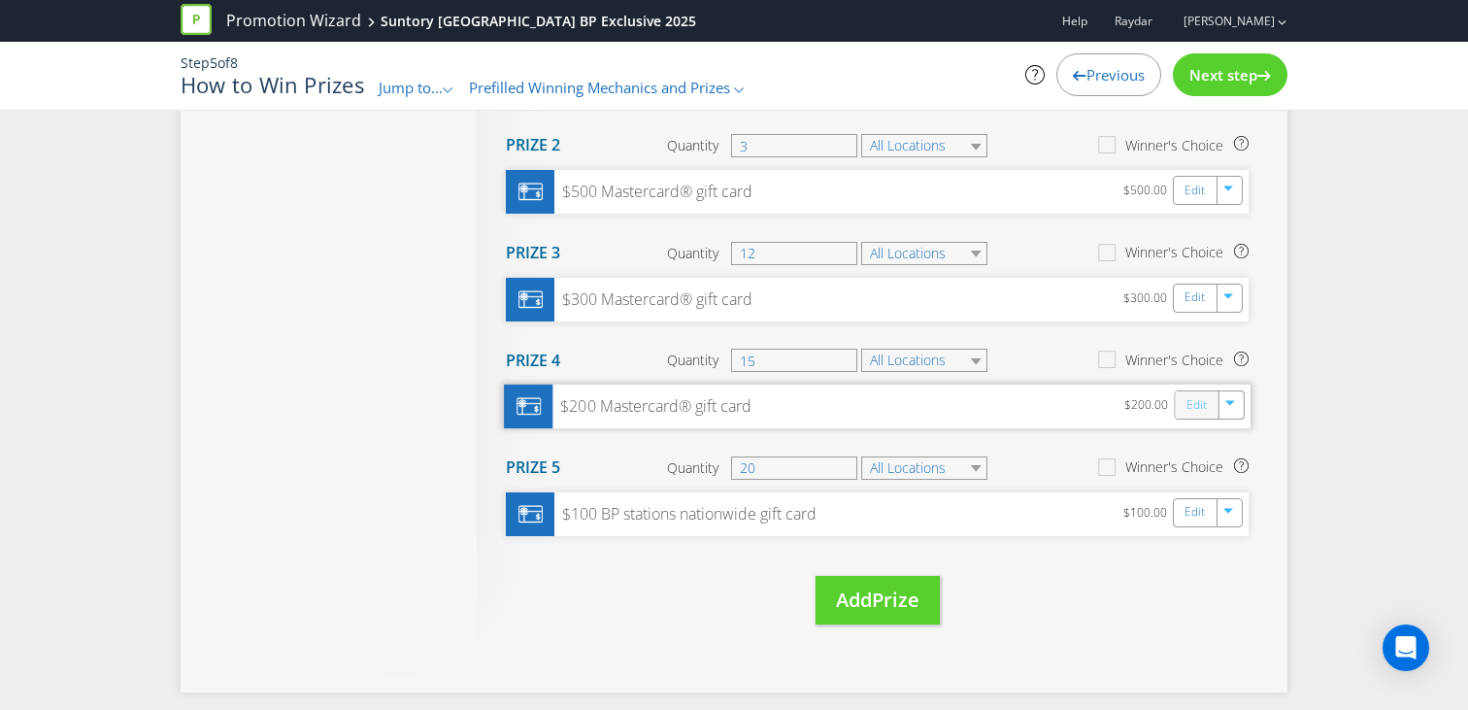
click at [1200, 406] on link "Edit" at bounding box center [1197, 405] width 20 height 22
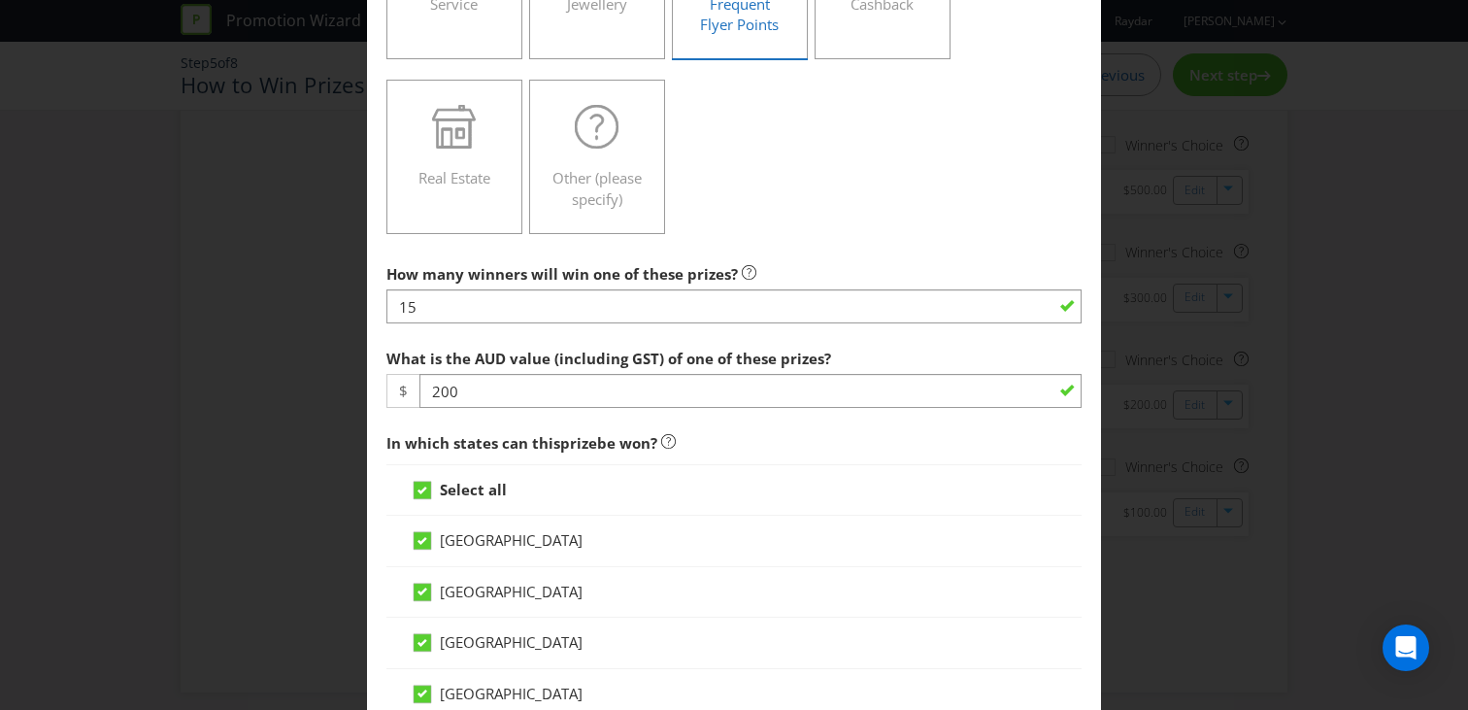
scroll to position [2287, 0]
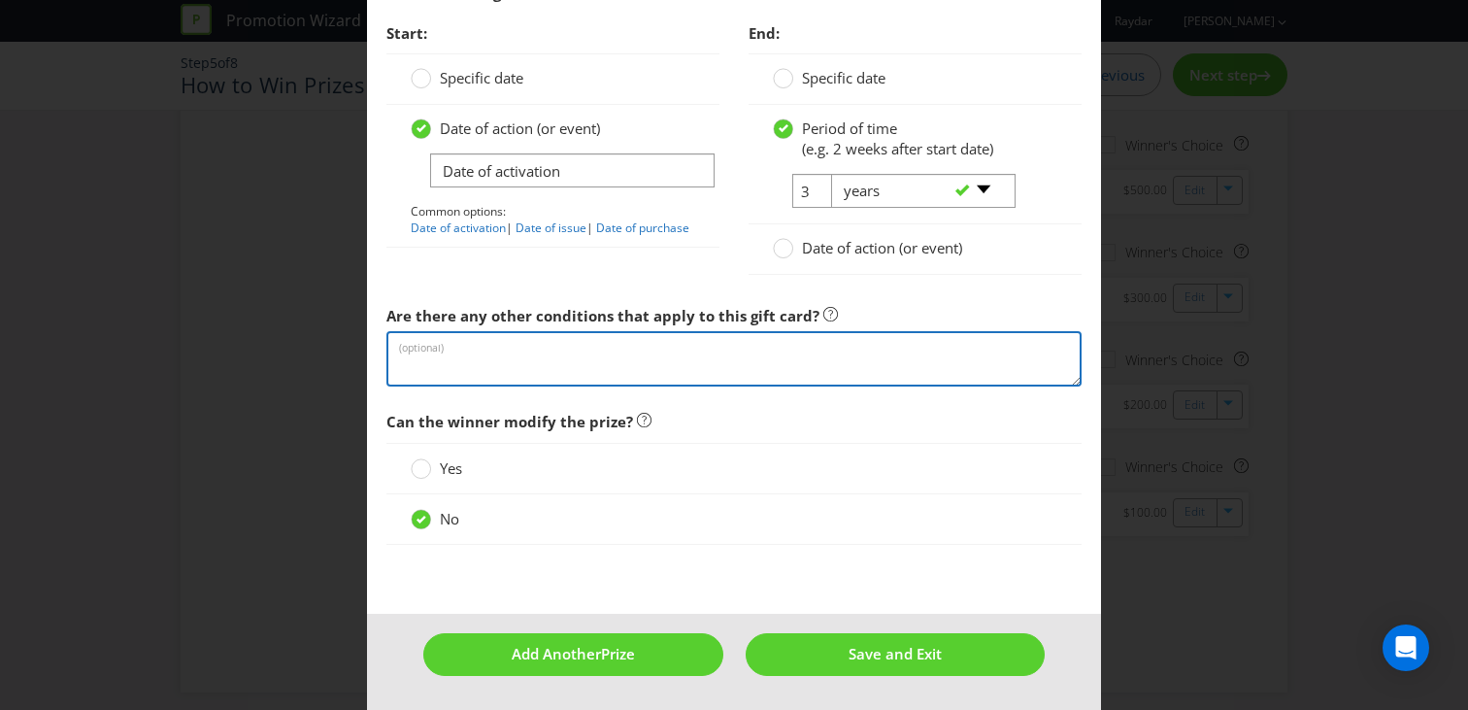
click at [608, 362] on textarea at bounding box center [734, 358] width 695 height 55
paste textarea "See [DOMAIN_NAME] for Mastercard® Gift Card terms & conditions"
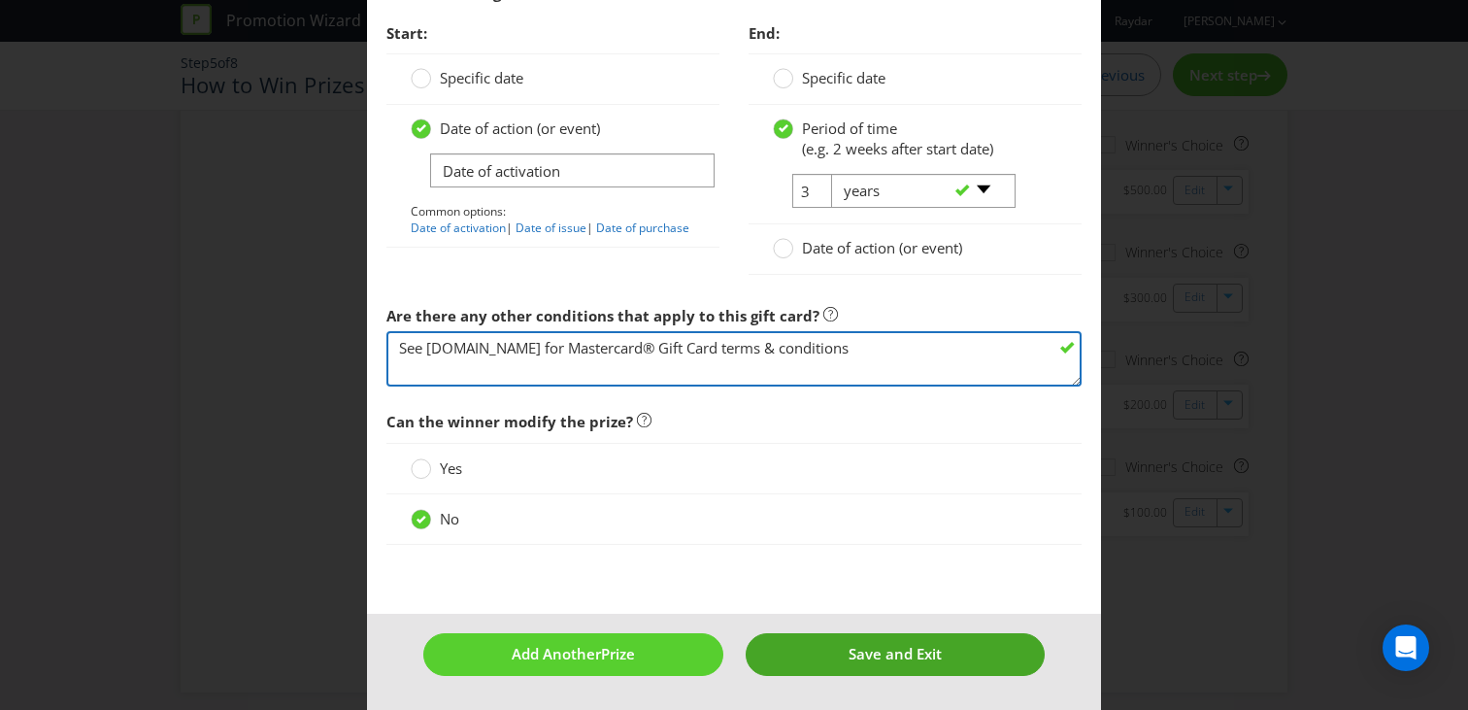
type textarea "See [DOMAIN_NAME] for Mastercard® Gift Card terms & conditions"
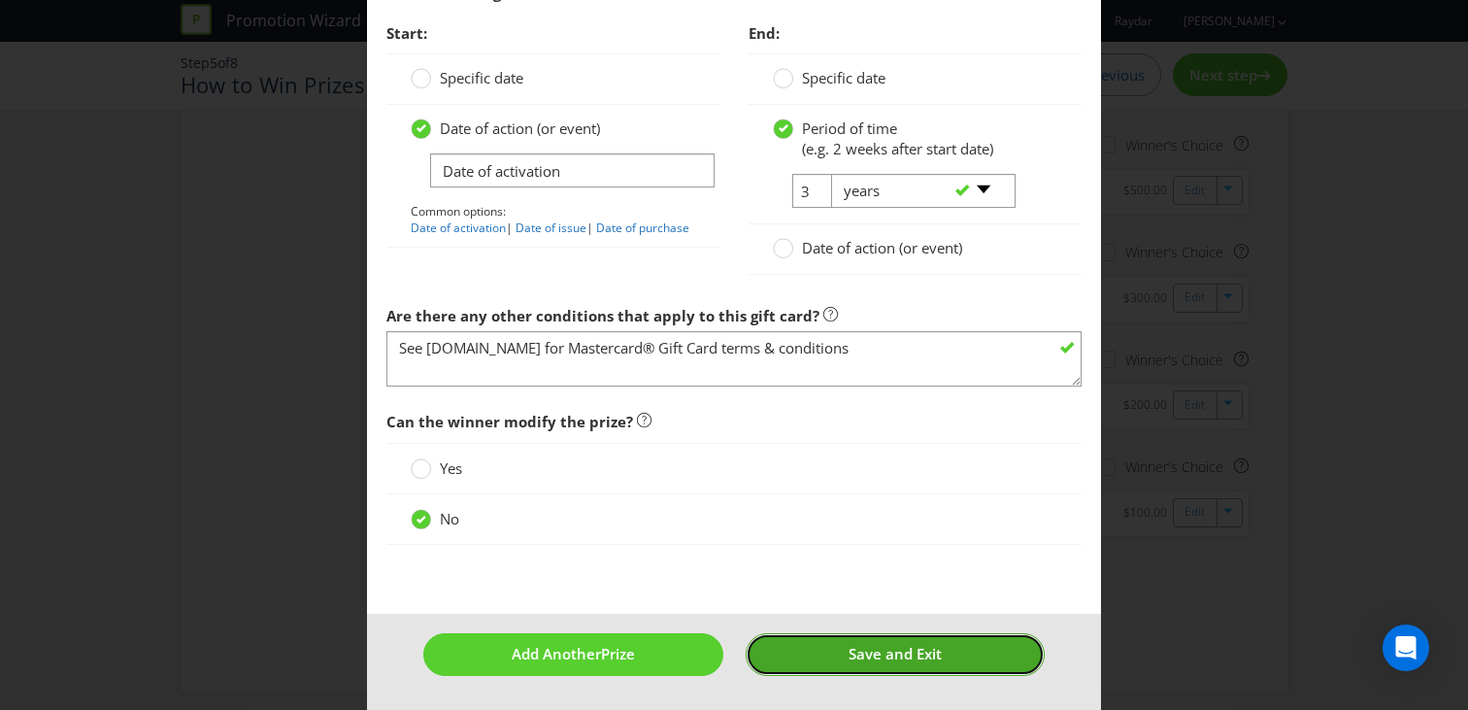
click at [839, 643] on button "Save and Exit" at bounding box center [896, 654] width 300 height 42
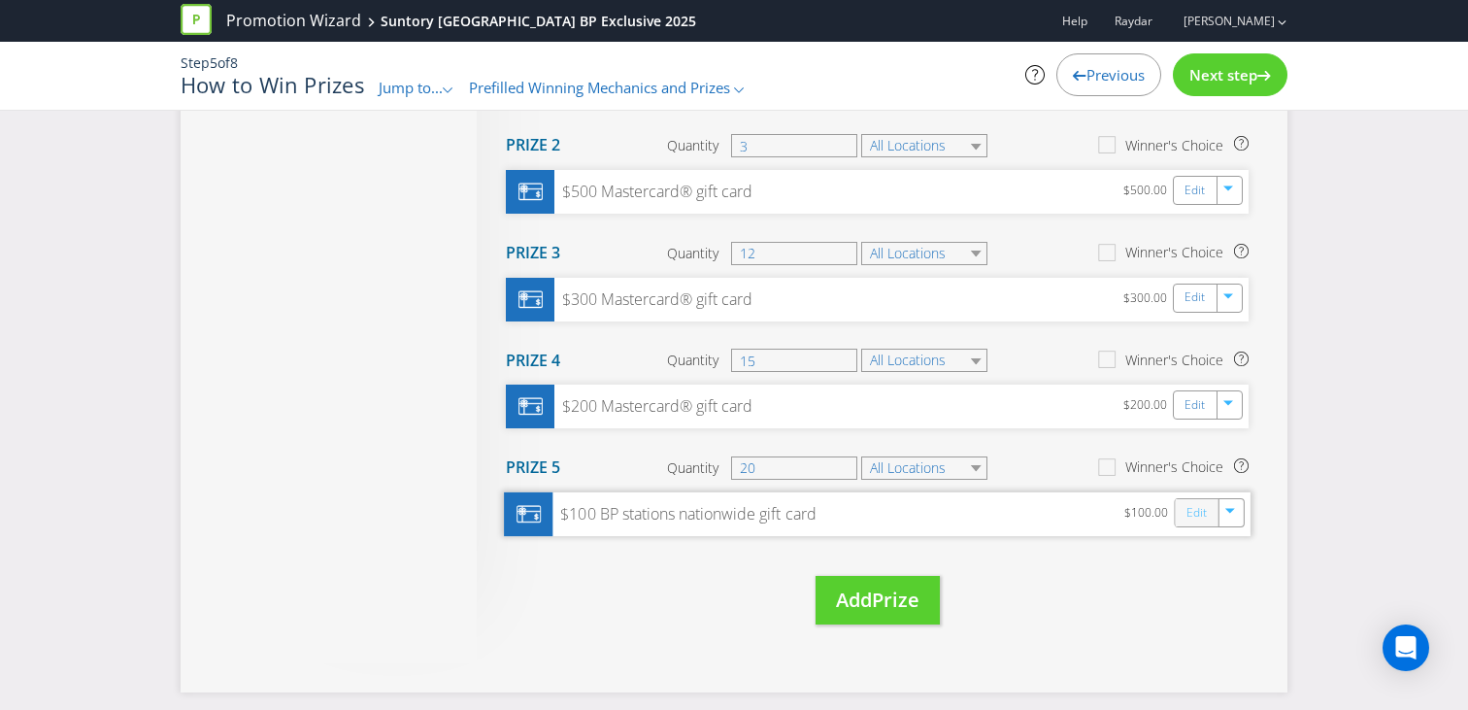
click at [1195, 513] on link "Edit" at bounding box center [1197, 512] width 20 height 22
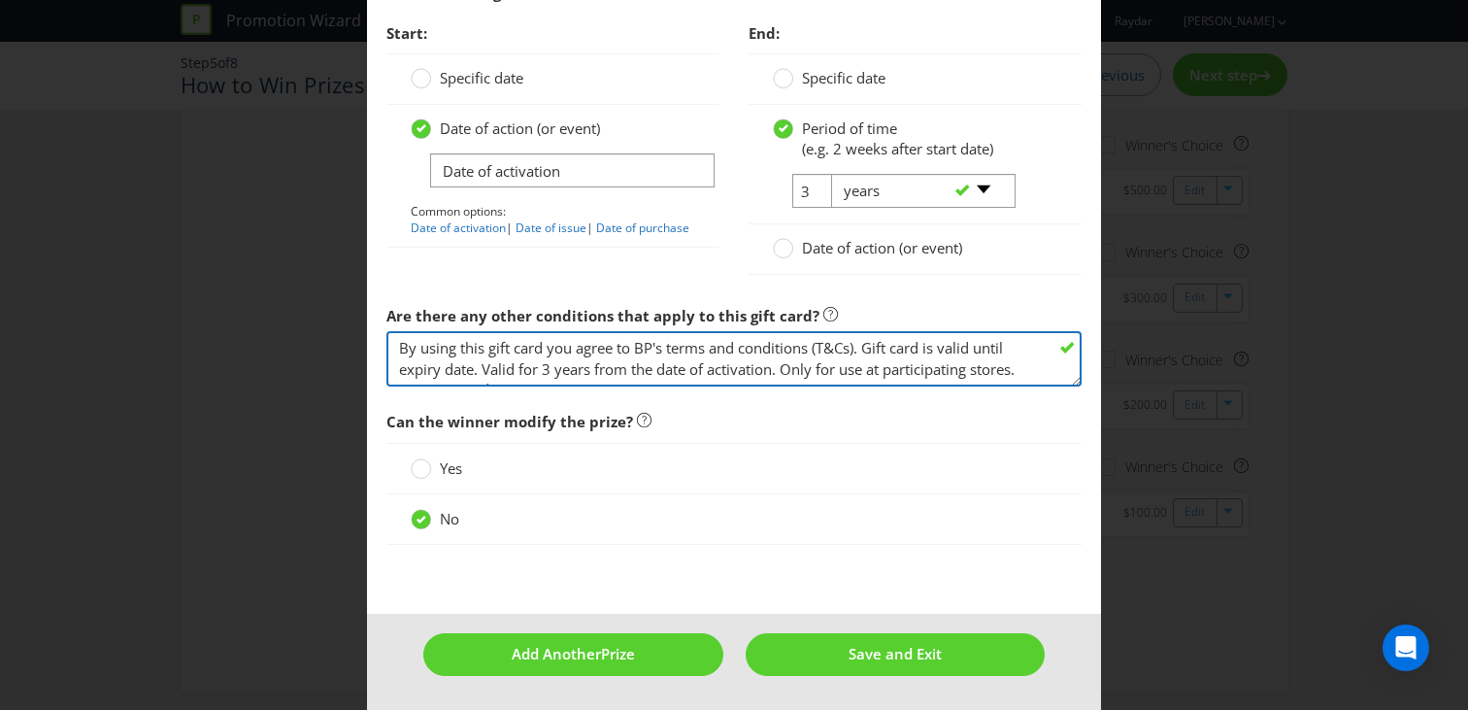
scroll to position [83, 0]
drag, startPoint x: 402, startPoint y: 346, endPoint x: 1157, endPoint y: 791, distance: 876.4
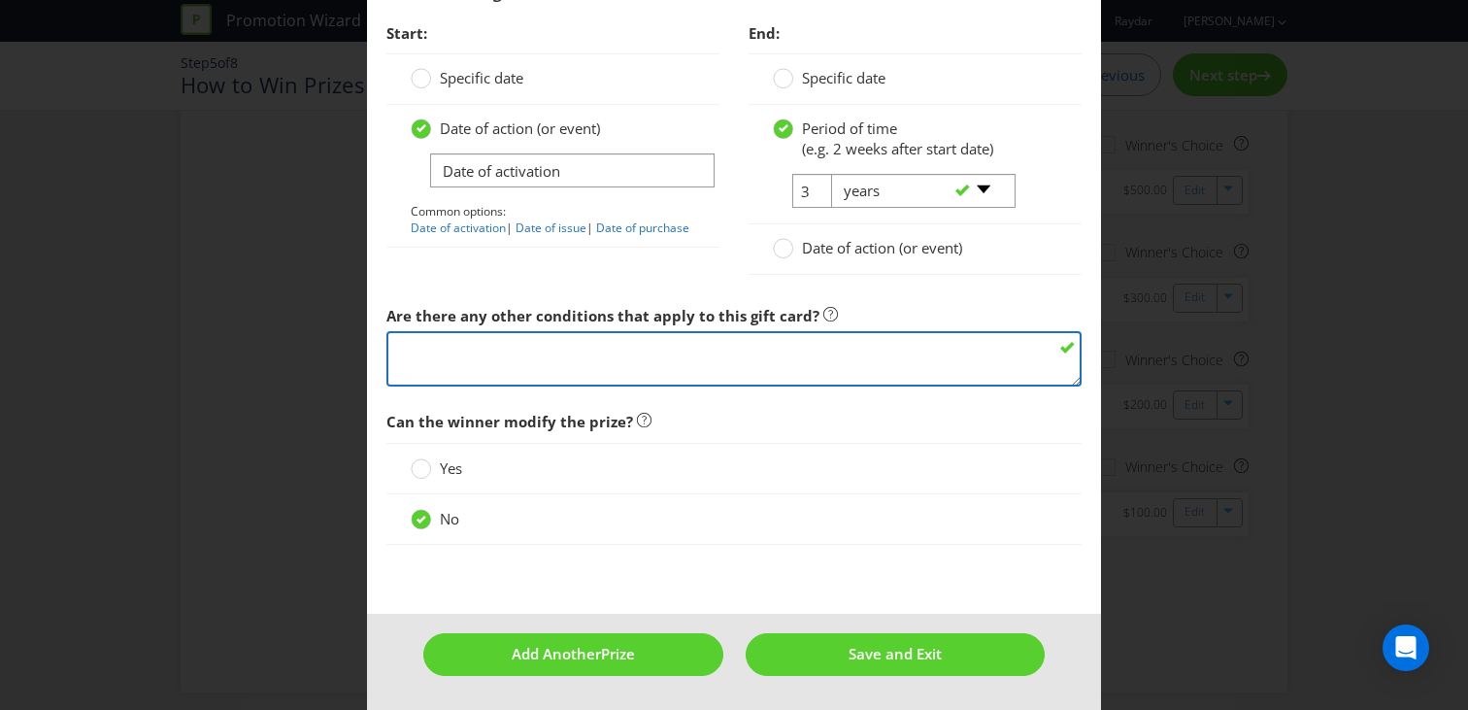
scroll to position [0, 0]
paste textarea "See [DOMAIN_NAME] for Mastercard® Gift Card terms & conditions"
drag, startPoint x: 694, startPoint y: 345, endPoint x: 612, endPoint y: 342, distance: 82.6
click at [612, 343] on textarea "By using this gift card you agree to BP's terms and conditions (T&Cs). Gift car…" at bounding box center [734, 358] width 695 height 55
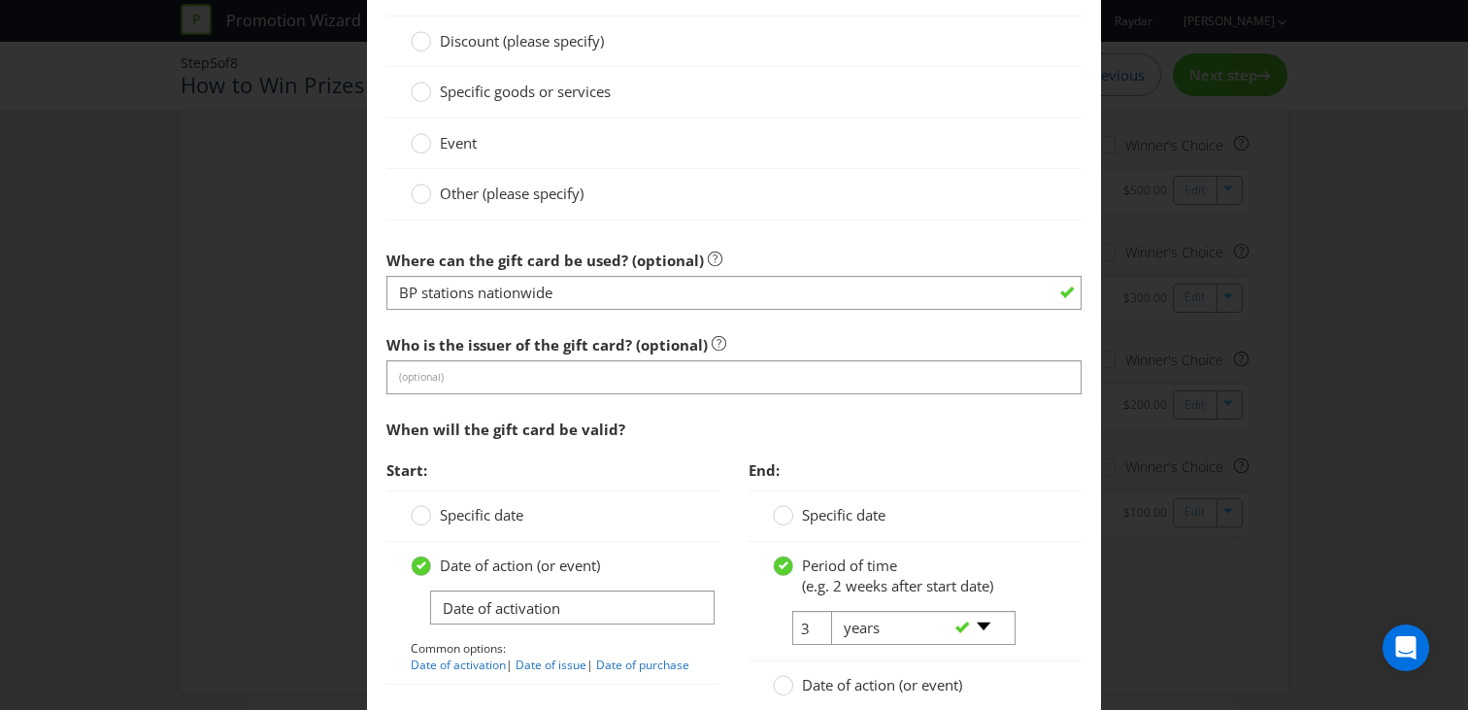
scroll to position [1744, 0]
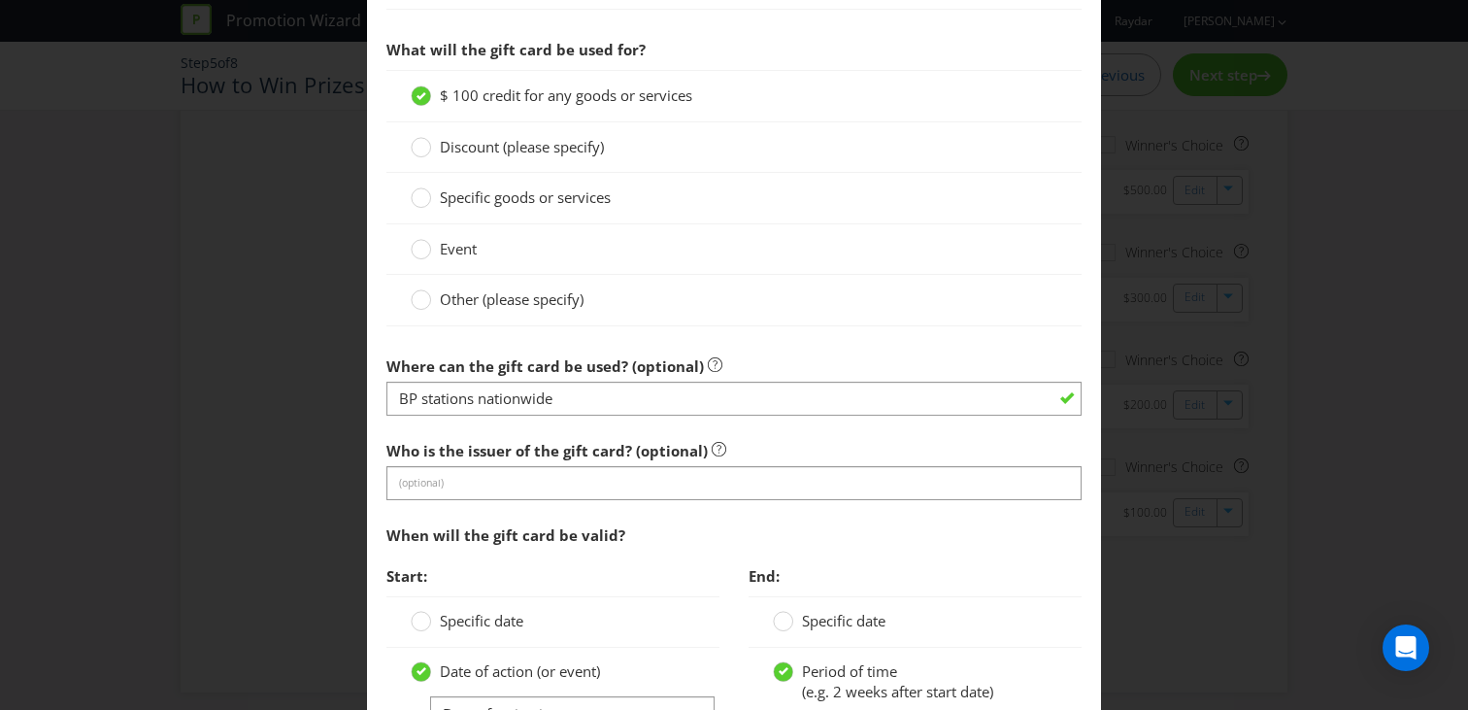
type textarea "See [DOMAIN_NAME] for Mastercard® Gift Card terms & conditions"
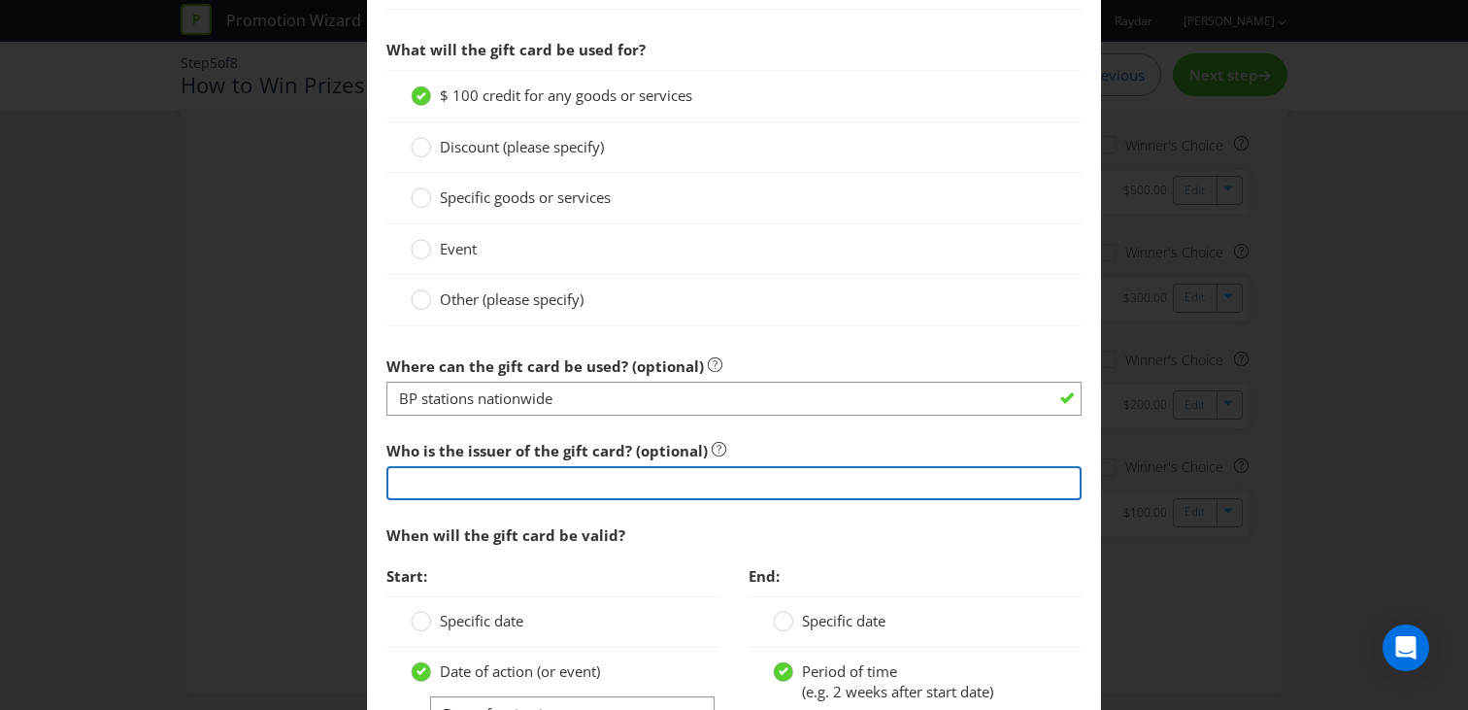
click at [463, 489] on input "text" at bounding box center [734, 483] width 695 height 34
paste input "Mastercard®"
type input "Mastercard®"
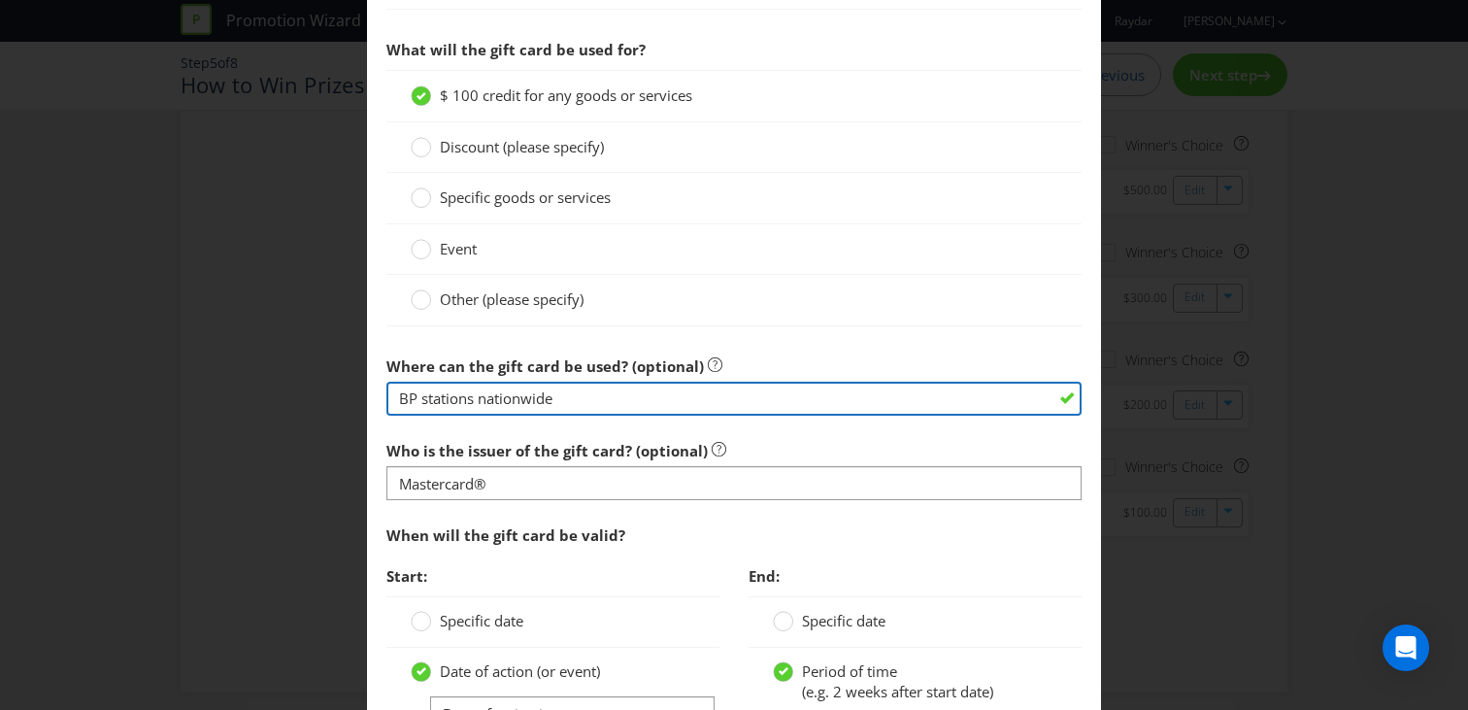
click at [469, 398] on input "BP stations nationwide" at bounding box center [734, 399] width 695 height 34
click at [533, 398] on input "BP stations nationwide" at bounding box center [734, 399] width 695 height 34
type input "B"
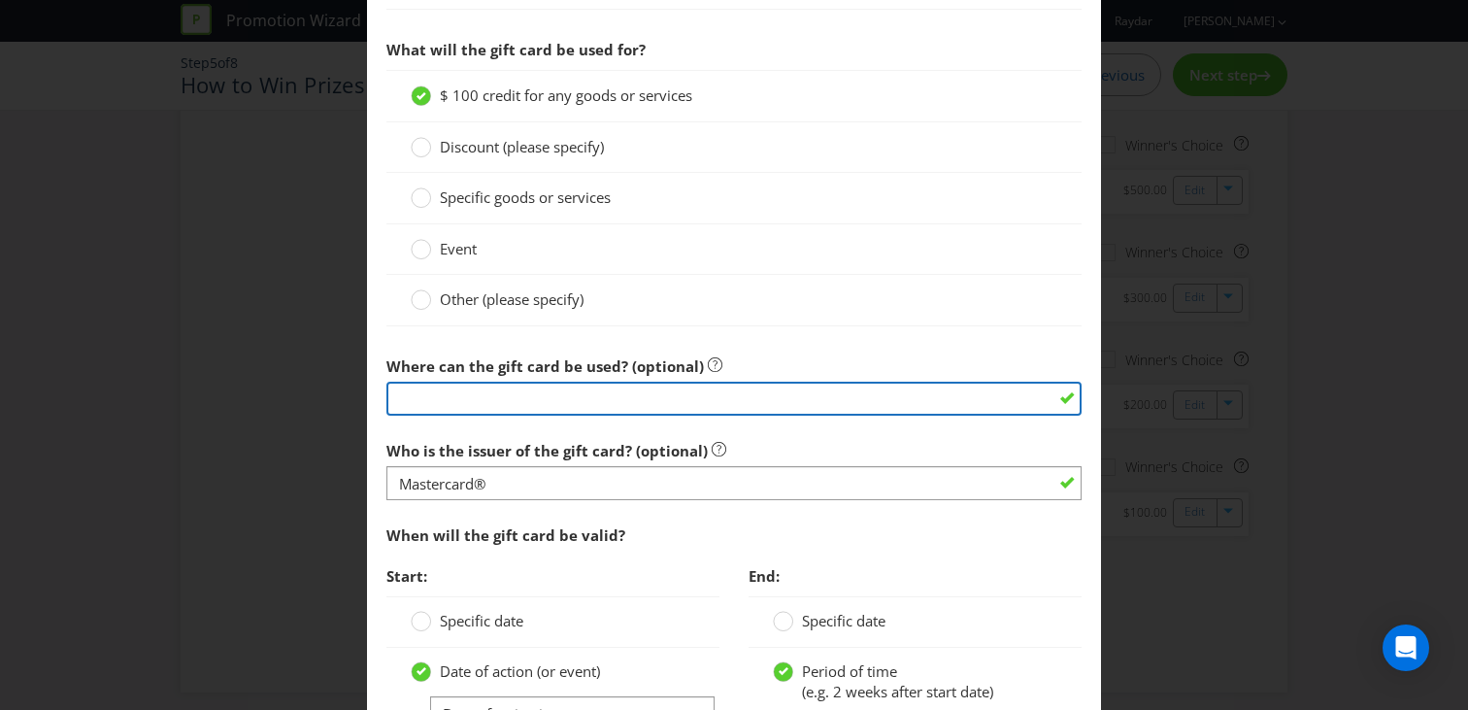
click at [562, 396] on input "text" at bounding box center [734, 399] width 695 height 34
type input "anywhere that Mastercard® is accepted"
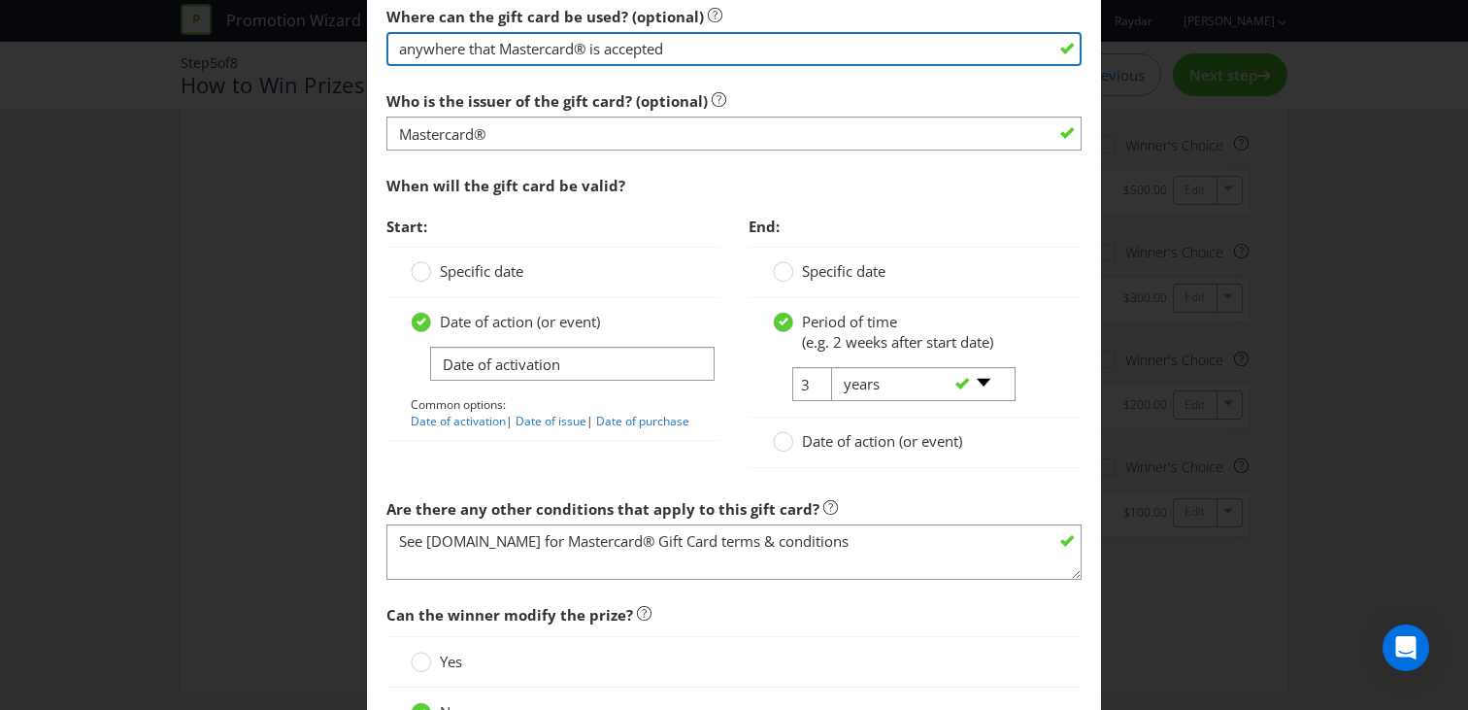
scroll to position [2287, 0]
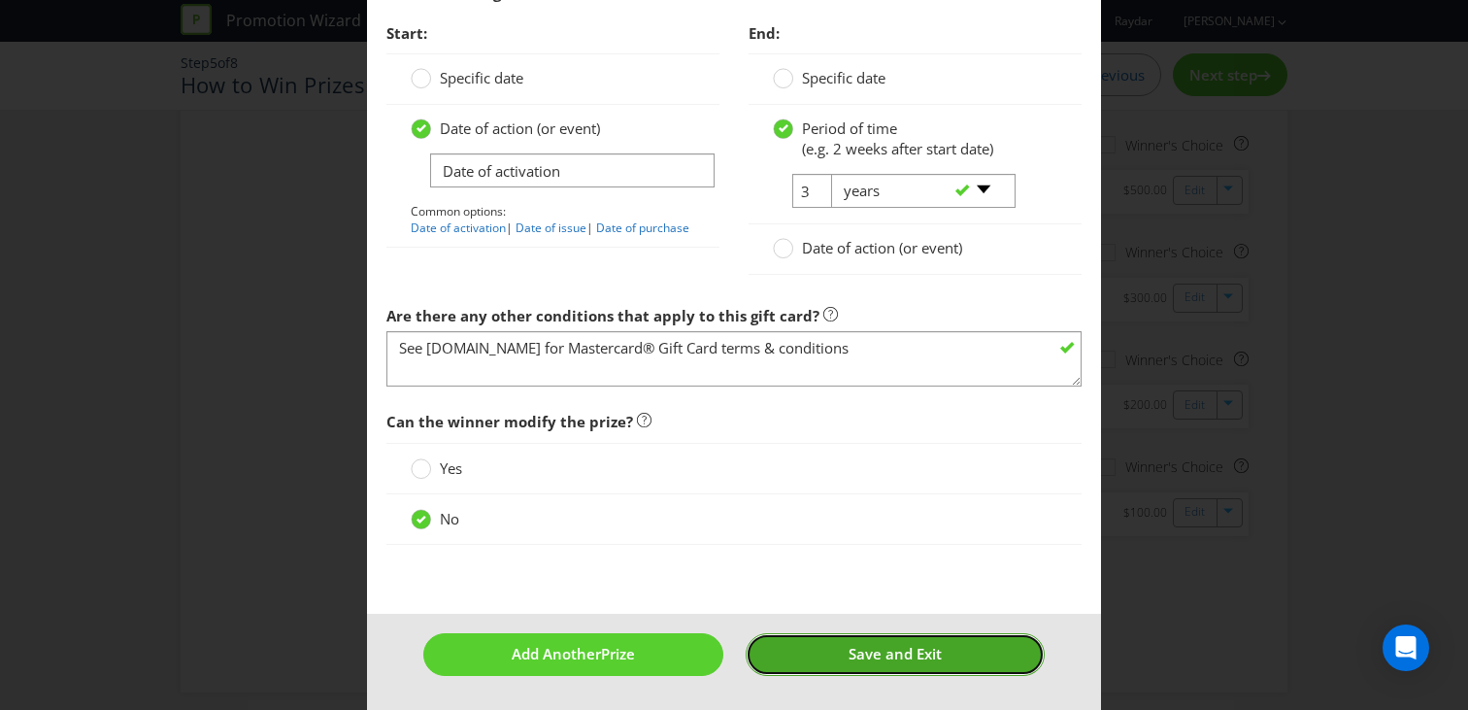
click at [868, 654] on span "Save and Exit" at bounding box center [895, 653] width 93 height 19
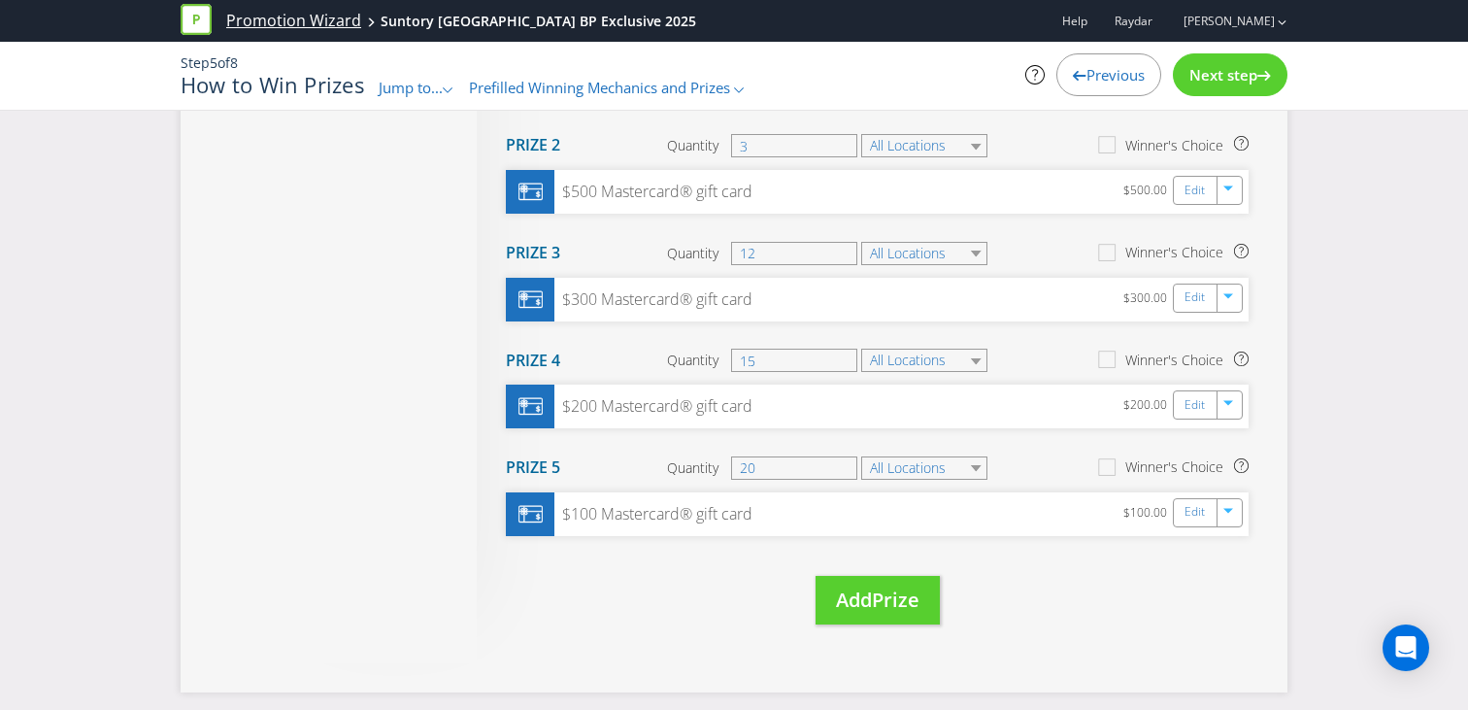
scroll to position [988, 0]
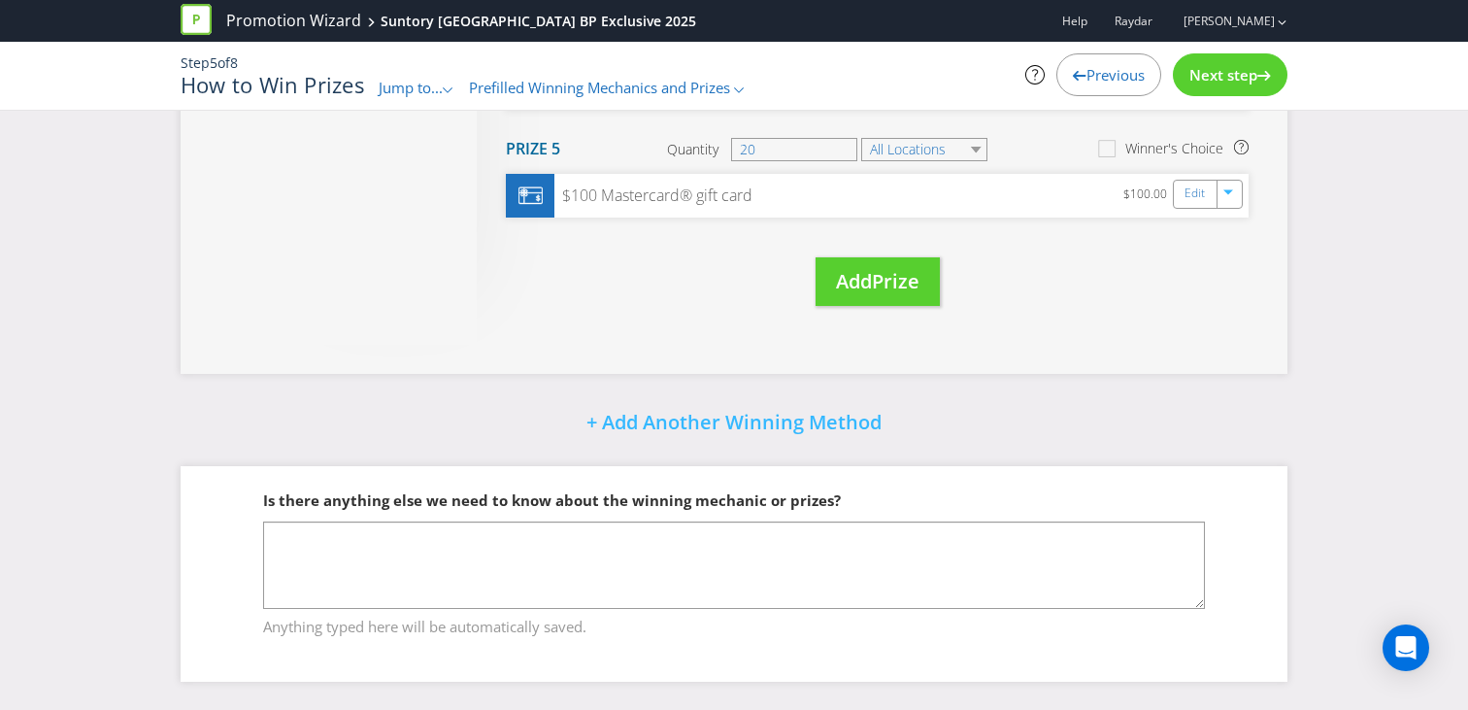
click at [1244, 79] on span "Next step" at bounding box center [1224, 74] width 68 height 19
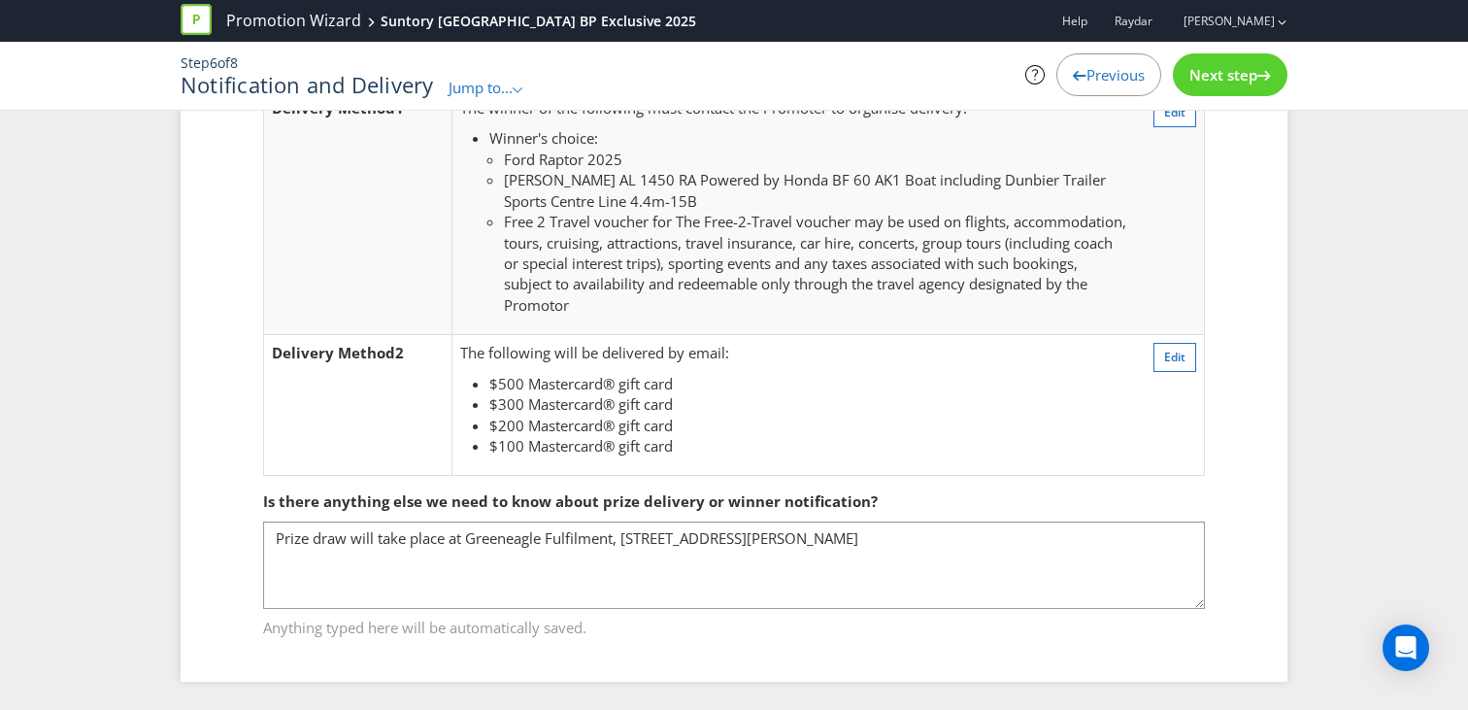
click at [1262, 77] on icon at bounding box center [1265, 76] width 14 height 10
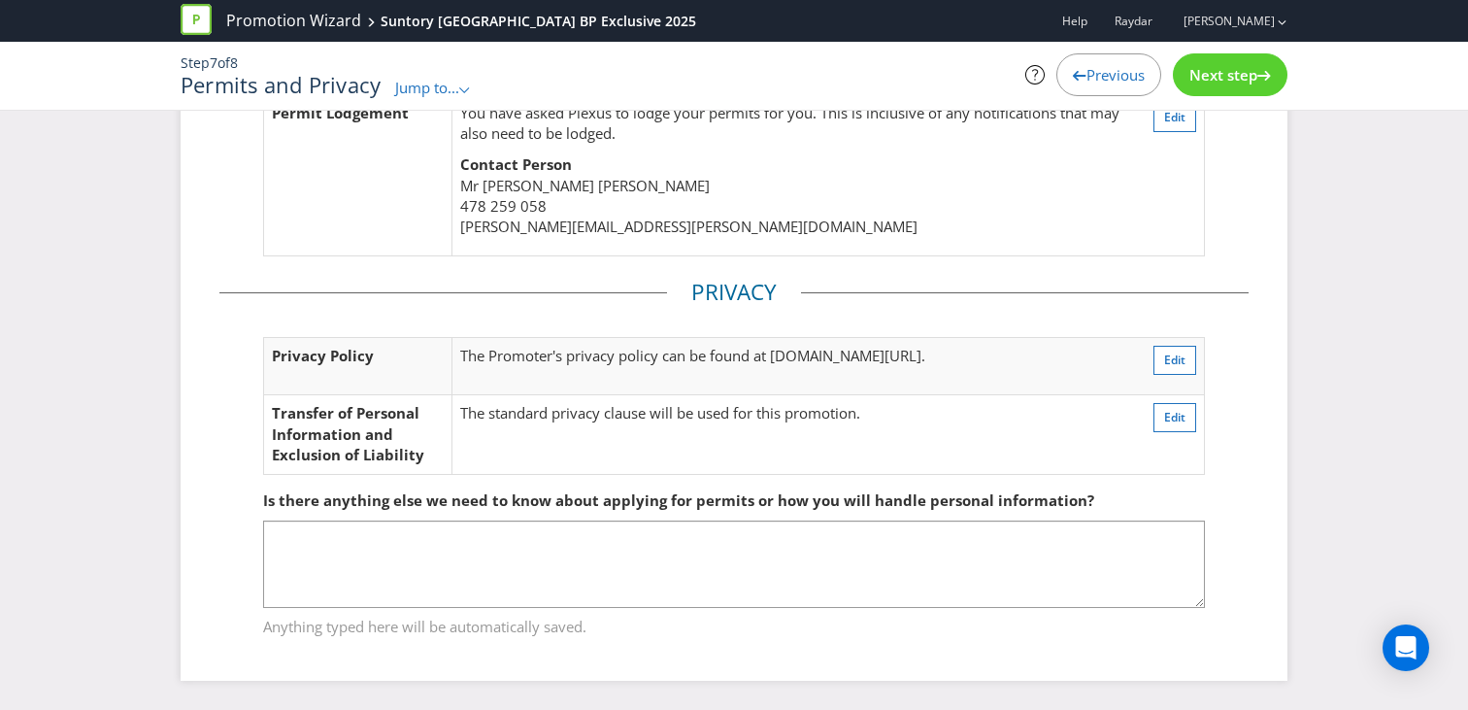
scroll to position [613, 0]
click at [1258, 77] on icon at bounding box center [1265, 76] width 14 height 10
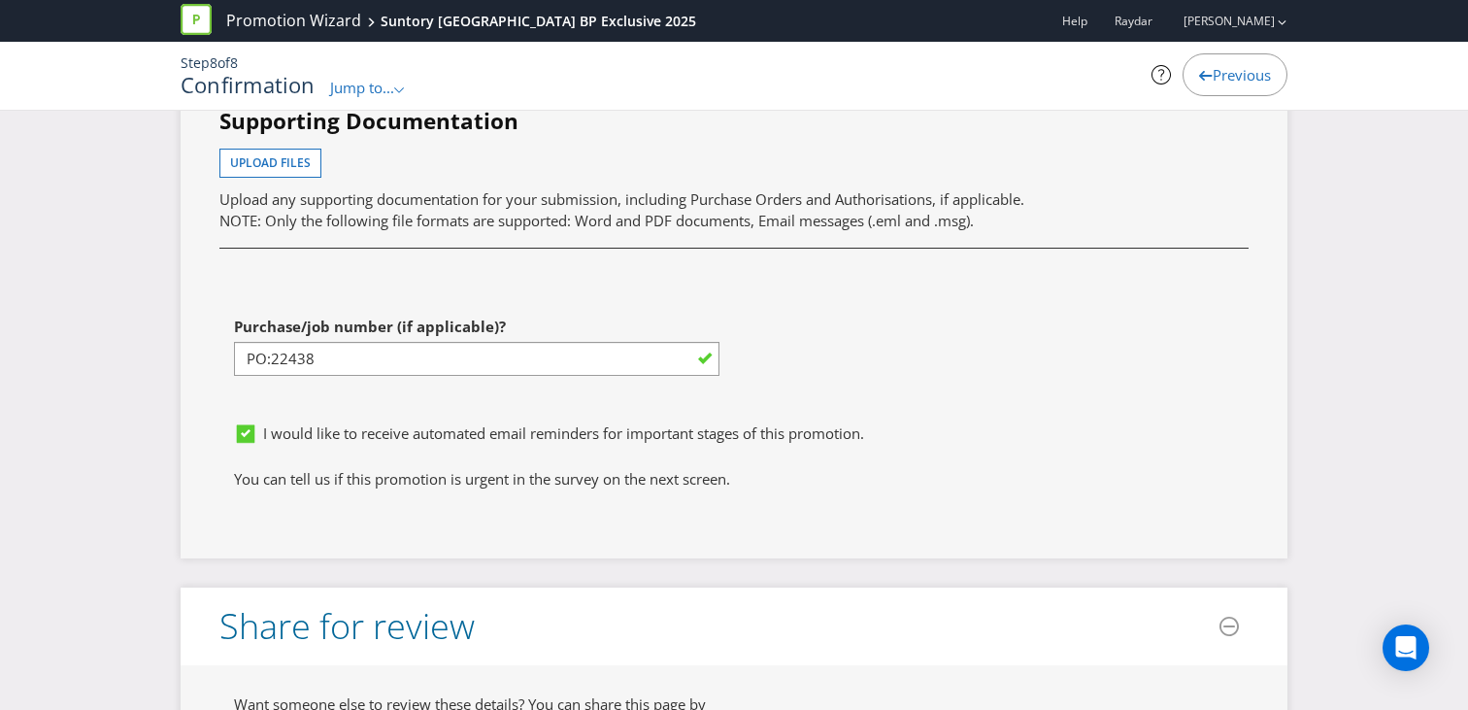
scroll to position [8012, 0]
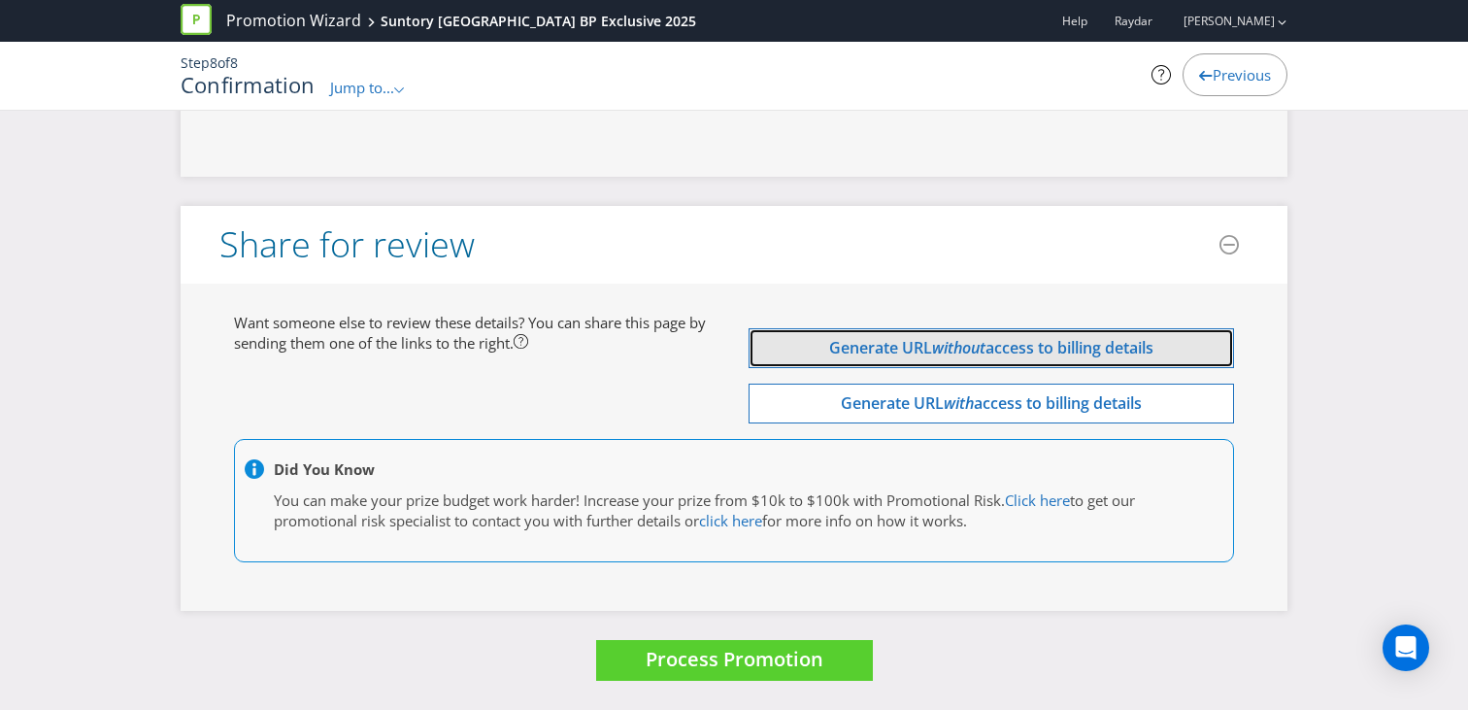
click at [1019, 351] on span "access to billing details" at bounding box center [1070, 347] width 168 height 21
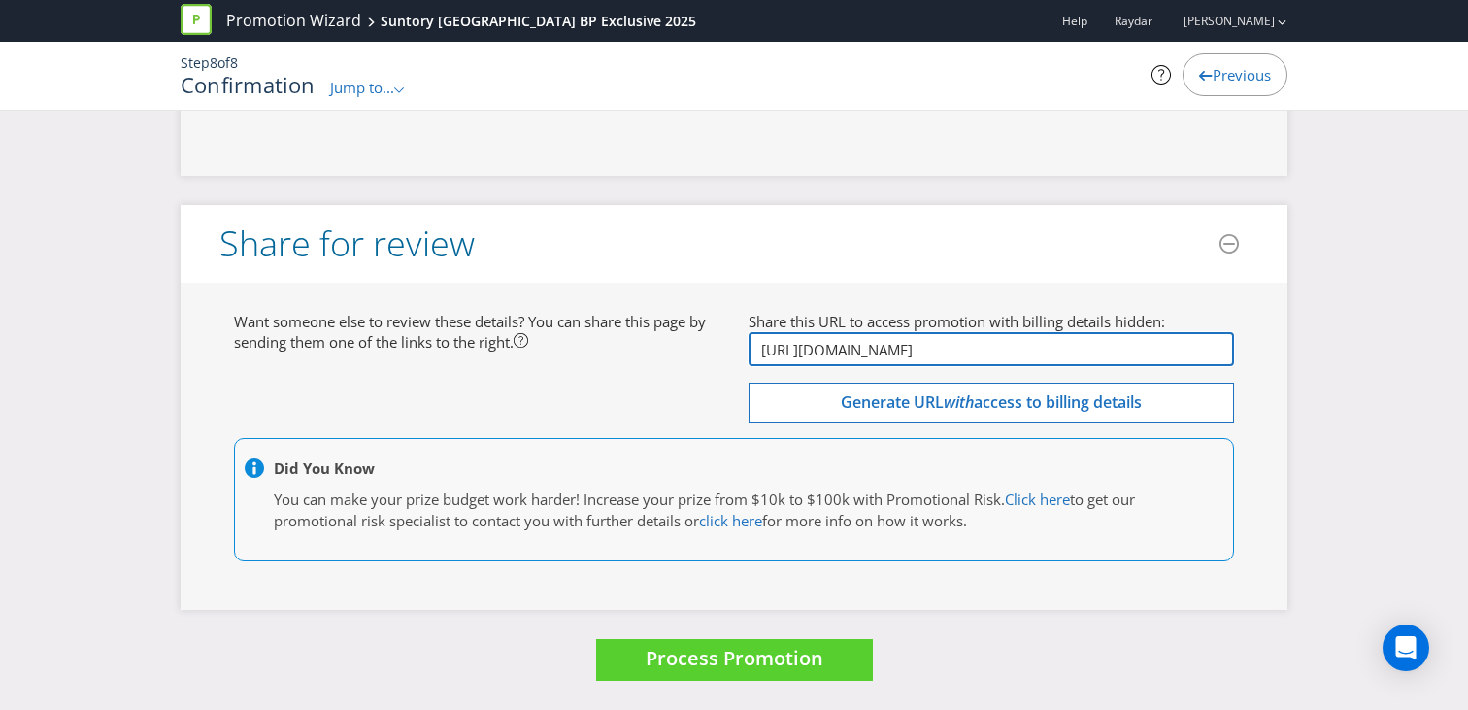
click at [998, 356] on input "[URL][DOMAIN_NAME]" at bounding box center [992, 349] width 486 height 34
